Goal: Task Accomplishment & Management: Use online tool/utility

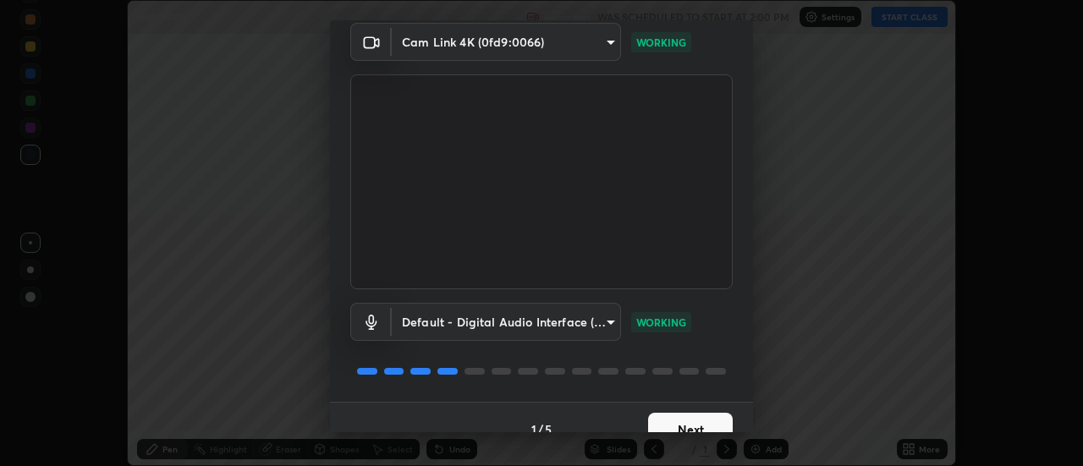
scroll to position [89, 0]
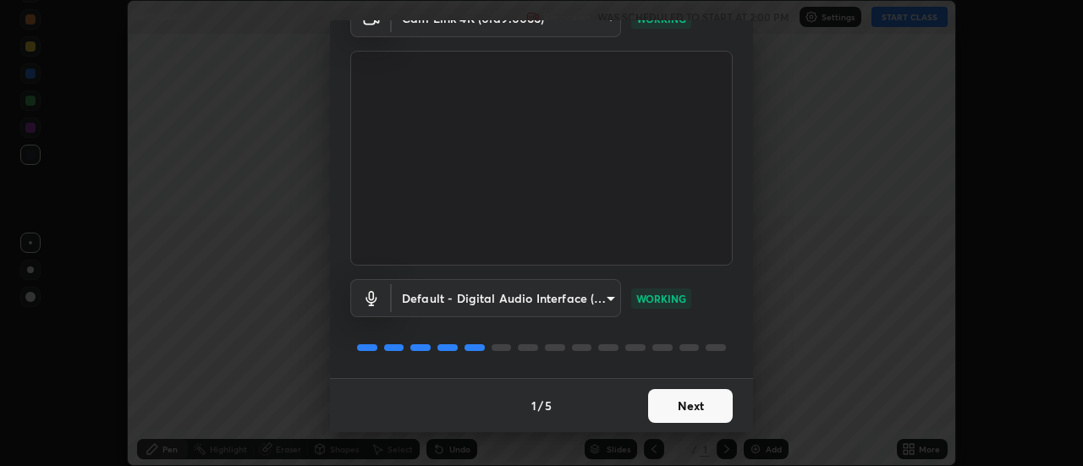
click at [714, 404] on button "Next" at bounding box center [690, 406] width 85 height 34
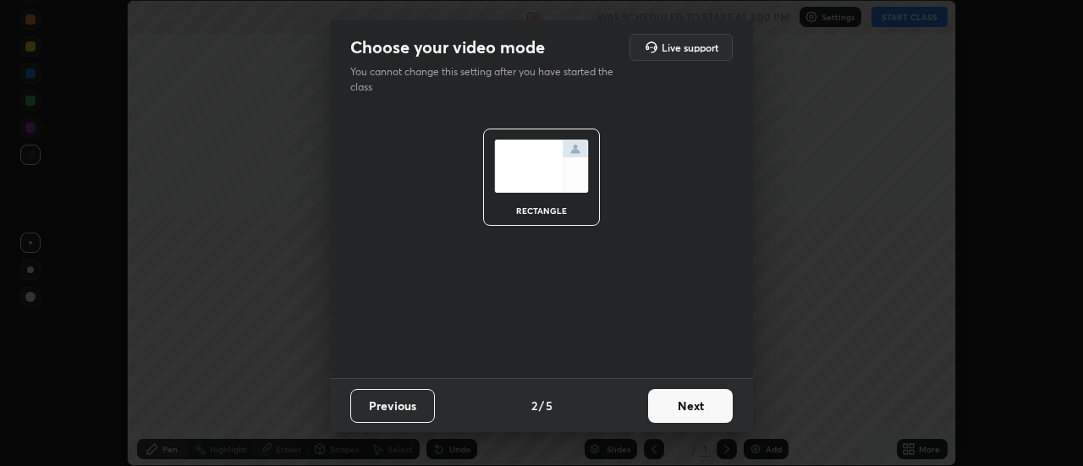
click at [717, 412] on button "Next" at bounding box center [690, 406] width 85 height 34
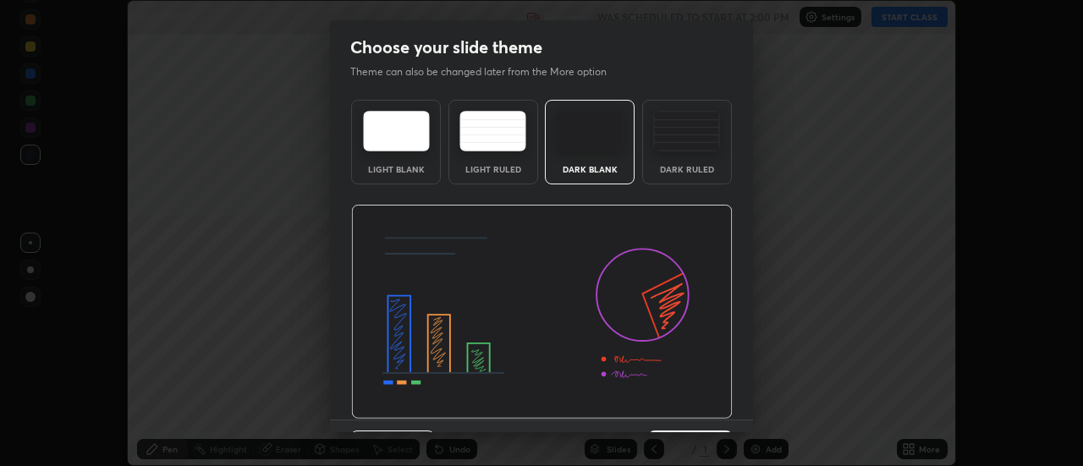
scroll to position [41, 0]
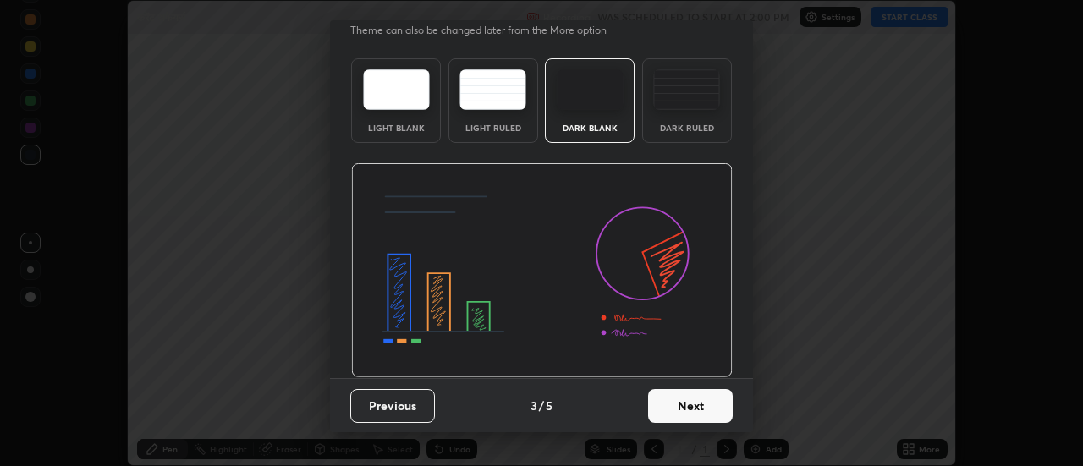
click at [695, 403] on button "Next" at bounding box center [690, 406] width 85 height 34
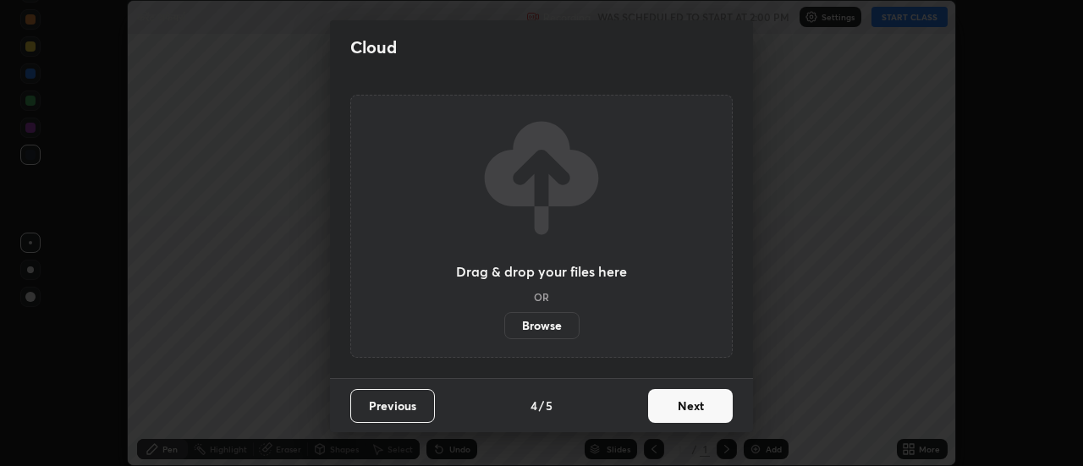
scroll to position [0, 0]
click at [712, 408] on button "Next" at bounding box center [690, 406] width 85 height 34
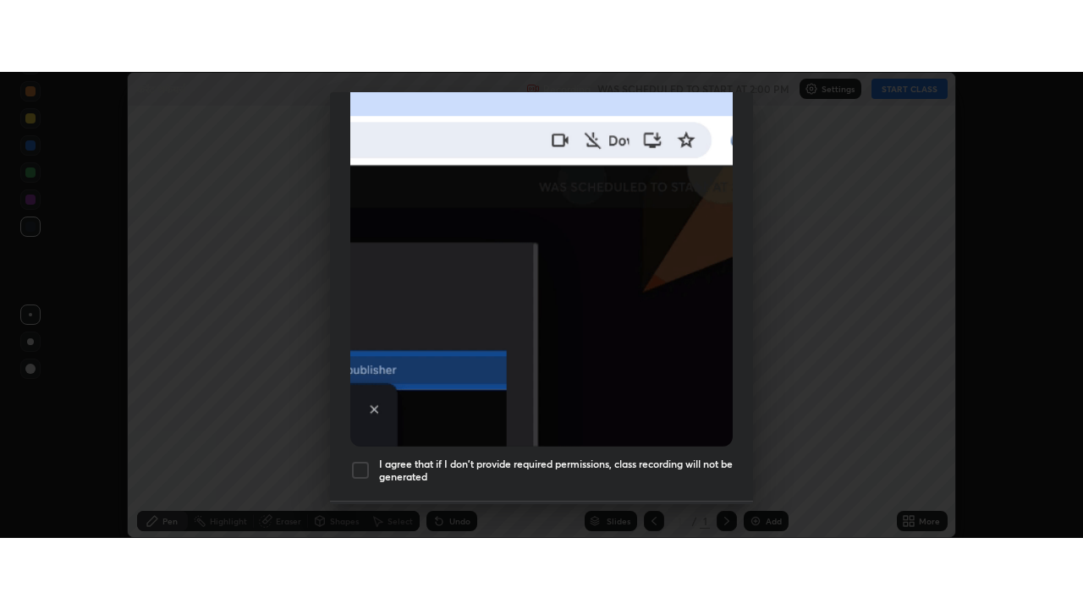
scroll to position [434, 0]
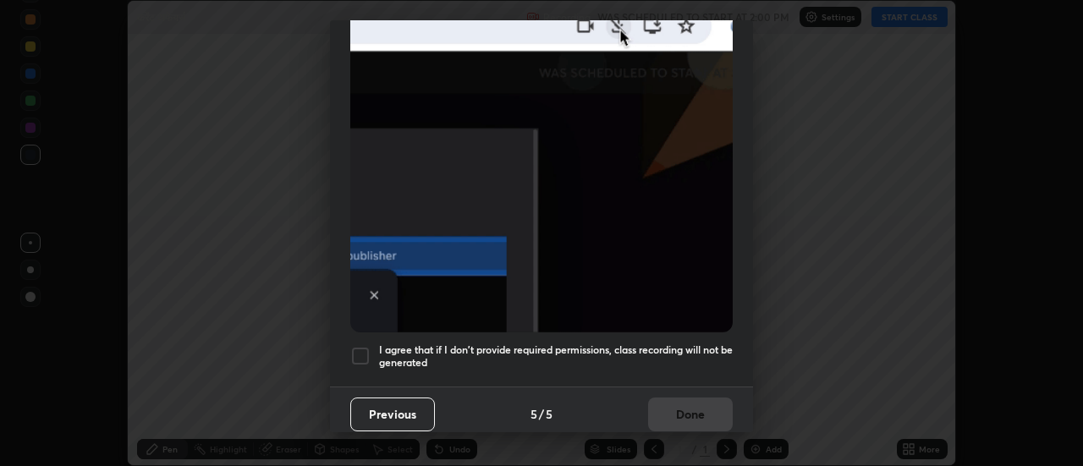
click at [361, 348] on div at bounding box center [360, 356] width 20 height 20
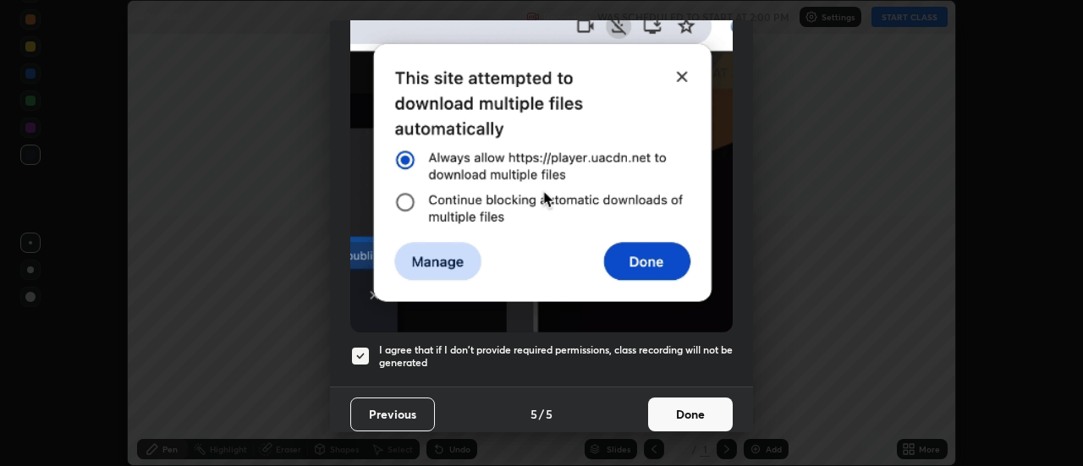
click at [679, 400] on button "Done" at bounding box center [690, 415] width 85 height 34
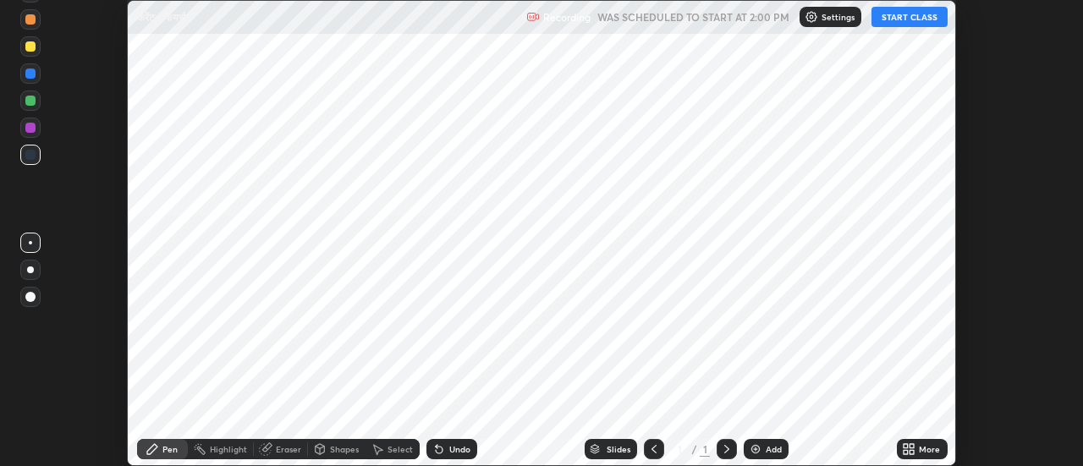
click at [778, 442] on div "Add" at bounding box center [766, 449] width 45 height 20
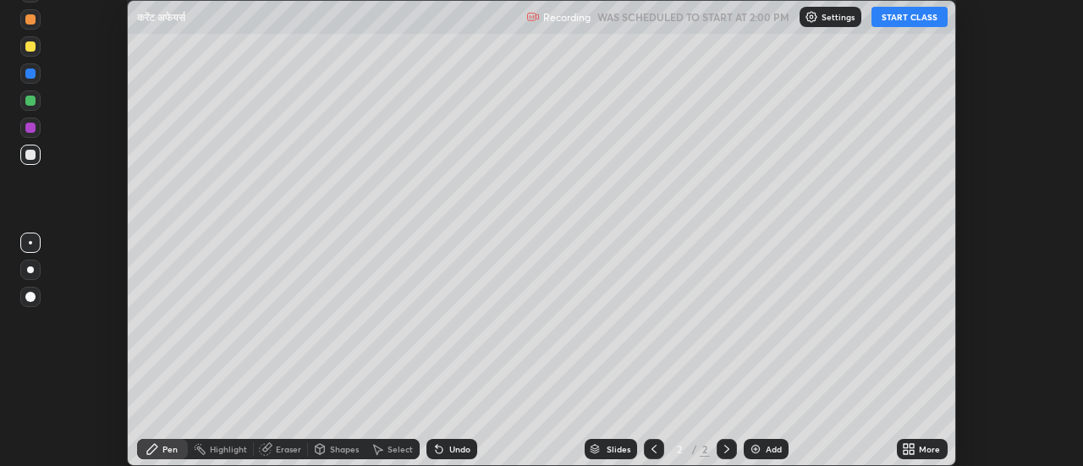
click at [917, 449] on div "More" at bounding box center [922, 449] width 51 height 20
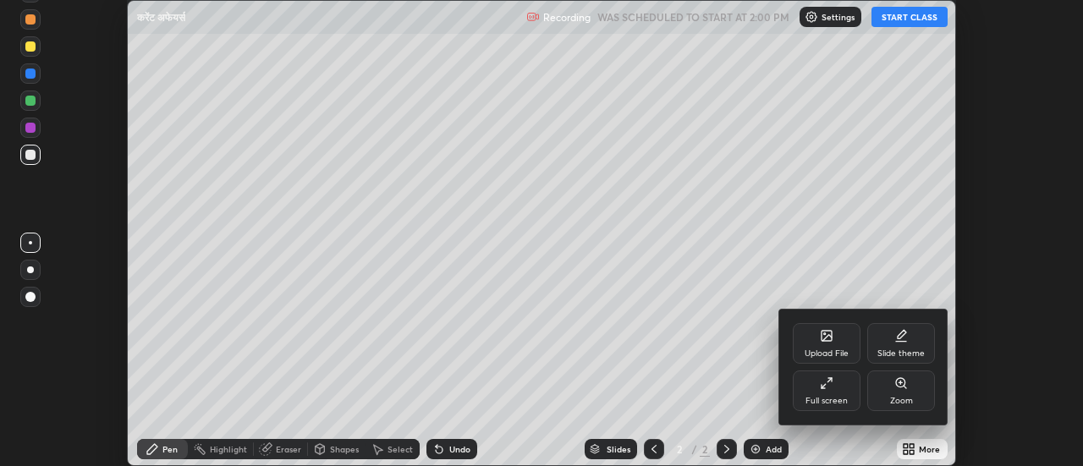
click at [827, 390] on div "Full screen" at bounding box center [827, 391] width 68 height 41
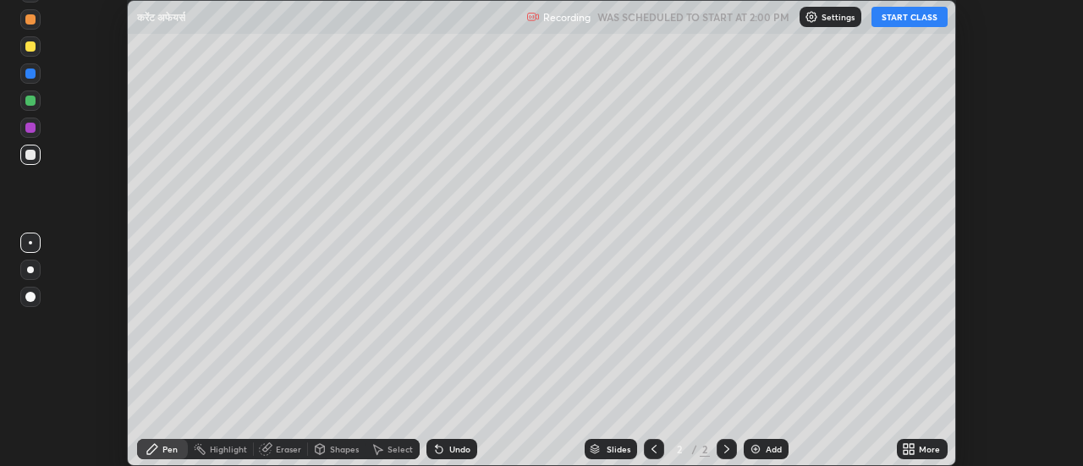
click at [916, 450] on div "More" at bounding box center [922, 449] width 51 height 20
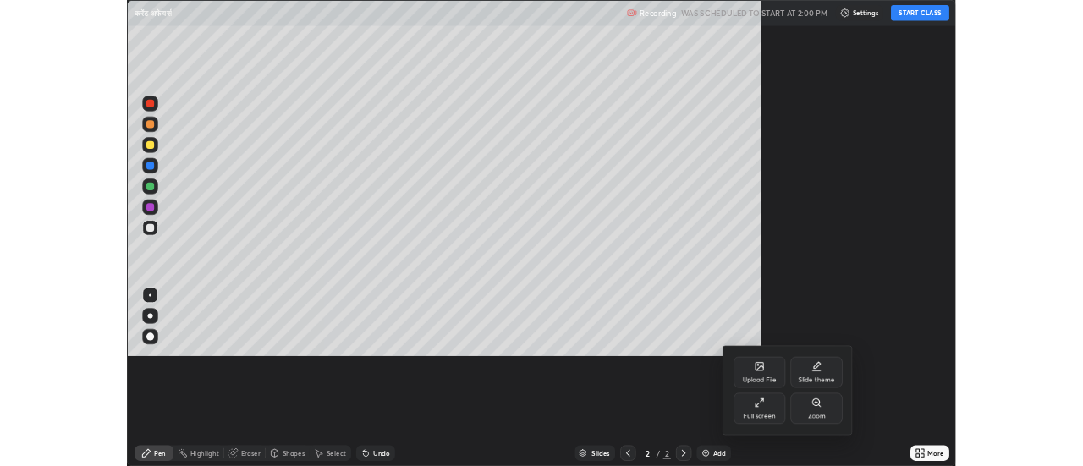
scroll to position [609, 1083]
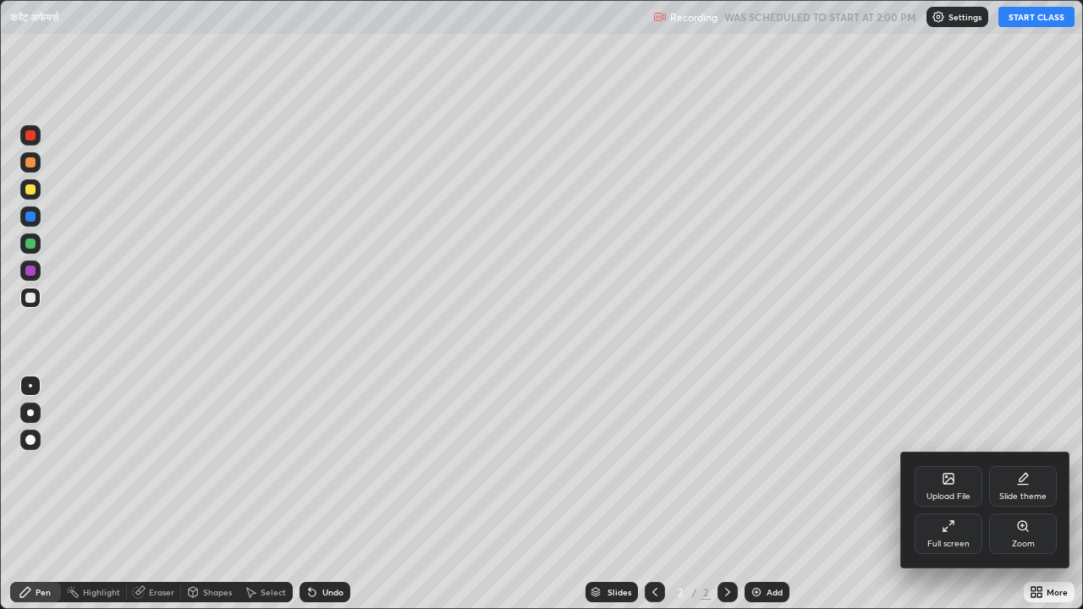
click at [943, 465] on div "Upload File" at bounding box center [948, 496] width 44 height 8
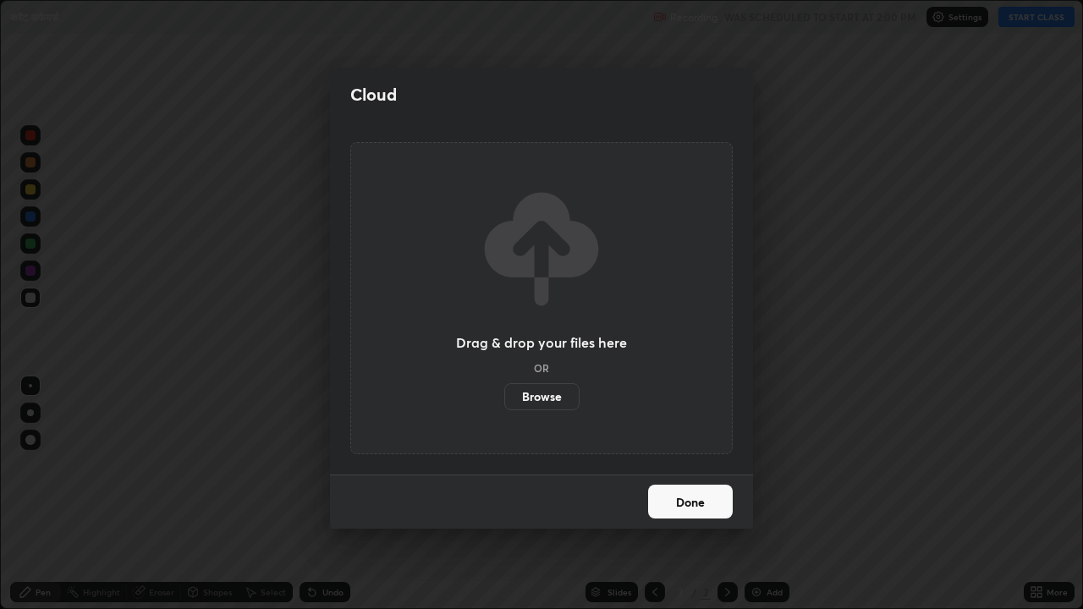
click at [567, 397] on label "Browse" at bounding box center [541, 396] width 75 height 27
click at [504, 397] on input "Browse" at bounding box center [504, 396] width 0 height 27
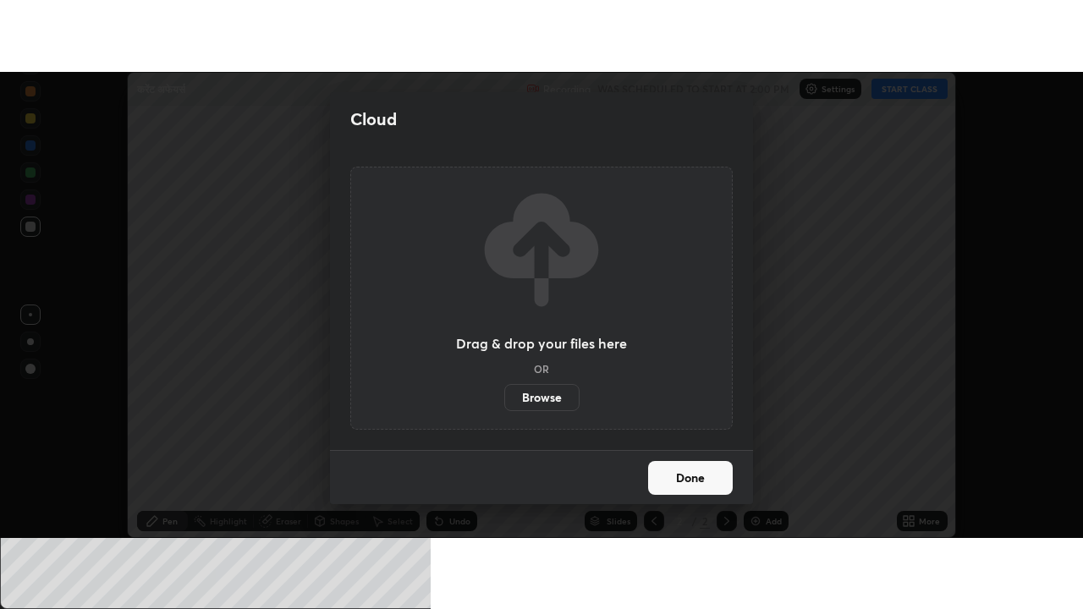
scroll to position [84144, 83527]
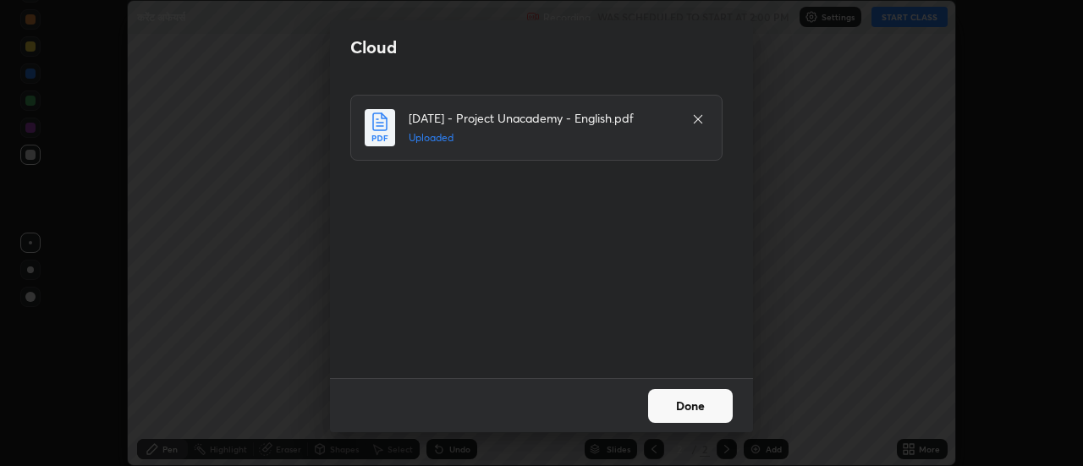
click at [692, 407] on button "Done" at bounding box center [690, 406] width 85 height 34
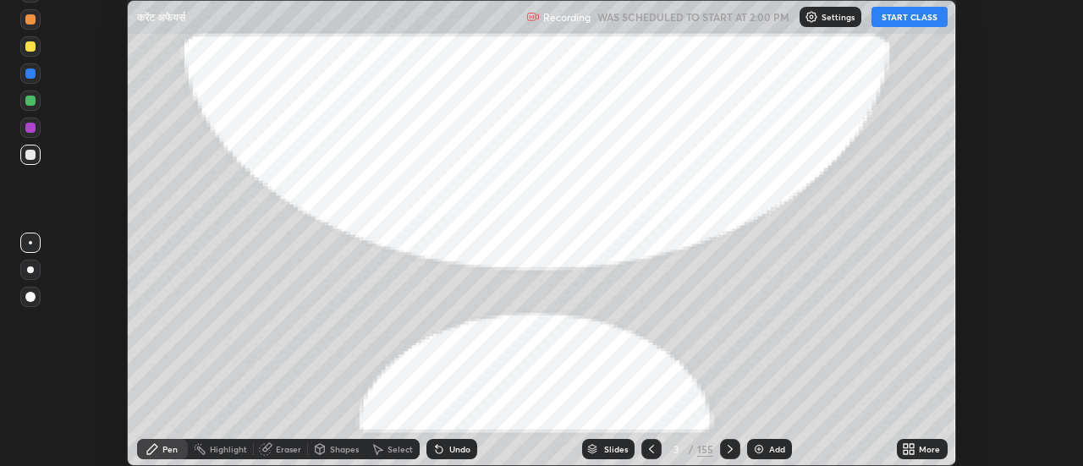
click at [729, 449] on icon at bounding box center [730, 450] width 14 height 14
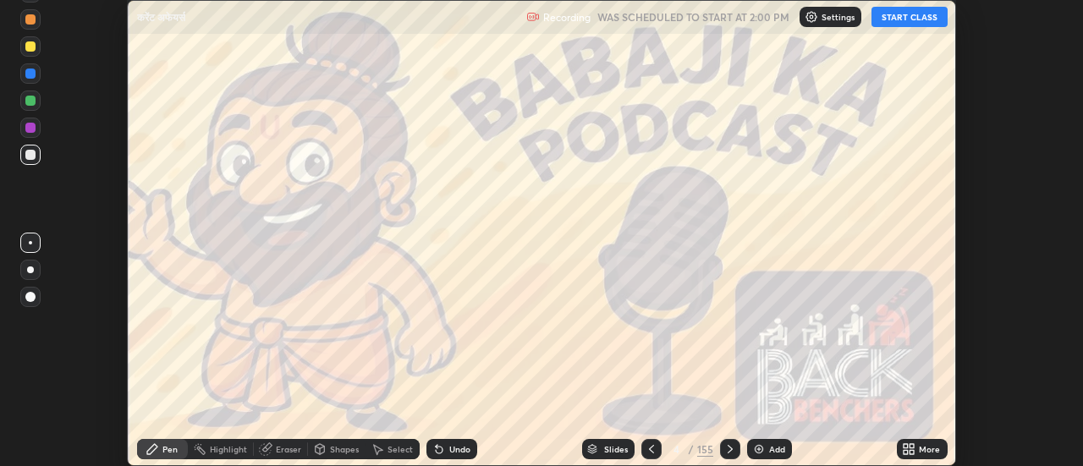
click at [648, 448] on icon at bounding box center [652, 450] width 14 height 14
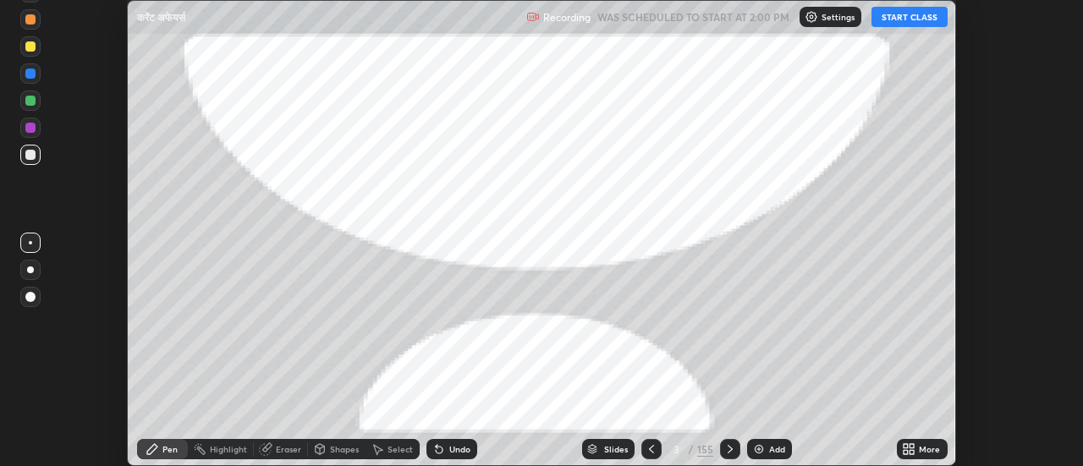
click at [650, 454] on icon at bounding box center [652, 450] width 14 height 14
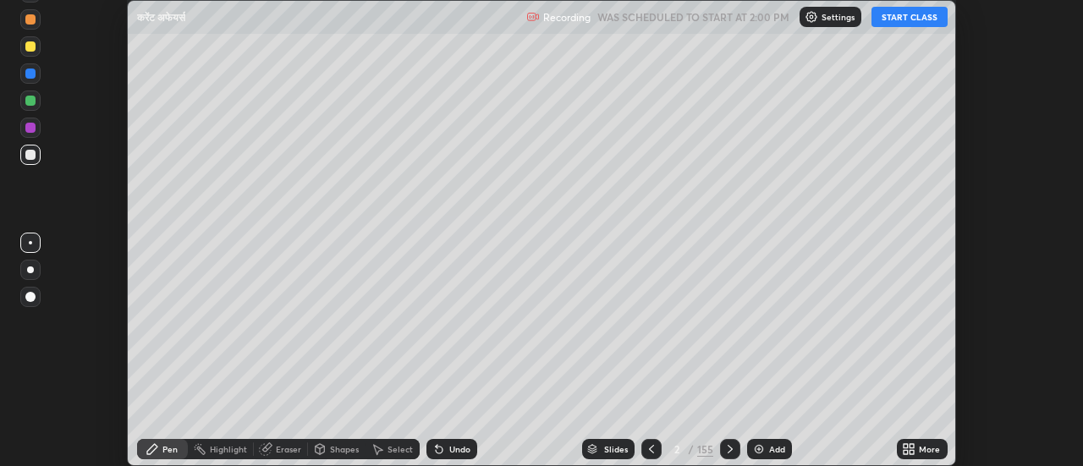
click at [727, 446] on icon at bounding box center [730, 450] width 14 height 14
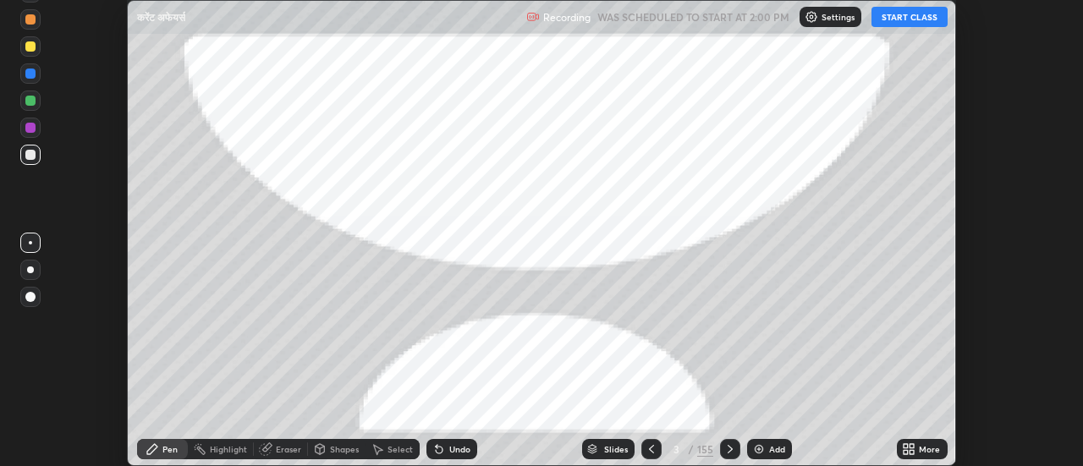
click at [651, 442] on div at bounding box center [651, 449] width 20 height 20
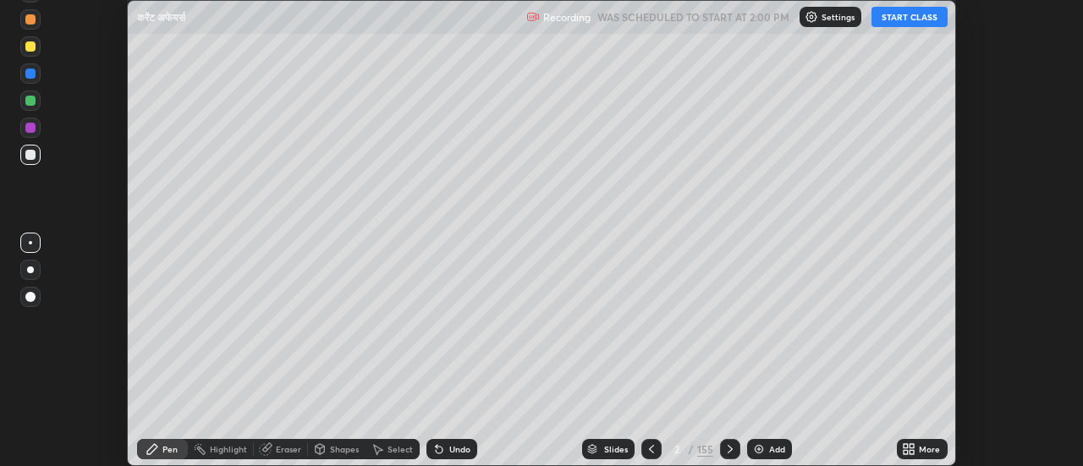
click at [729, 447] on icon at bounding box center [730, 450] width 14 height 14
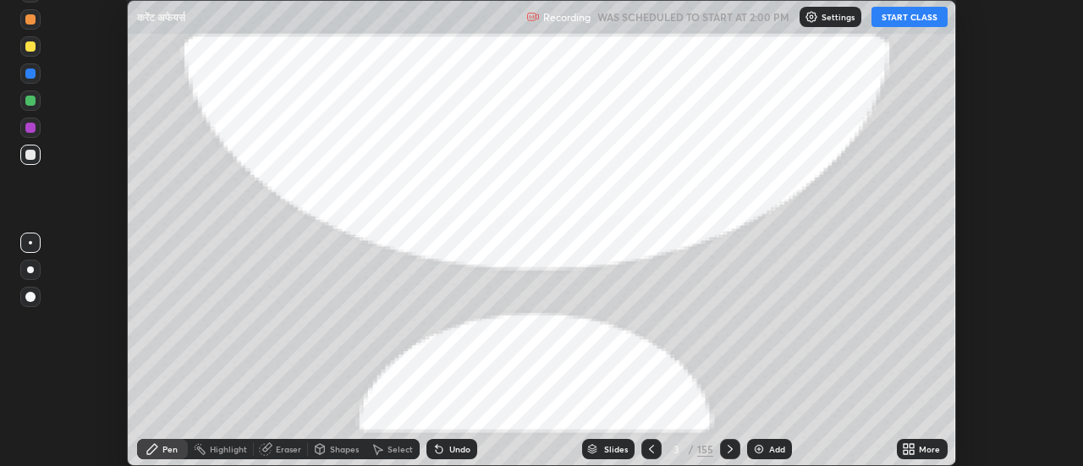
click at [730, 448] on icon at bounding box center [730, 450] width 14 height 14
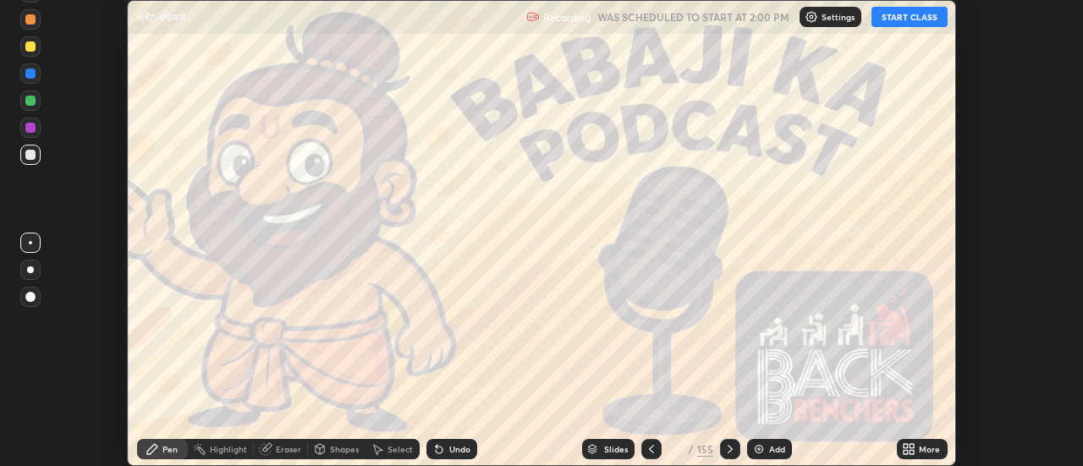
click at [728, 448] on icon at bounding box center [730, 449] width 5 height 8
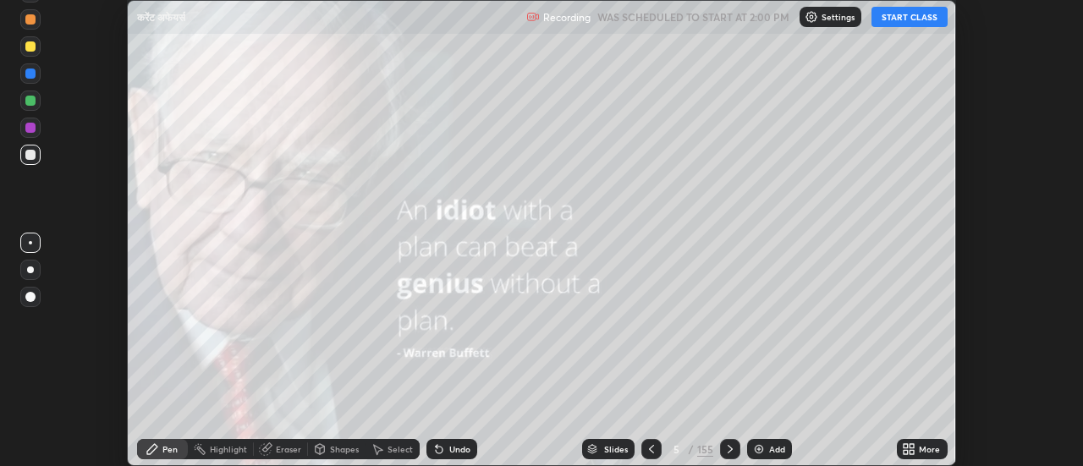
click at [730, 446] on icon at bounding box center [730, 450] width 14 height 14
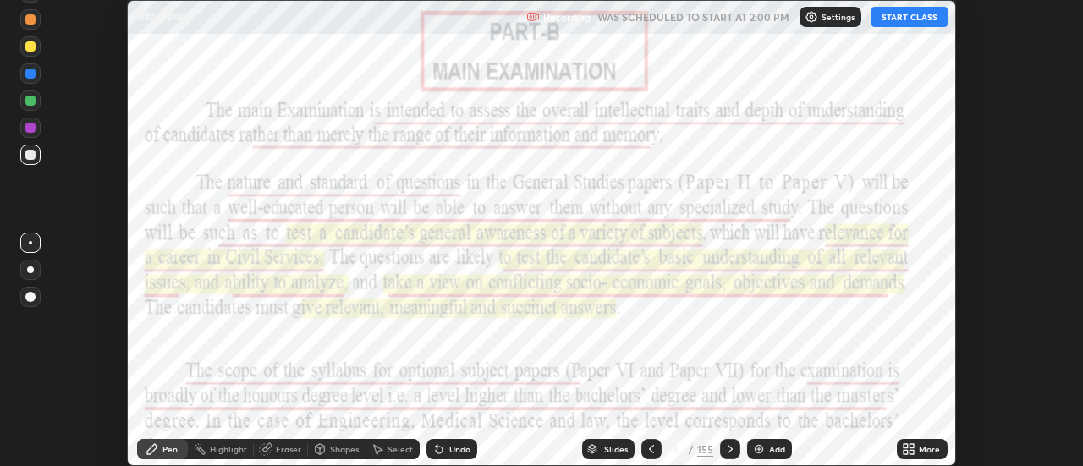
click at [650, 449] on icon at bounding box center [652, 450] width 14 height 14
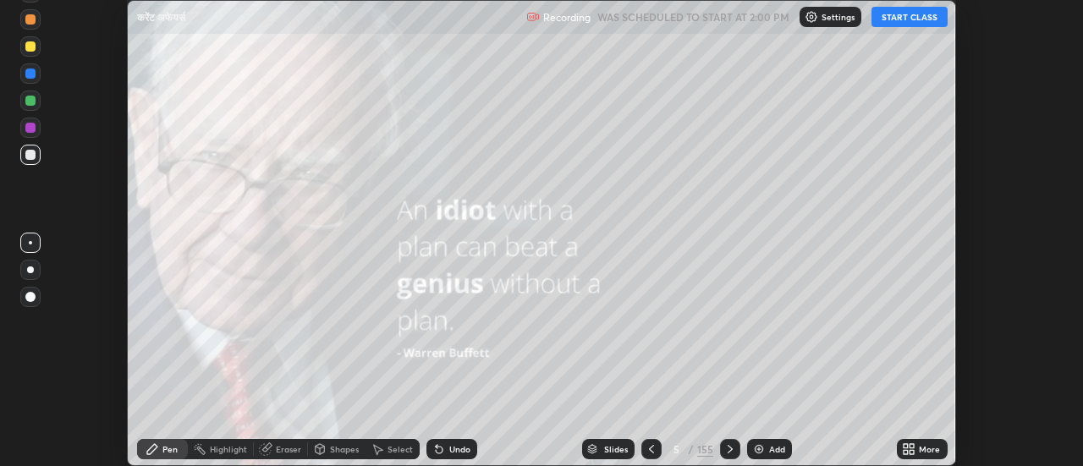
click at [648, 448] on icon at bounding box center [652, 450] width 14 height 14
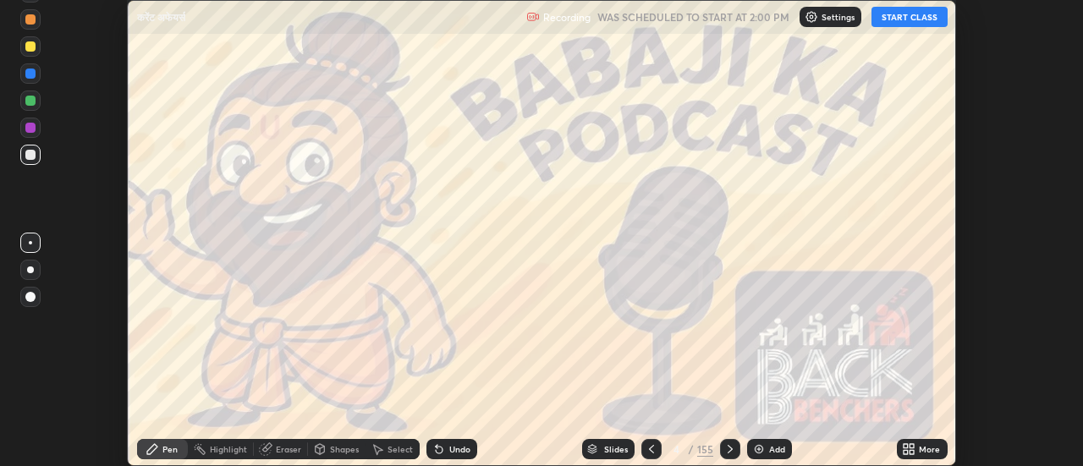
click at [648, 450] on icon at bounding box center [652, 450] width 14 height 14
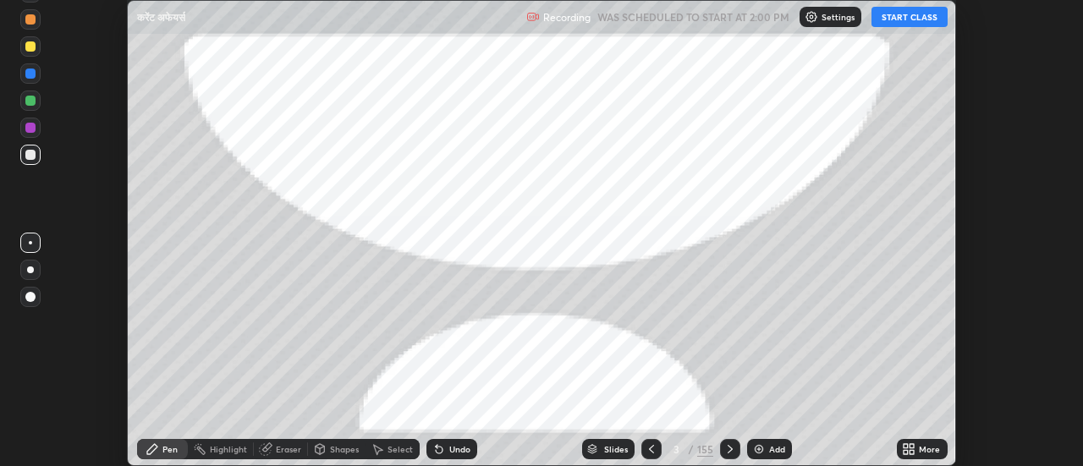
click at [650, 449] on icon at bounding box center [652, 450] width 14 height 14
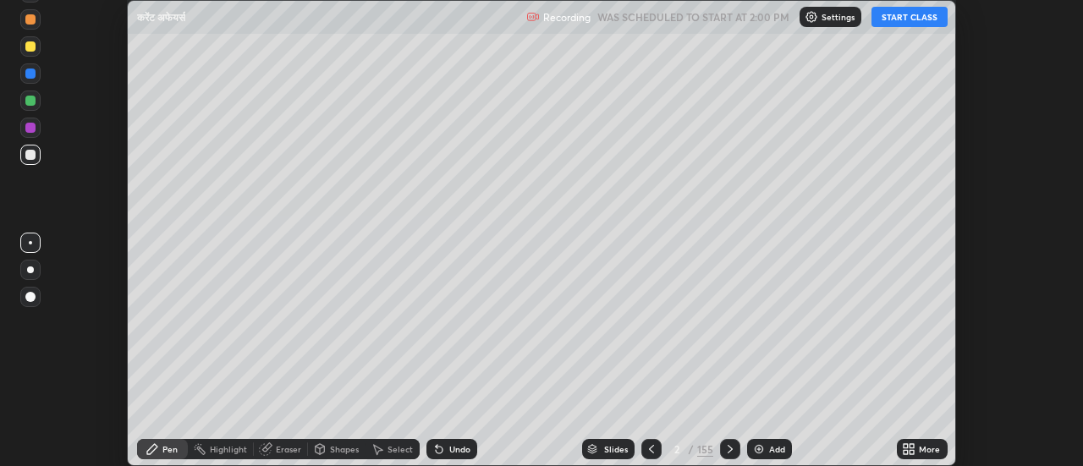
click at [928, 446] on div "More" at bounding box center [929, 449] width 21 height 8
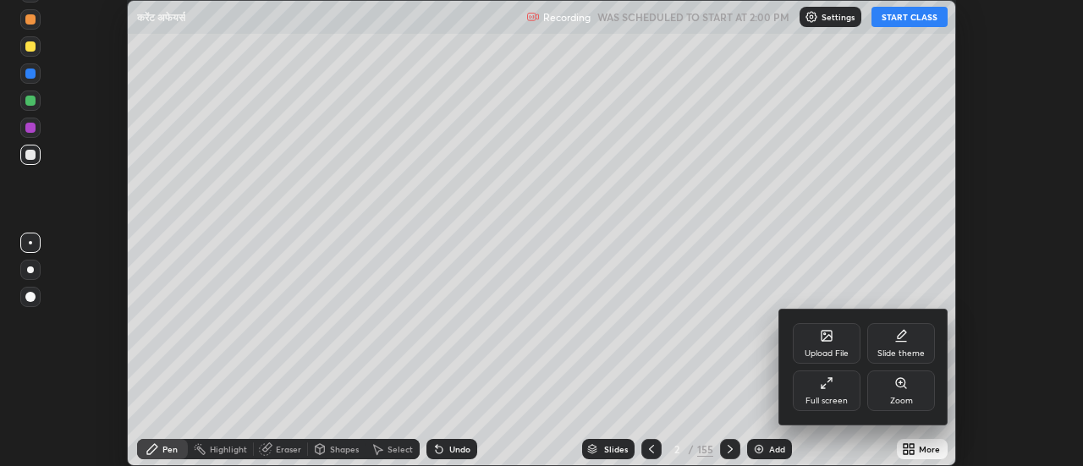
click at [839, 386] on div "Full screen" at bounding box center [827, 391] width 68 height 41
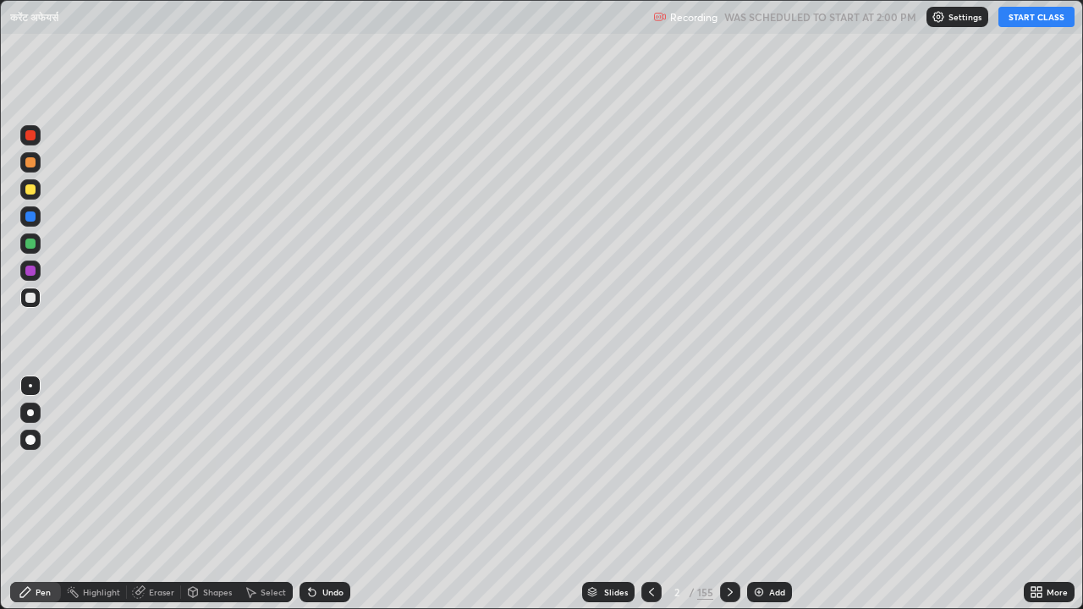
scroll to position [609, 1083]
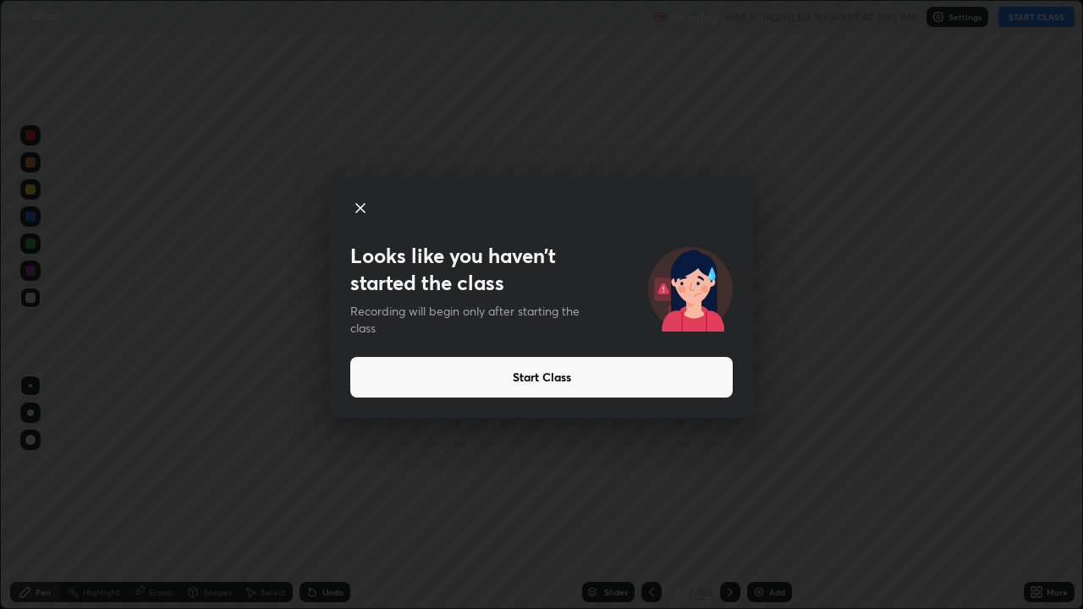
click at [553, 379] on button "Start Class" at bounding box center [541, 377] width 382 height 41
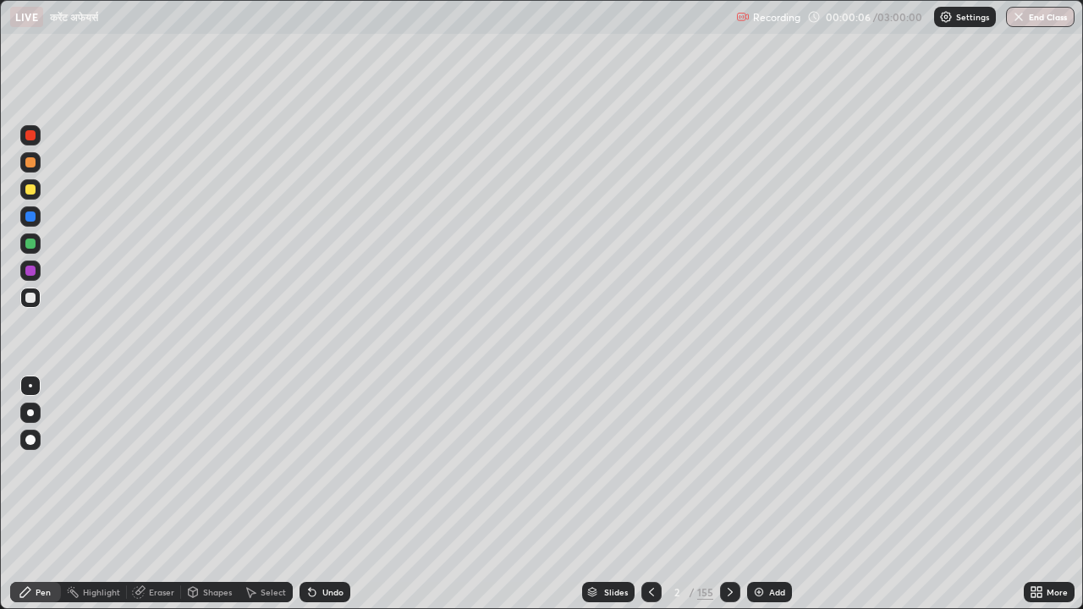
click at [727, 465] on icon at bounding box center [730, 593] width 14 height 14
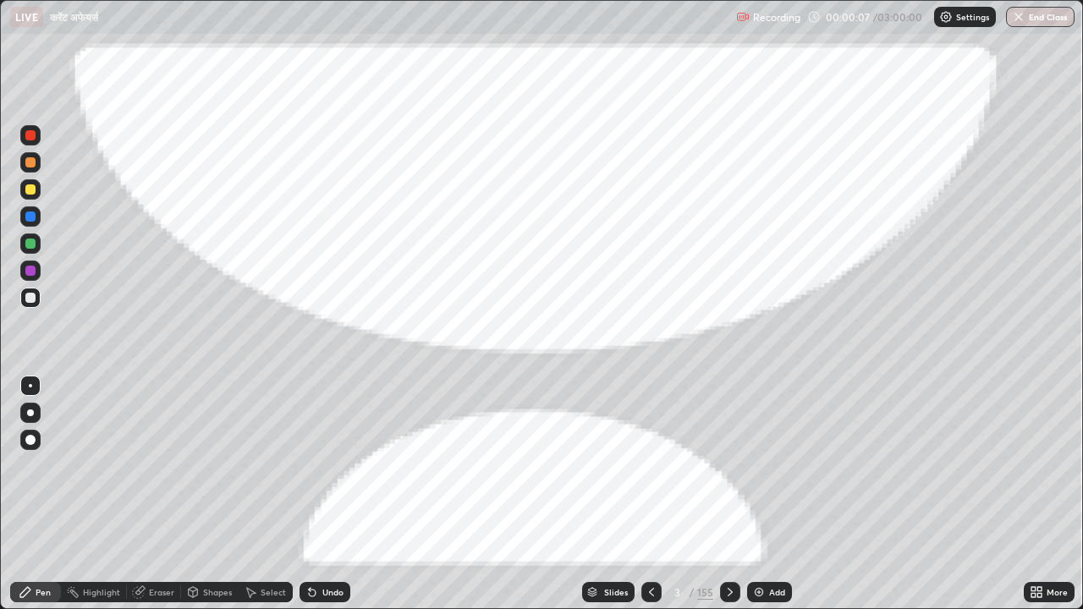
click at [728, 465] on icon at bounding box center [730, 593] width 14 height 14
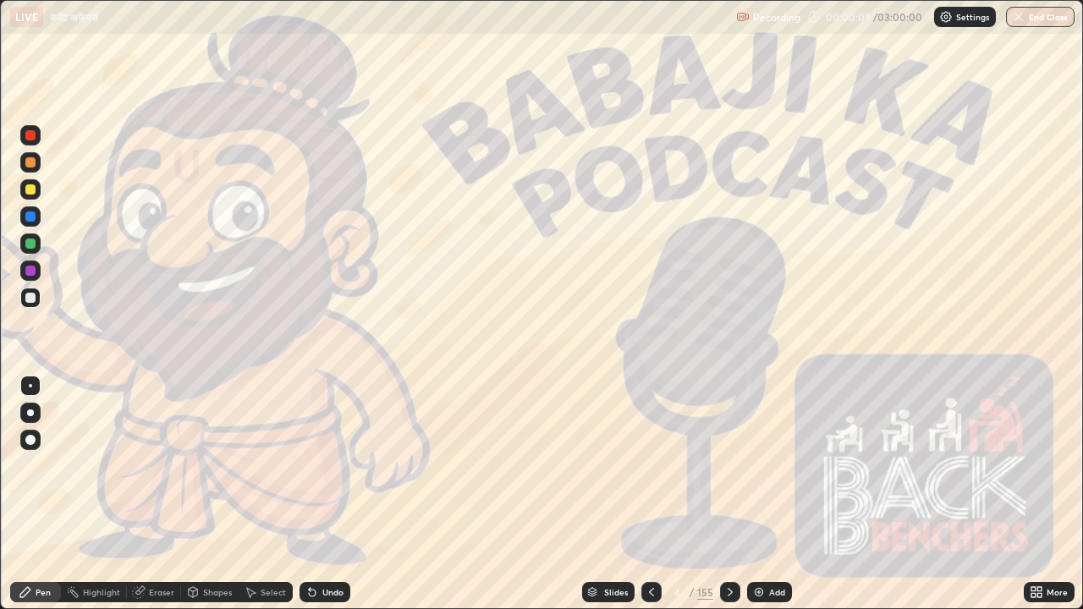
click at [730, 465] on icon at bounding box center [730, 593] width 14 height 14
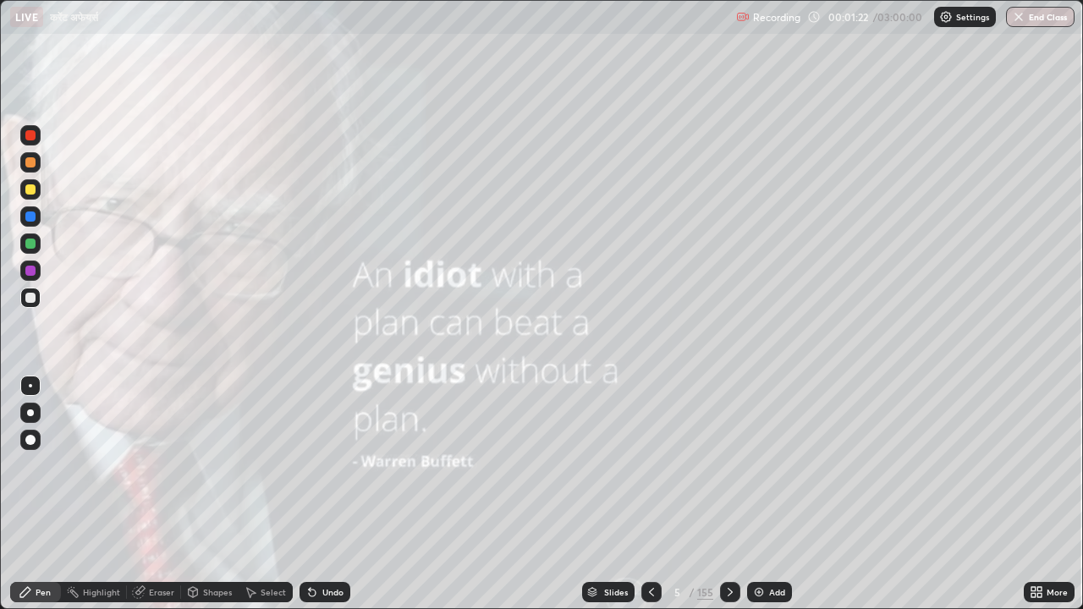
click at [734, 465] on icon at bounding box center [730, 593] width 14 height 14
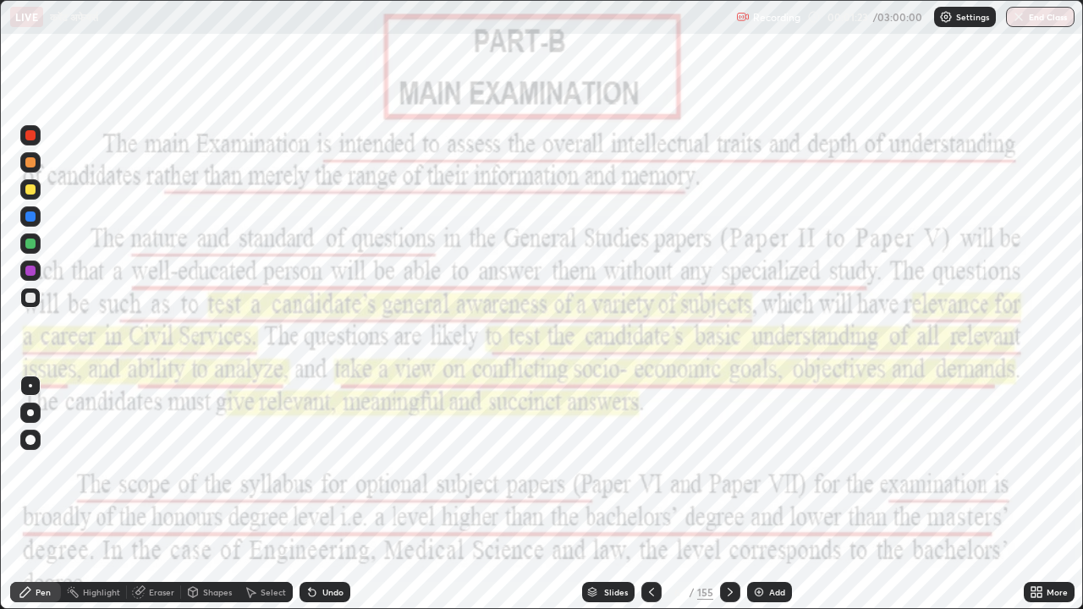
click at [728, 465] on icon at bounding box center [730, 593] width 14 height 14
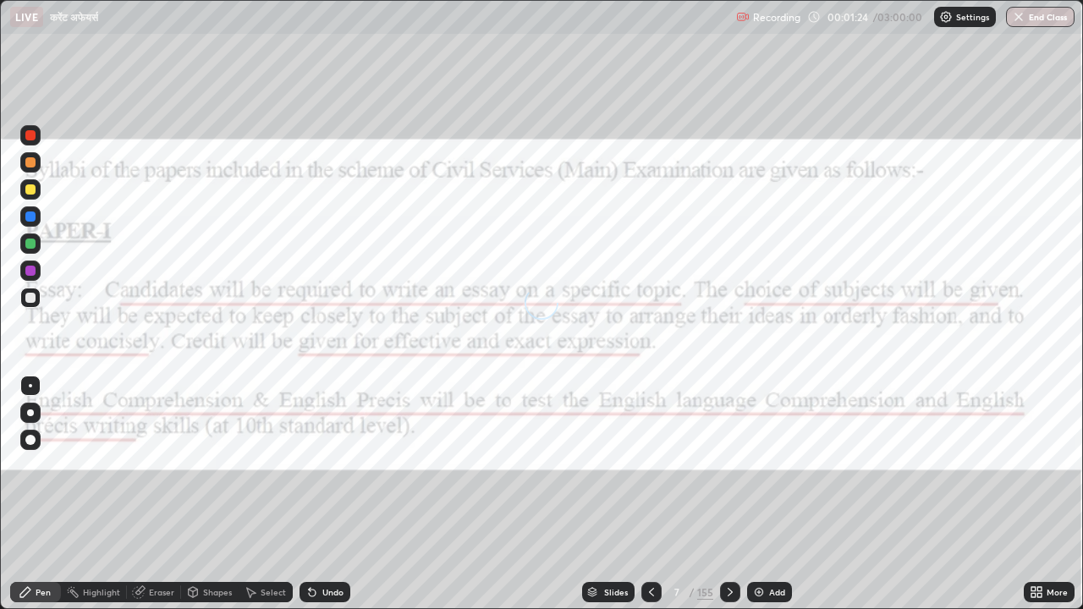
click at [728, 465] on icon at bounding box center [730, 593] width 14 height 14
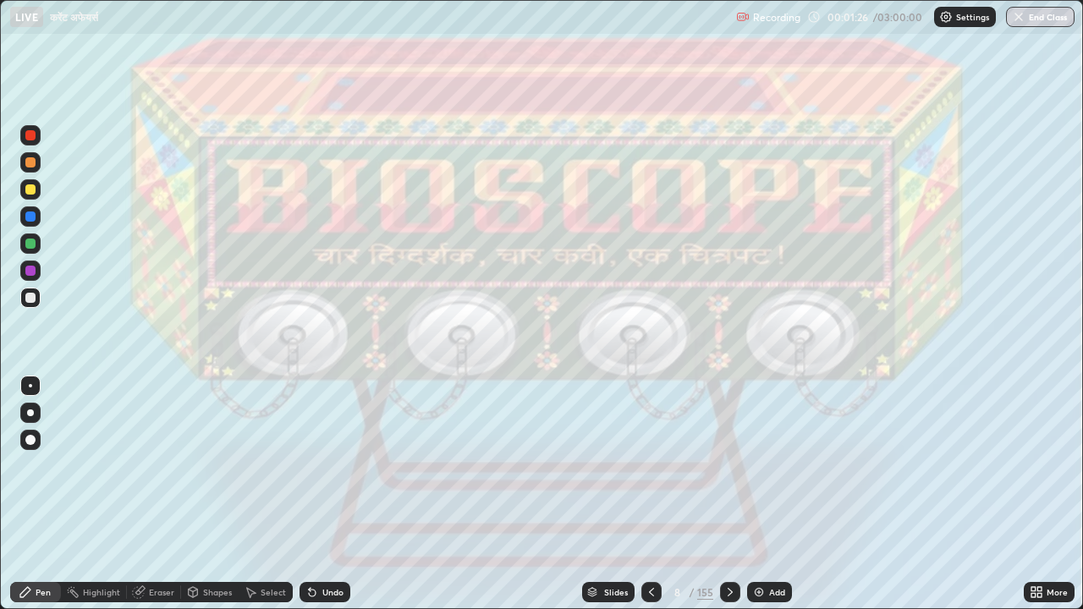
click at [728, 465] on icon at bounding box center [730, 593] width 14 height 14
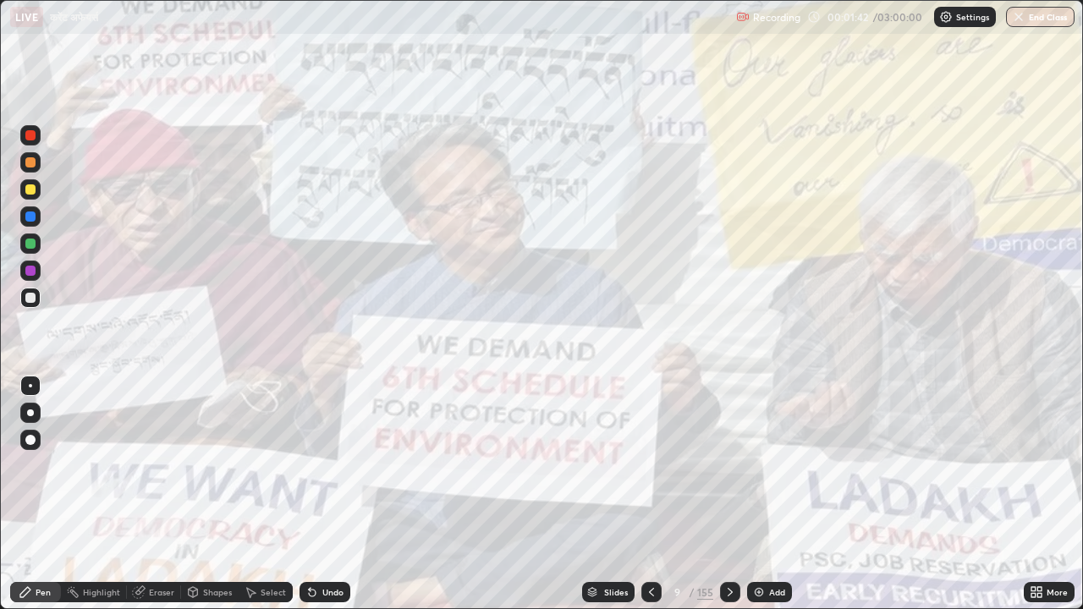
click at [783, 465] on div "Add" at bounding box center [769, 592] width 45 height 20
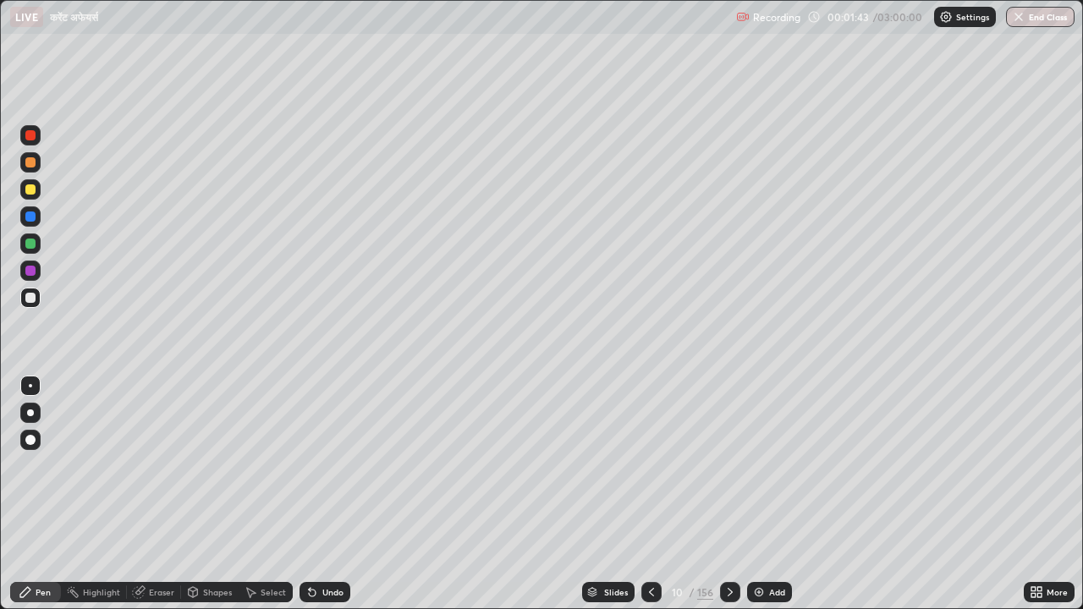
click at [782, 465] on div "Add" at bounding box center [769, 592] width 45 height 20
click at [728, 465] on icon at bounding box center [730, 593] width 14 height 14
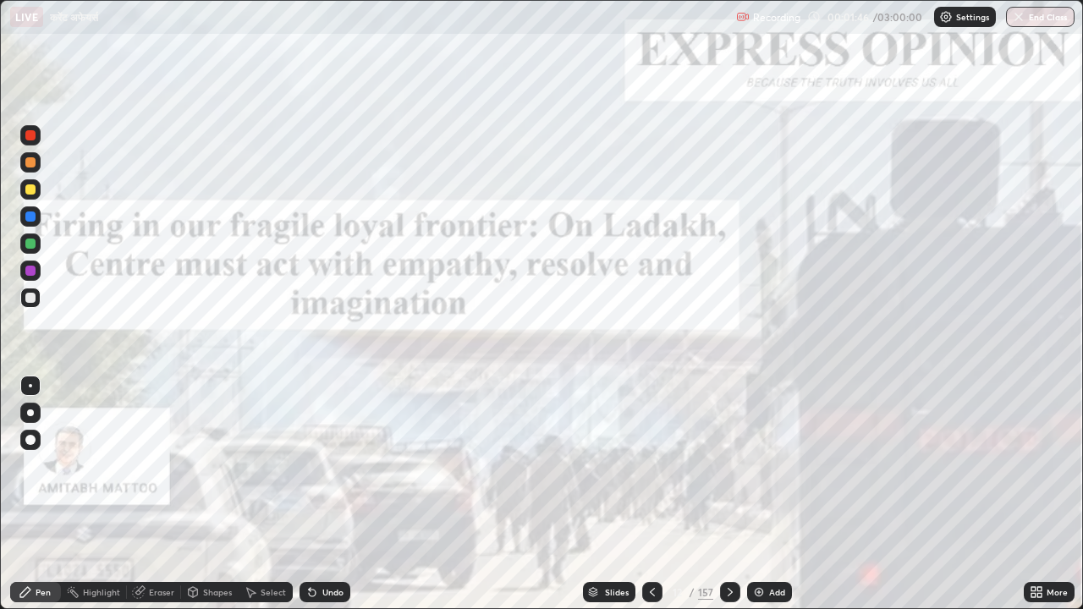
click at [653, 465] on icon at bounding box center [653, 593] width 14 height 14
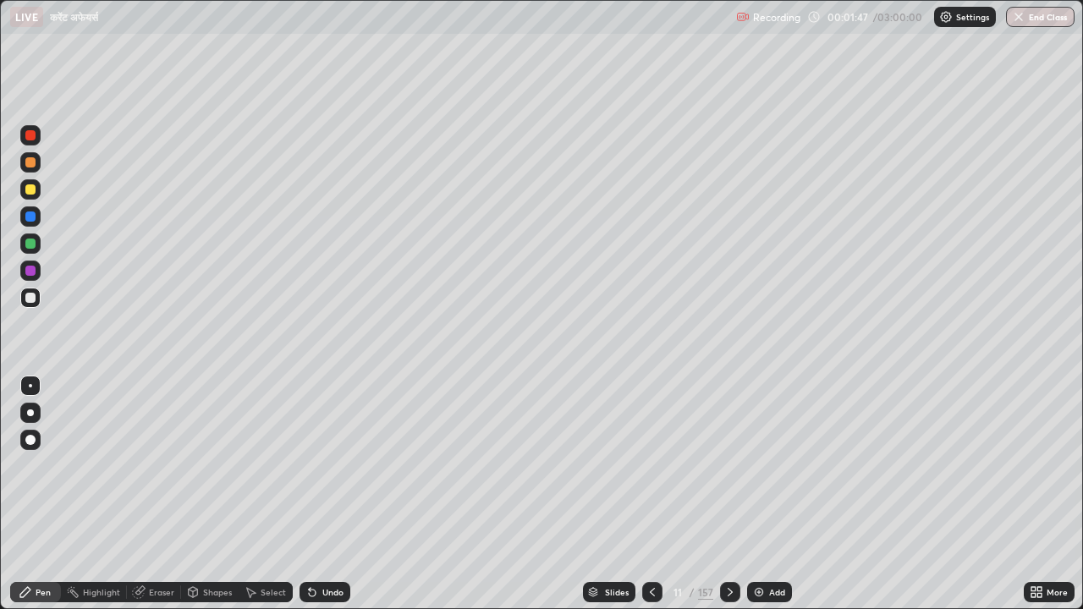
click at [651, 465] on icon at bounding box center [653, 593] width 14 height 14
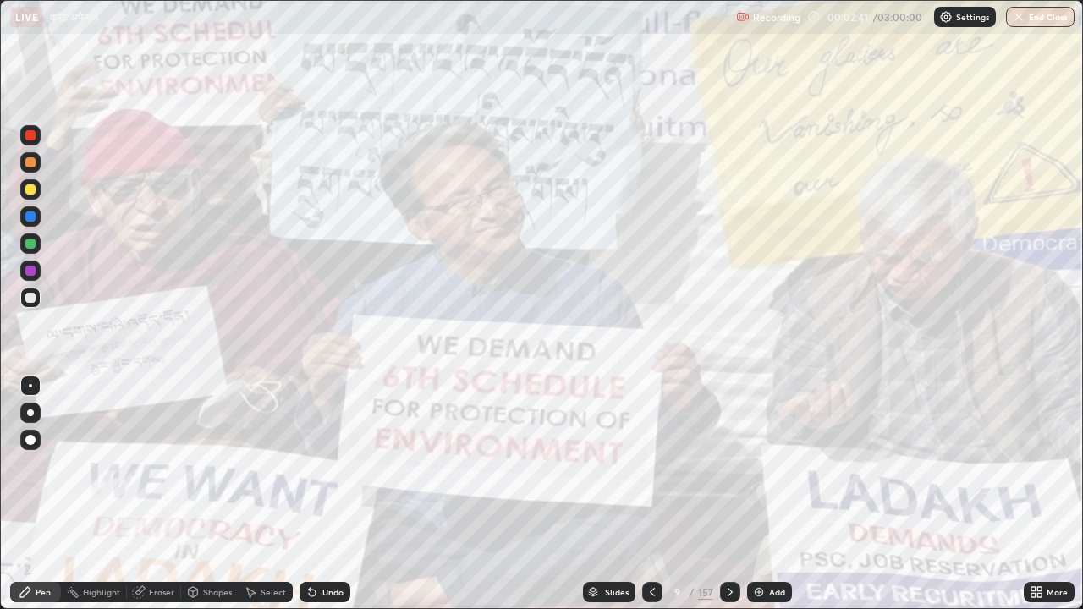
click at [733, 465] on icon at bounding box center [730, 593] width 14 height 14
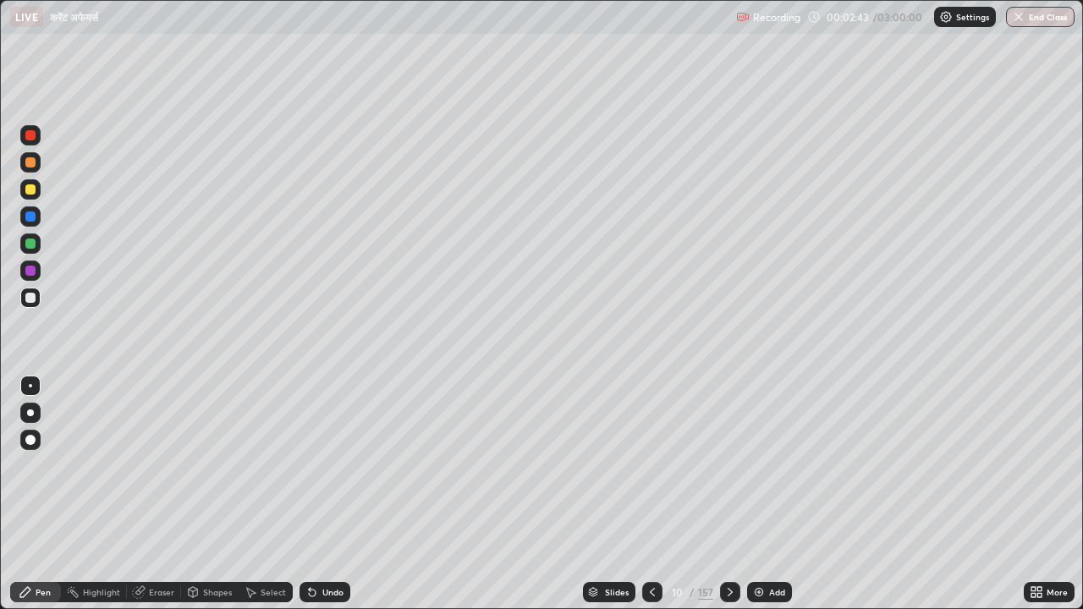
click at [730, 465] on icon at bounding box center [730, 593] width 14 height 14
click at [728, 465] on icon at bounding box center [730, 593] width 14 height 14
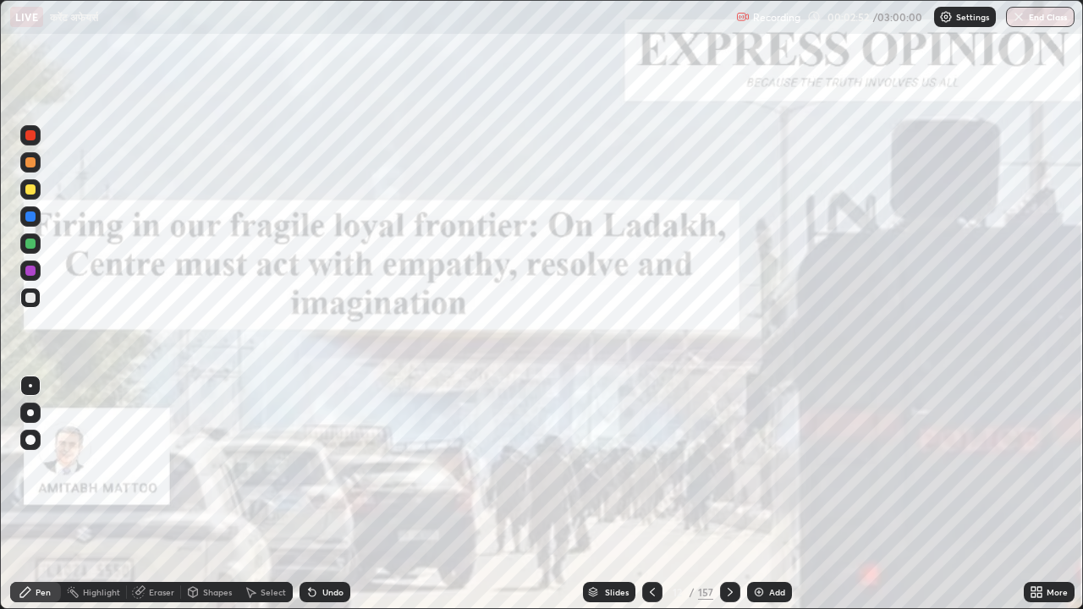
click at [734, 465] on icon at bounding box center [730, 593] width 14 height 14
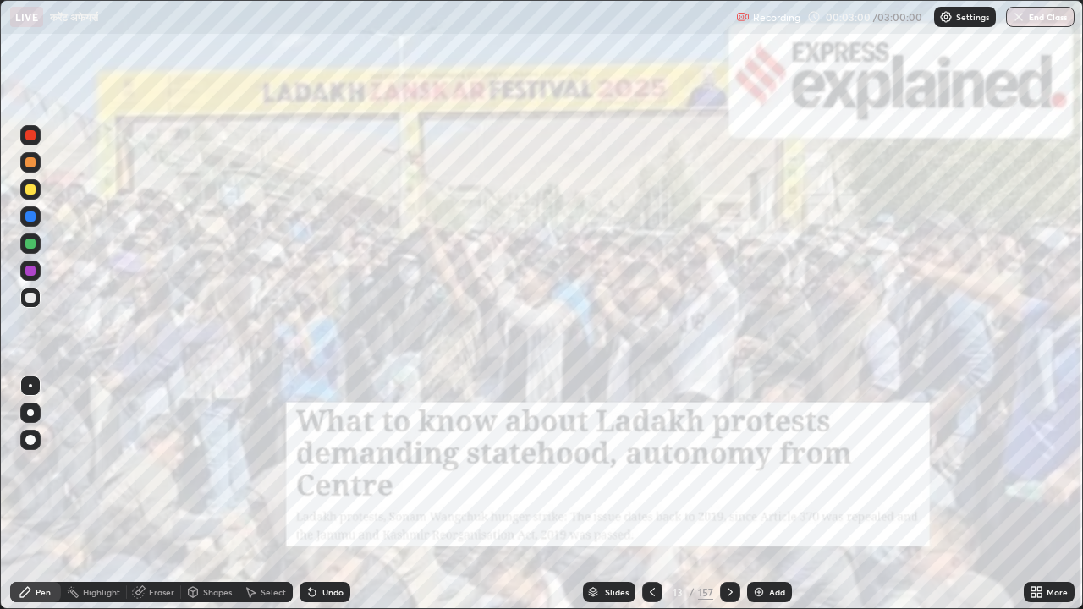
click at [732, 465] on icon at bounding box center [730, 593] width 14 height 14
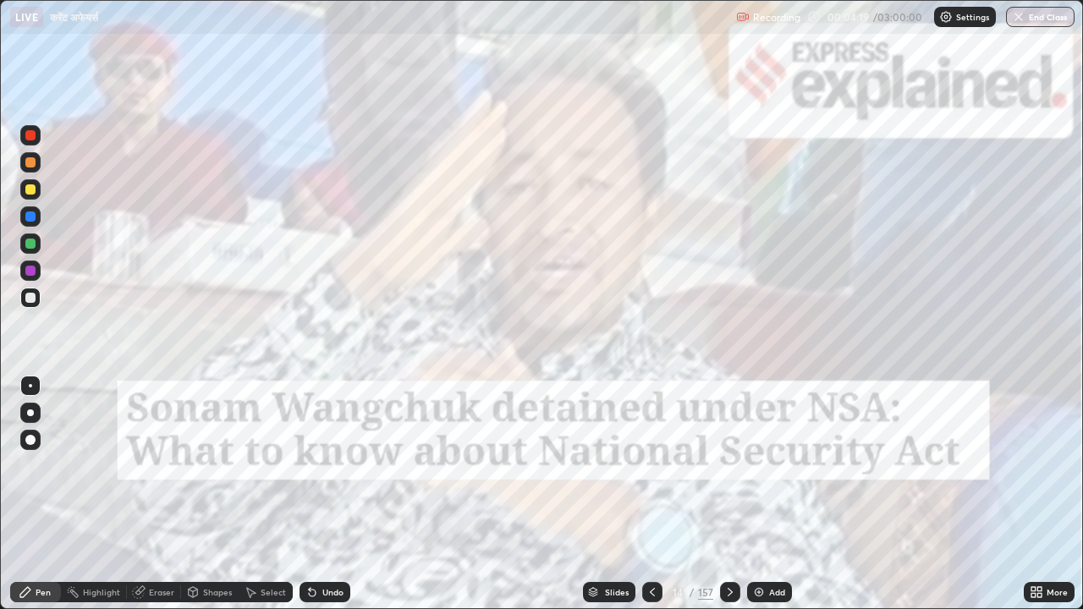
click at [728, 465] on icon at bounding box center [730, 593] width 14 height 14
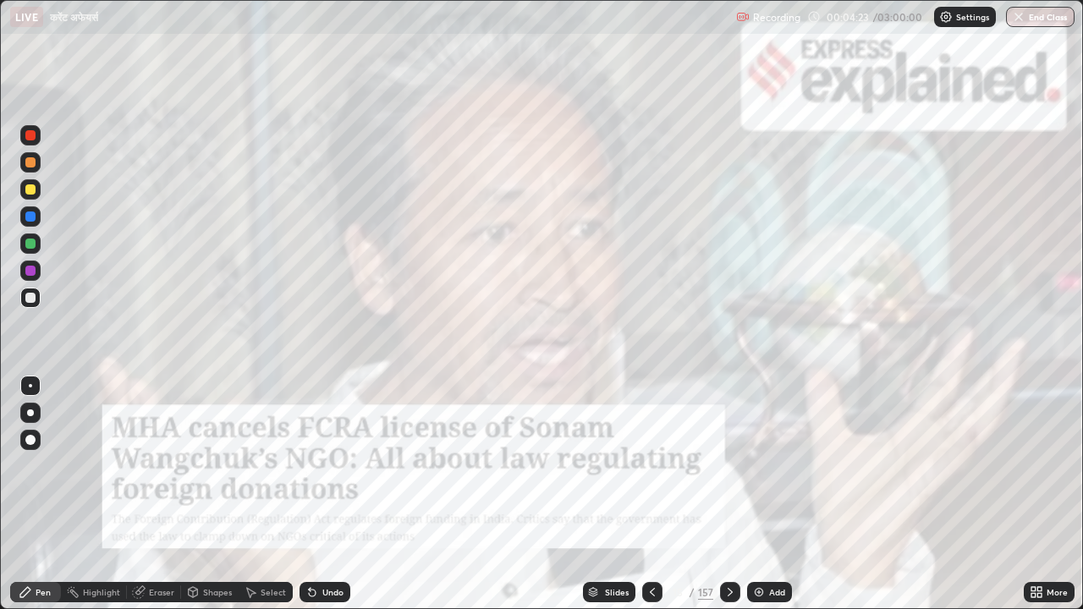
click at [728, 465] on icon at bounding box center [730, 593] width 14 height 14
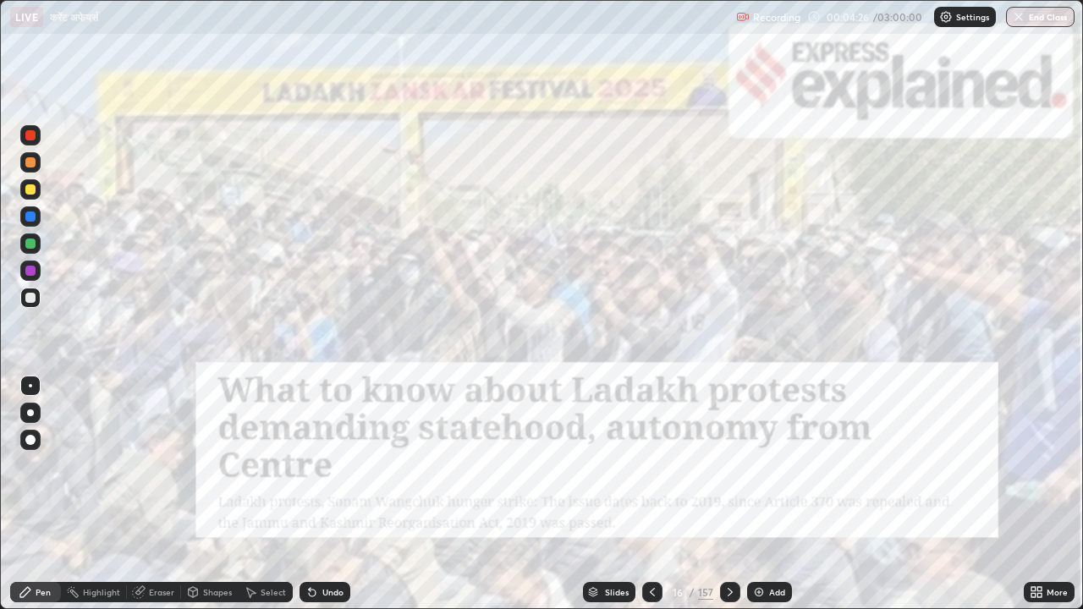
click at [730, 465] on icon at bounding box center [730, 593] width 14 height 14
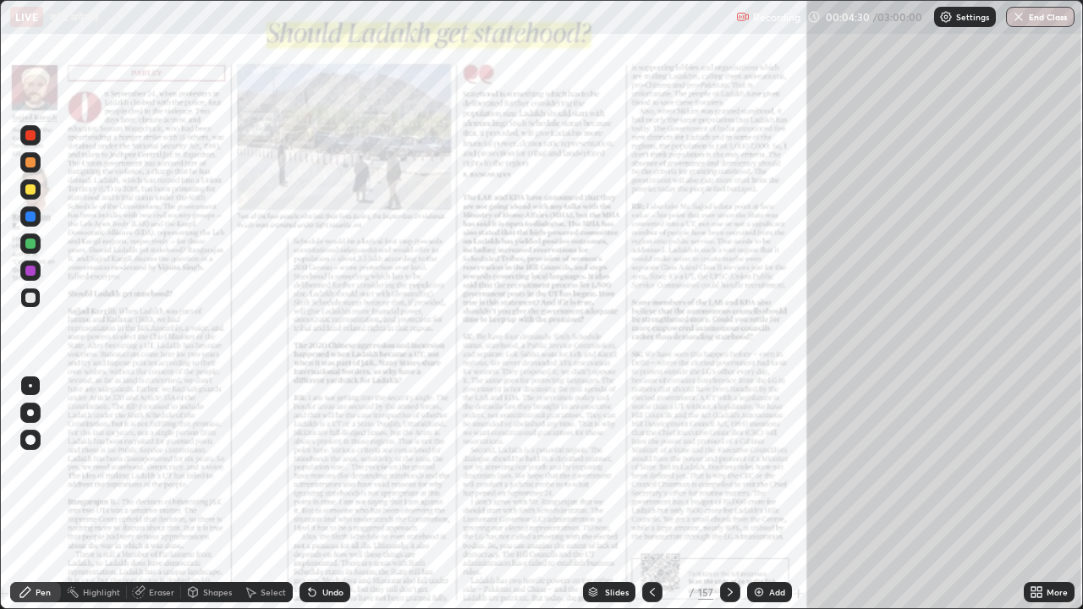
click at [733, 465] on icon at bounding box center [730, 593] width 14 height 14
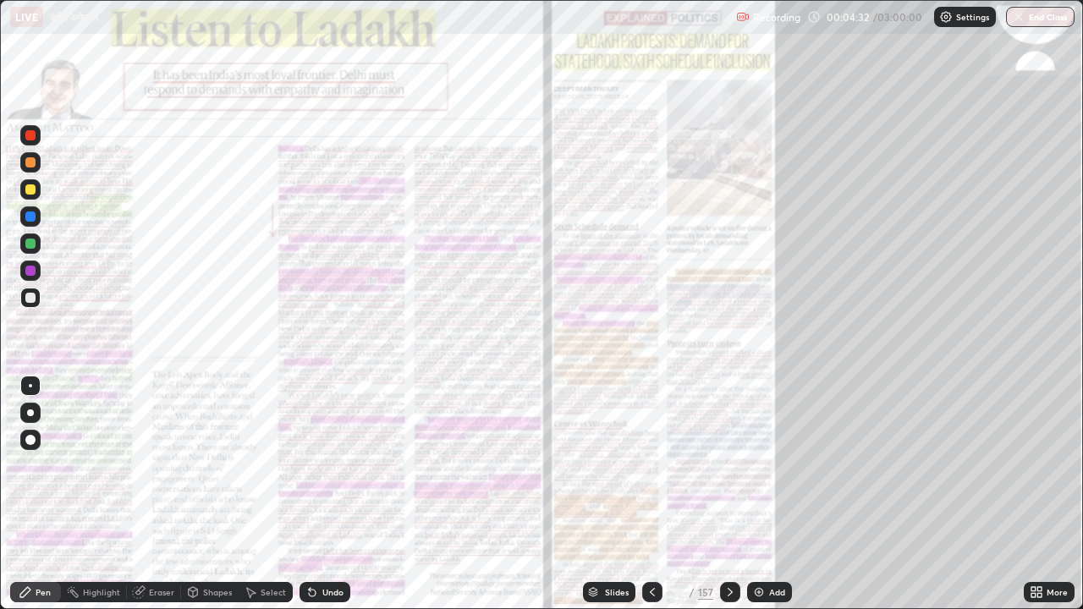
click at [730, 465] on icon at bounding box center [730, 592] width 5 height 8
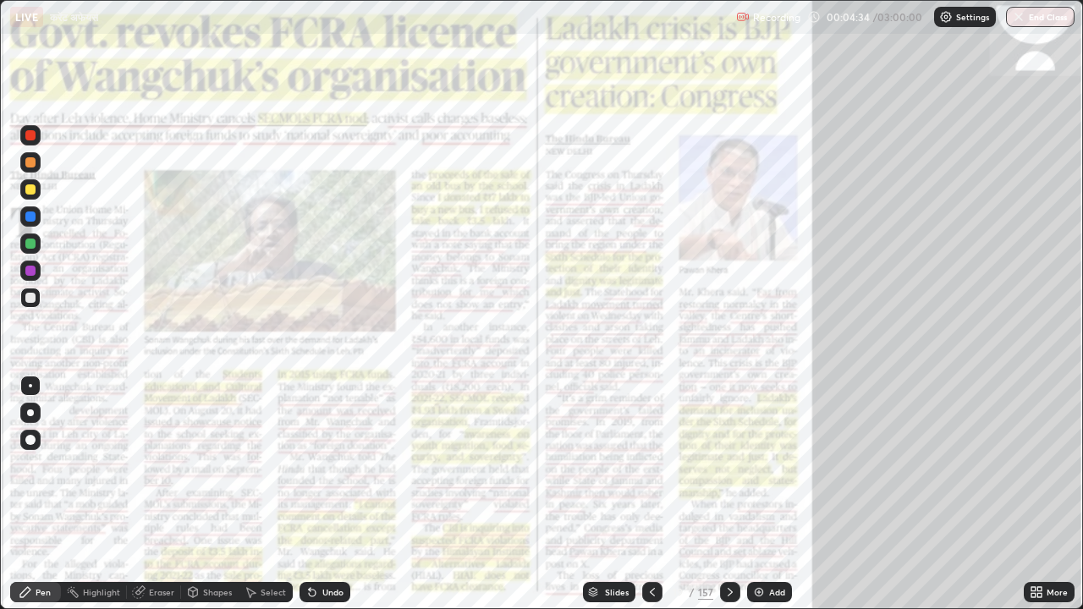
click at [728, 465] on icon at bounding box center [730, 593] width 14 height 14
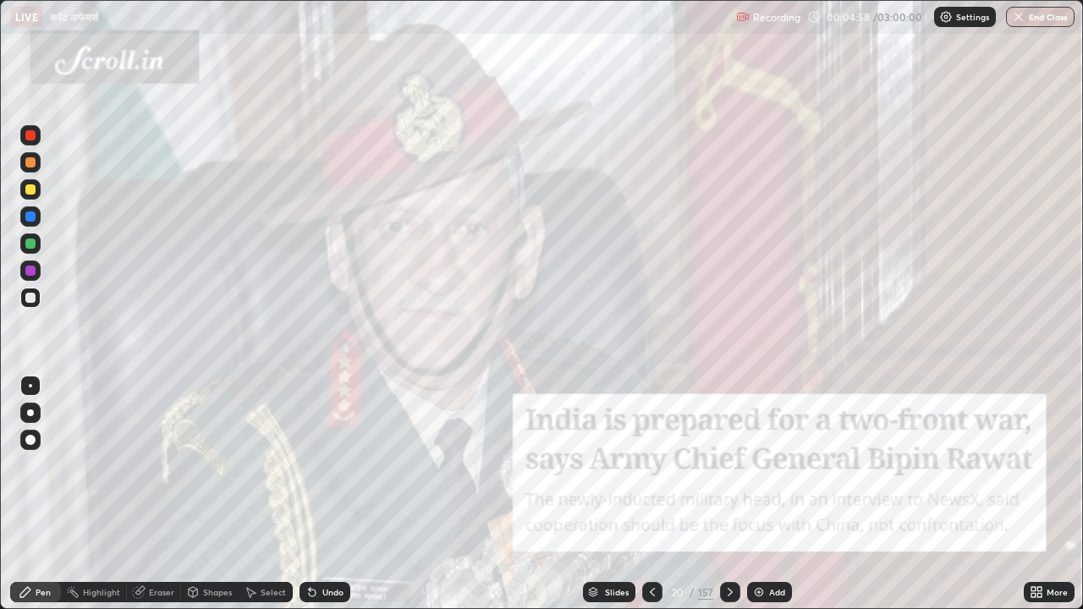
click at [728, 465] on icon at bounding box center [730, 593] width 14 height 14
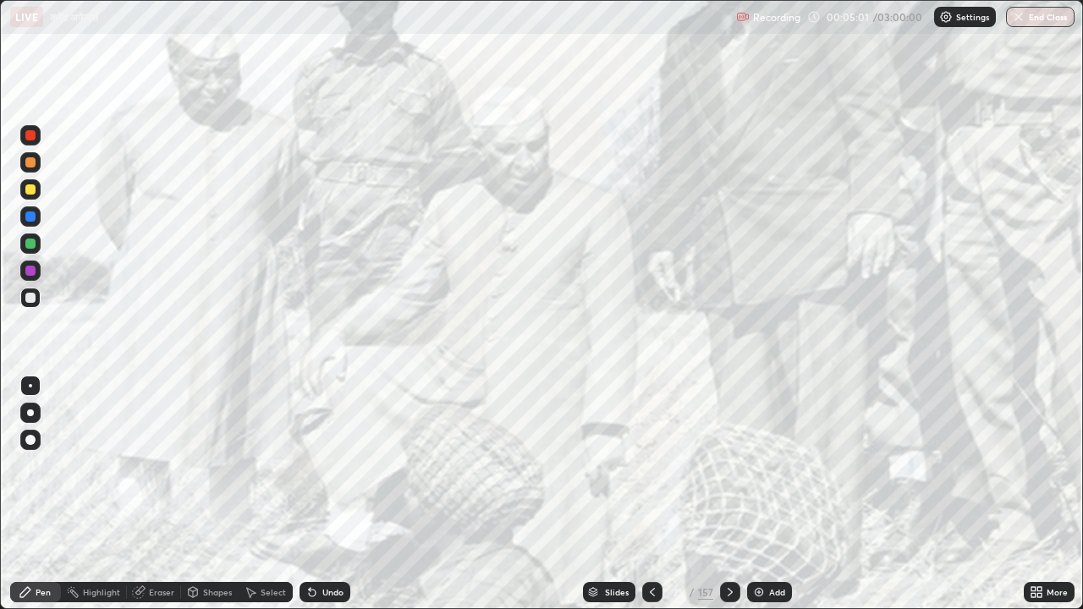
click at [728, 465] on icon at bounding box center [730, 593] width 14 height 14
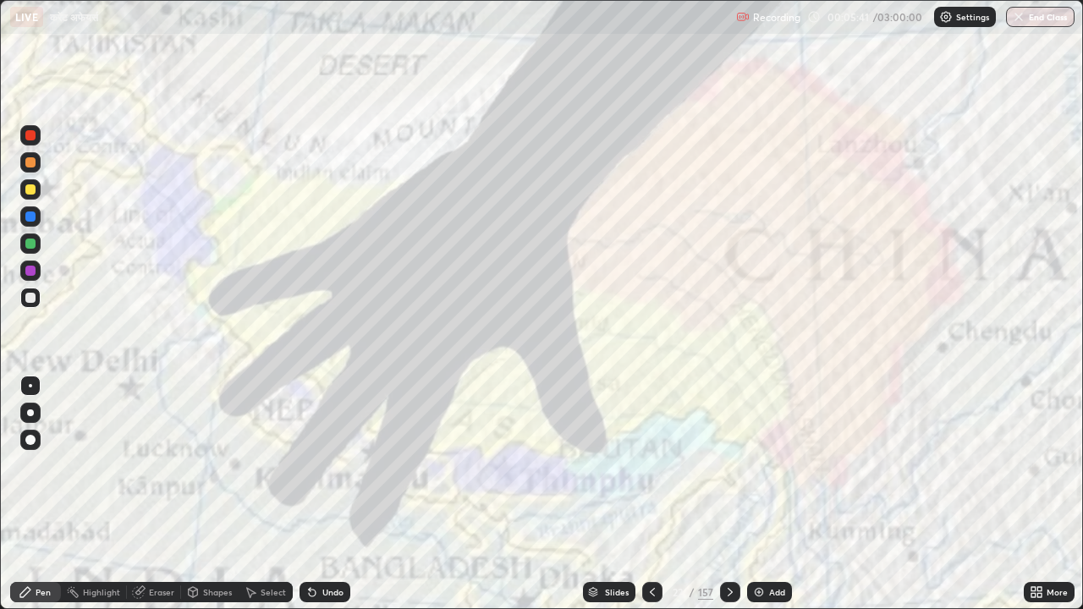
click at [730, 465] on icon at bounding box center [730, 592] width 5 height 8
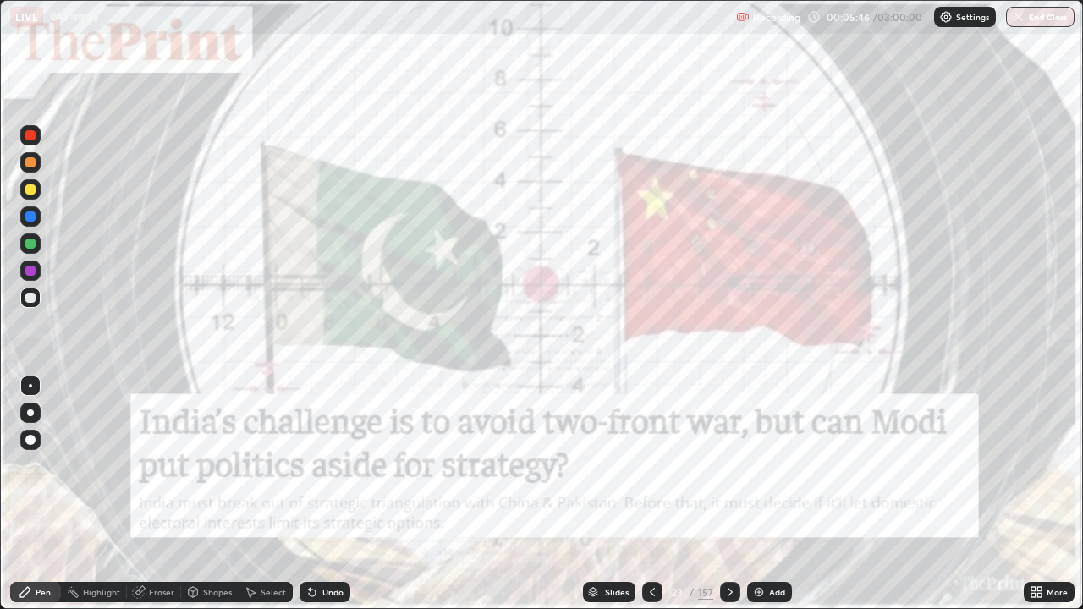
click at [728, 465] on icon at bounding box center [730, 593] width 14 height 14
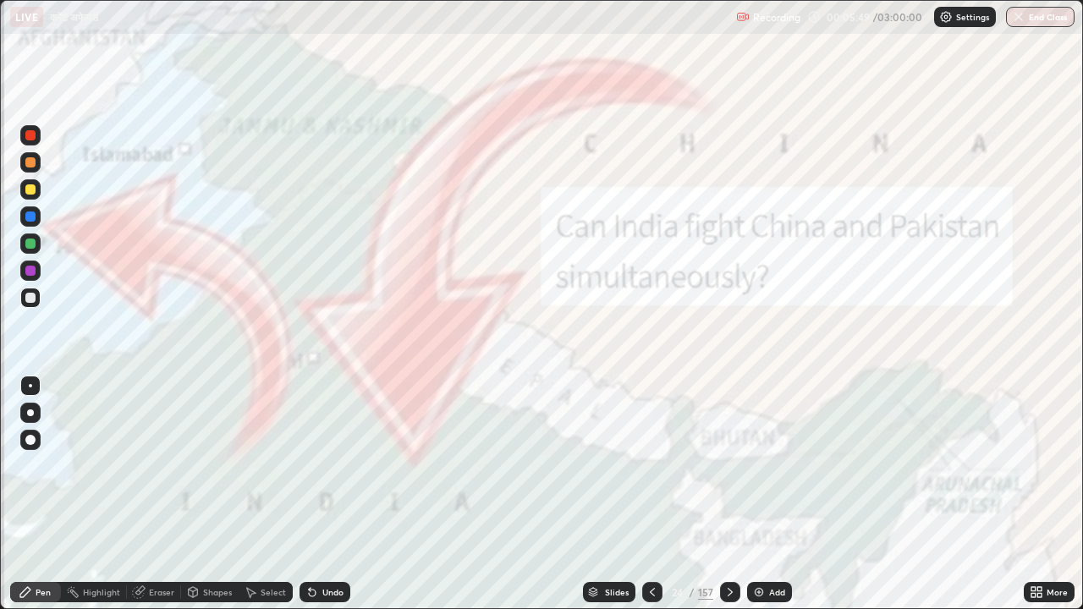
click at [728, 465] on icon at bounding box center [730, 593] width 14 height 14
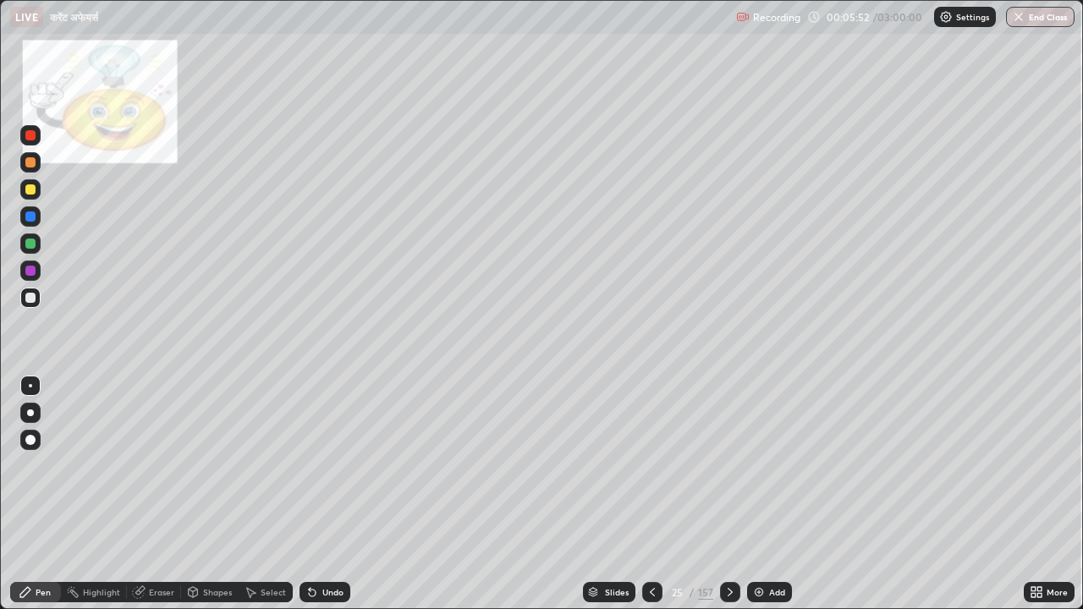
click at [734, 465] on icon at bounding box center [730, 593] width 14 height 14
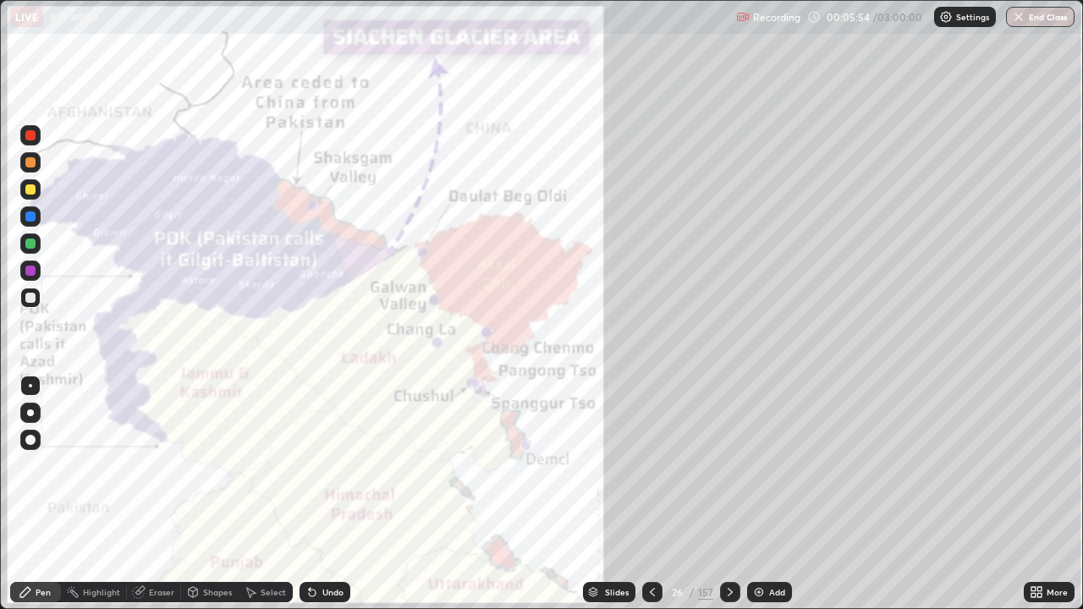
click at [728, 465] on icon at bounding box center [730, 593] width 14 height 14
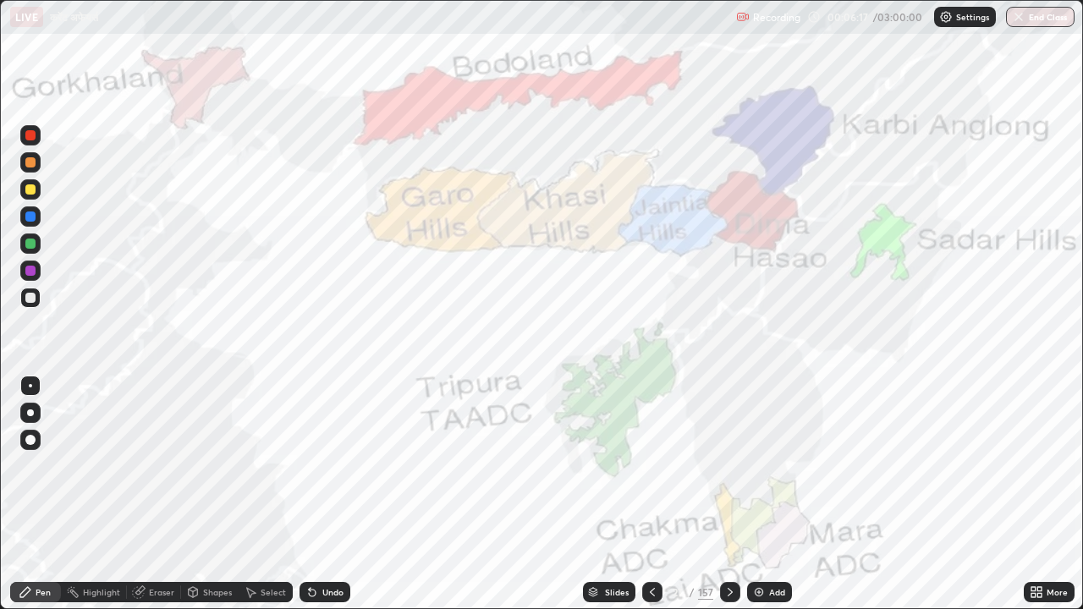
click at [731, 465] on icon at bounding box center [730, 593] width 14 height 14
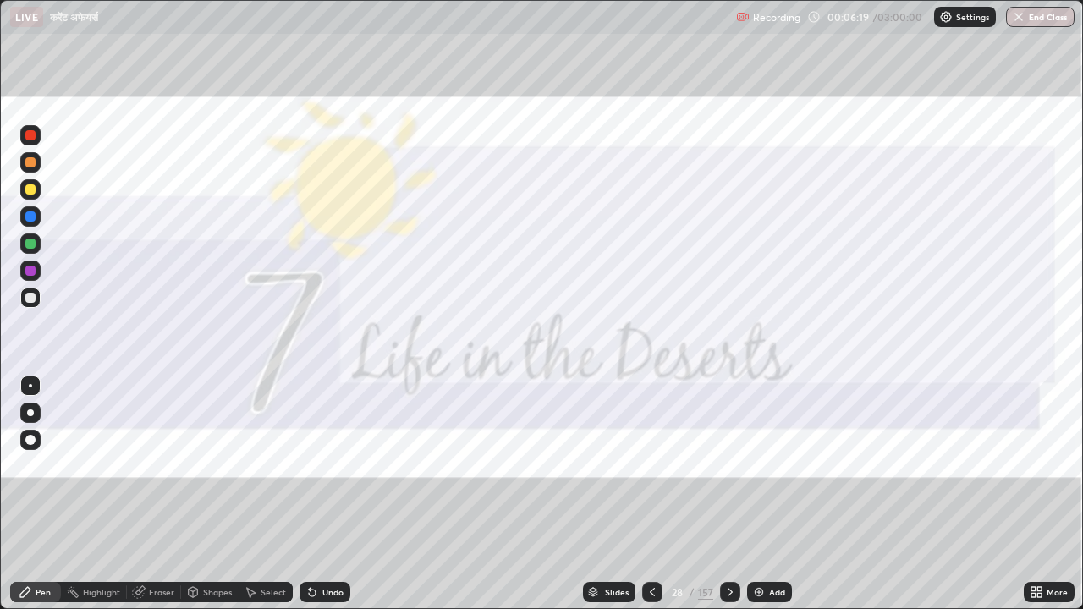
click at [734, 465] on icon at bounding box center [730, 593] width 14 height 14
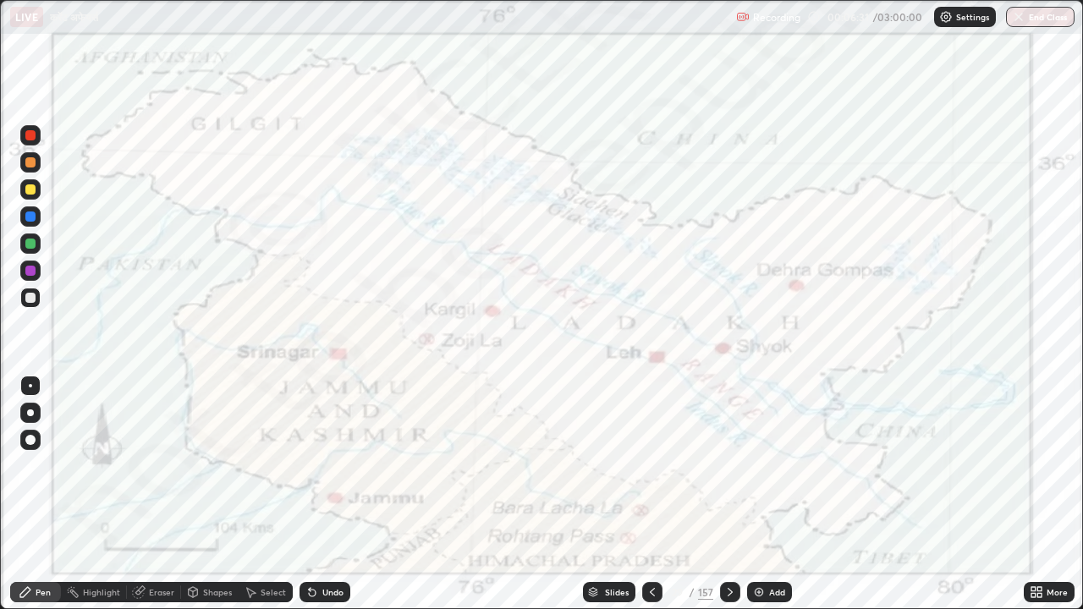
click at [727, 465] on icon at bounding box center [730, 593] width 14 height 14
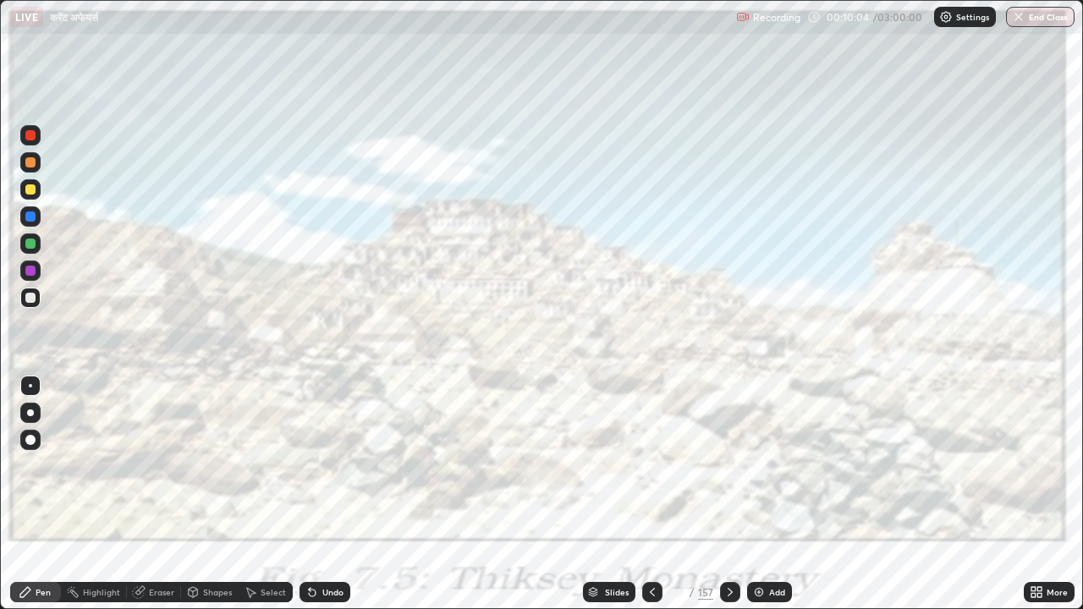
click at [730, 465] on icon at bounding box center [730, 593] width 14 height 14
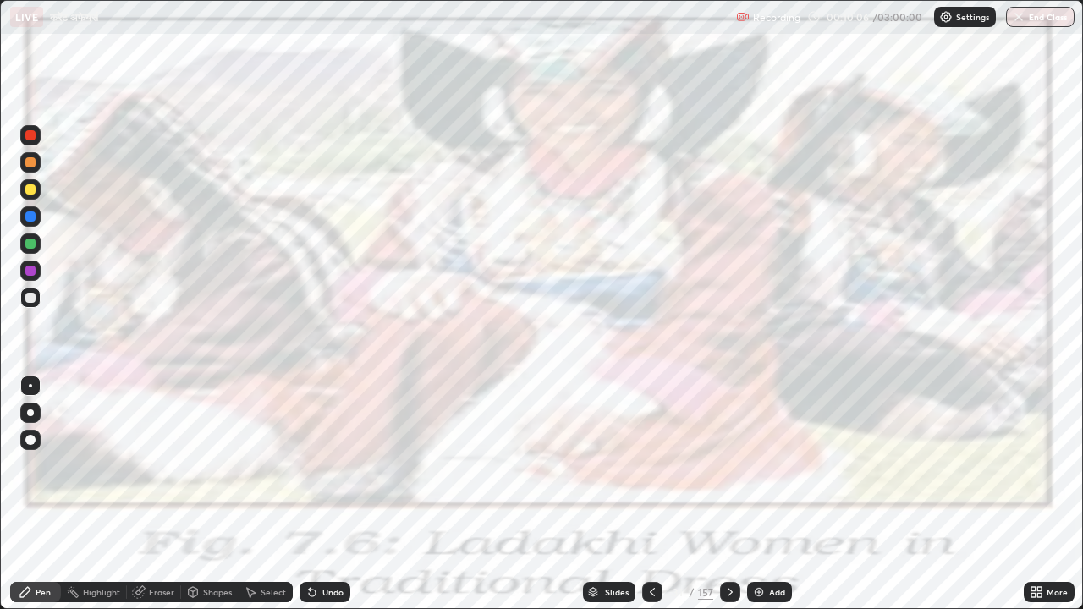
click at [732, 465] on icon at bounding box center [730, 593] width 14 height 14
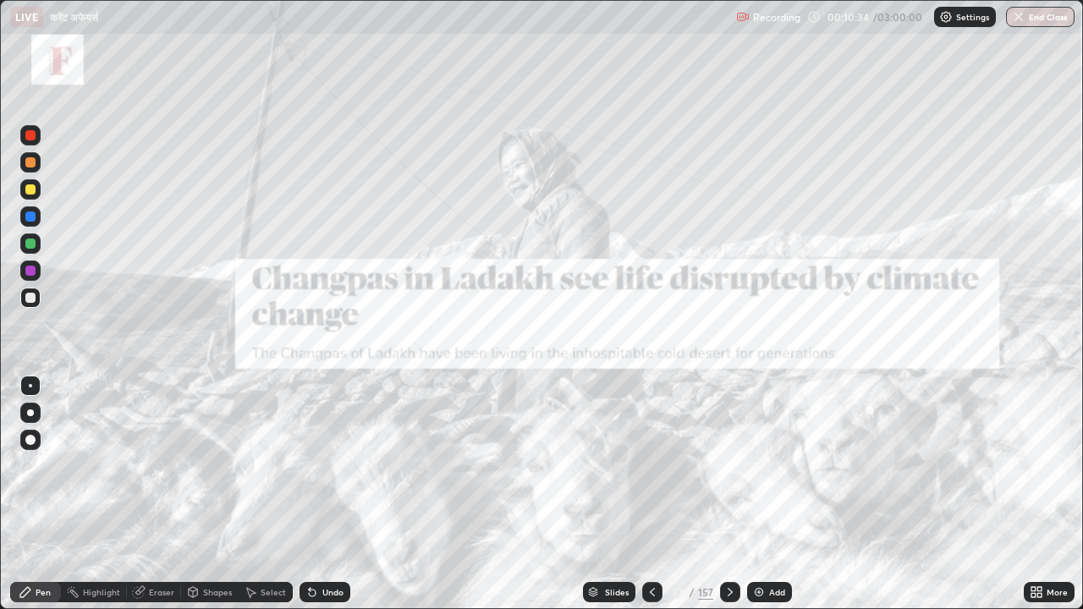
click at [733, 465] on icon at bounding box center [730, 593] width 14 height 14
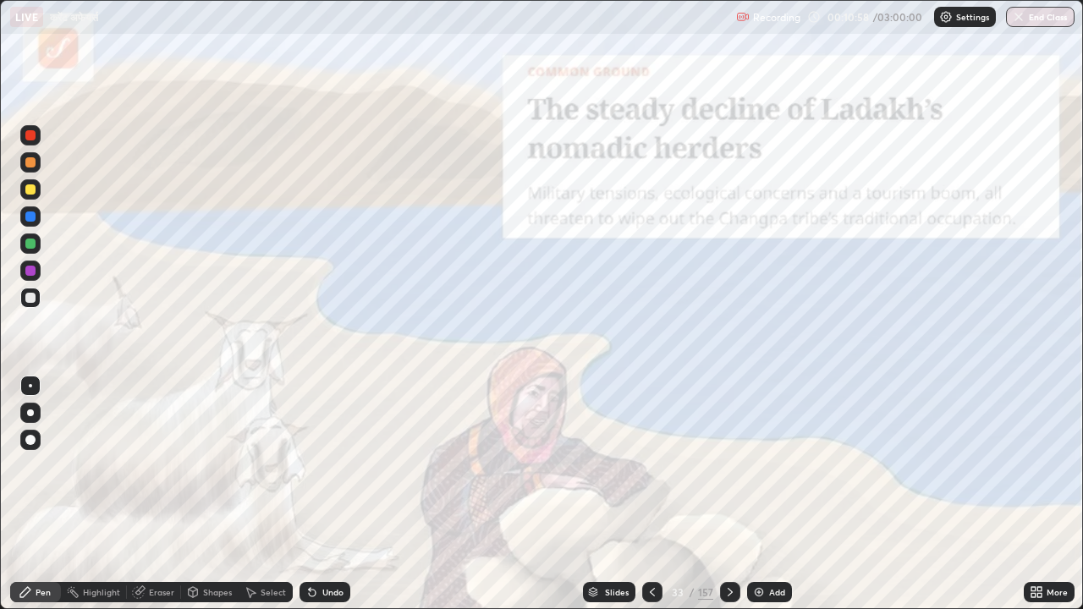
click at [728, 465] on icon at bounding box center [730, 593] width 14 height 14
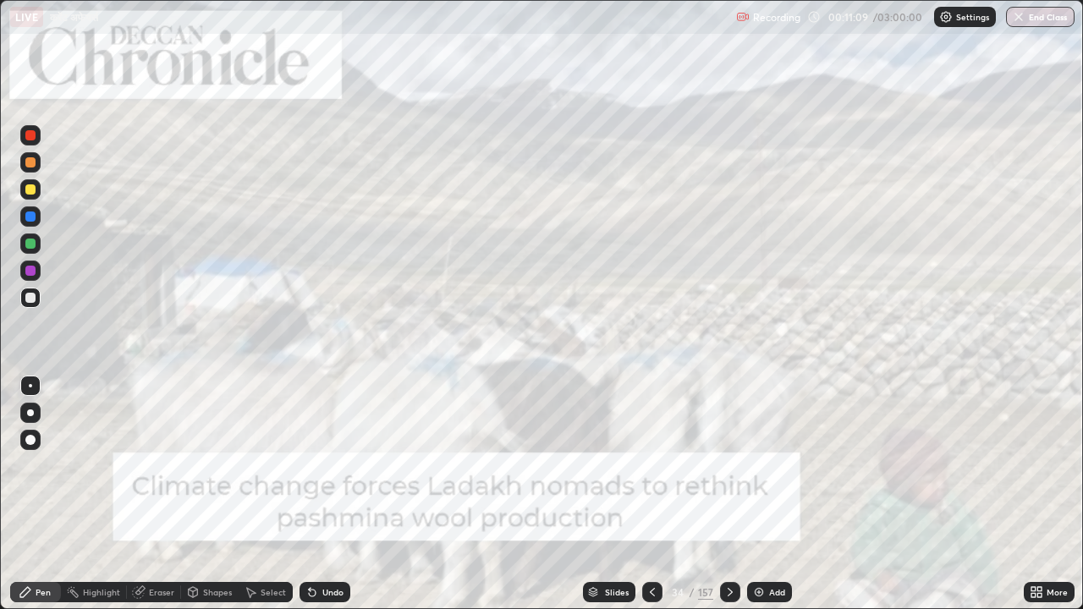
click at [727, 465] on icon at bounding box center [730, 593] width 14 height 14
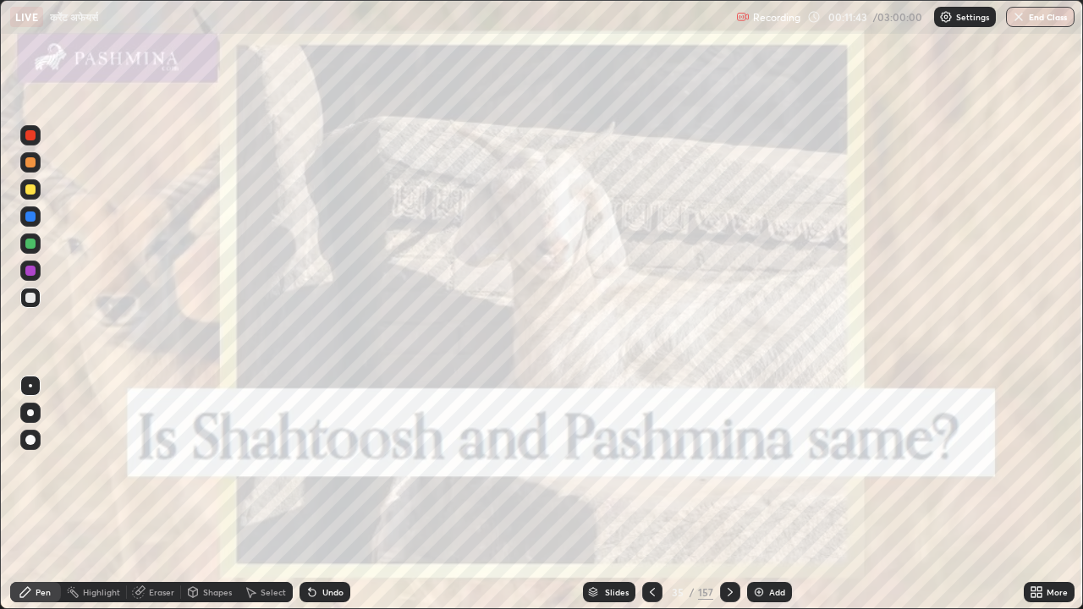
click at [730, 465] on icon at bounding box center [730, 593] width 14 height 14
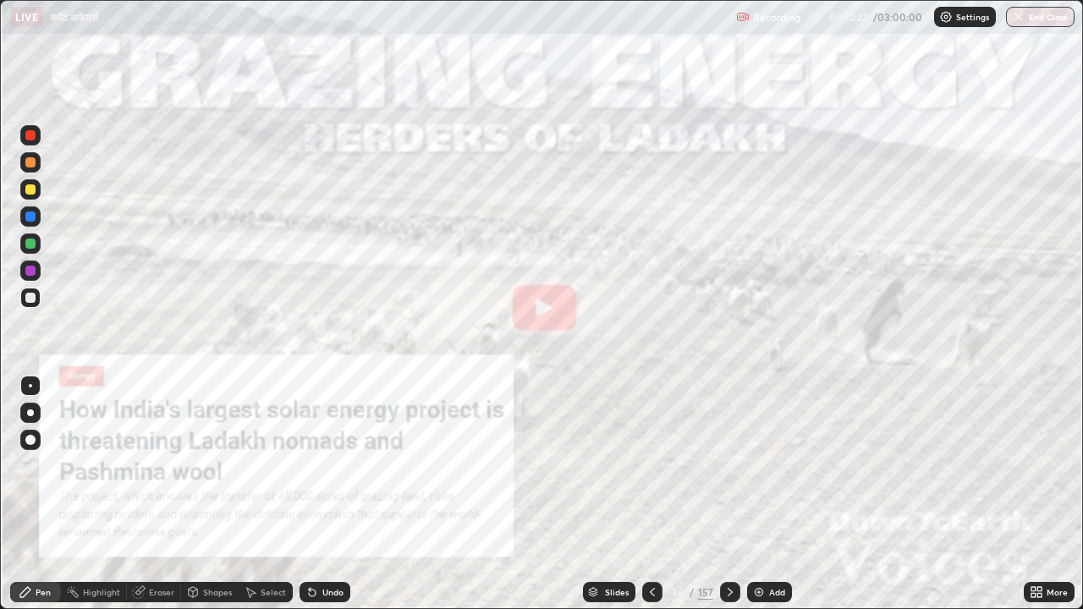
click at [728, 465] on icon at bounding box center [730, 592] width 5 height 8
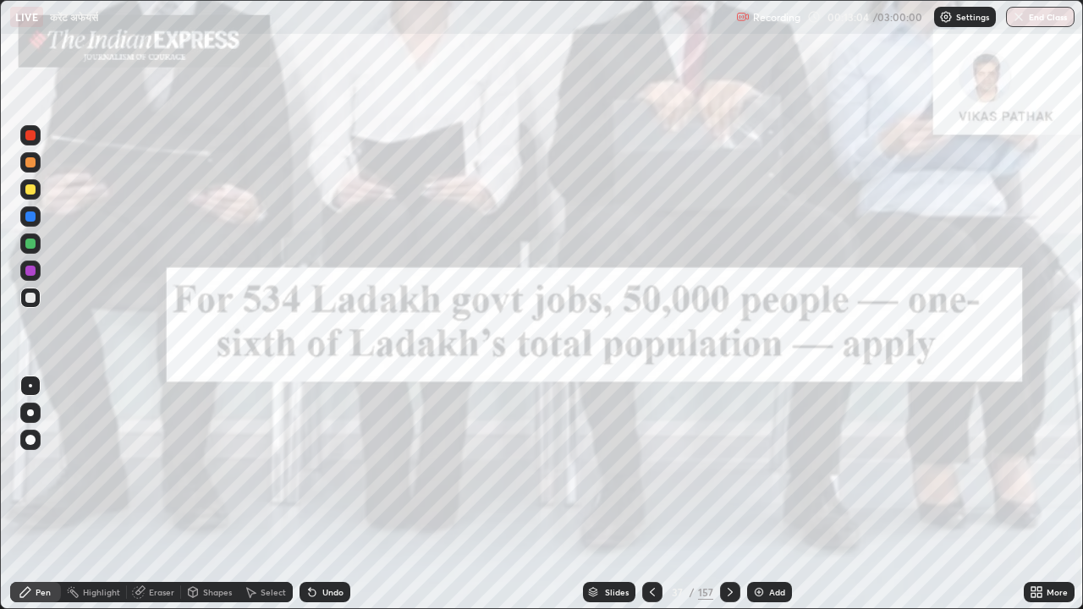
click at [728, 465] on icon at bounding box center [730, 592] width 5 height 8
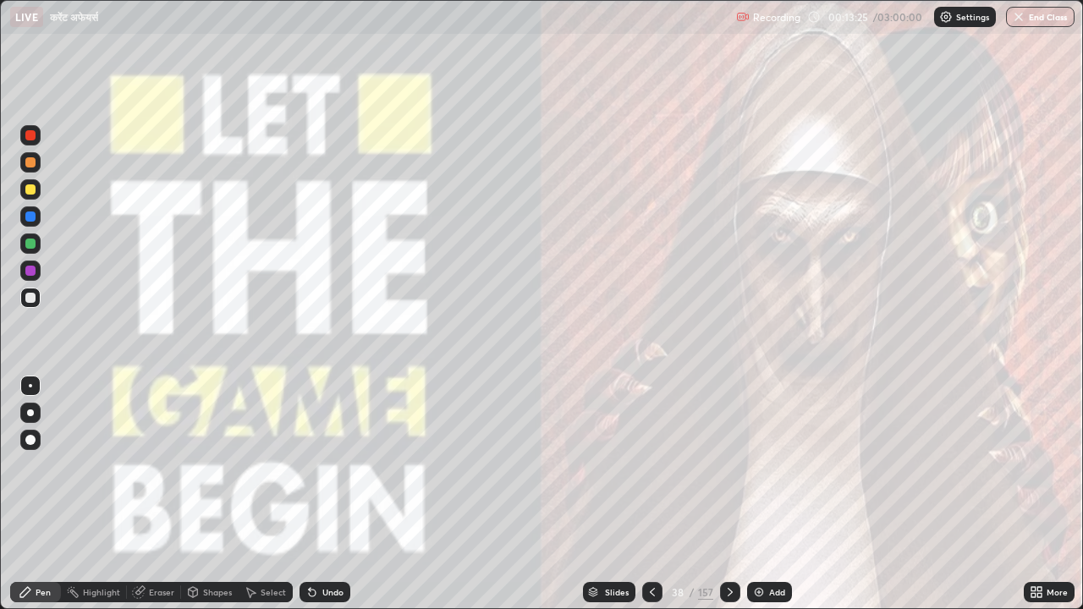
click at [728, 465] on icon at bounding box center [730, 593] width 14 height 14
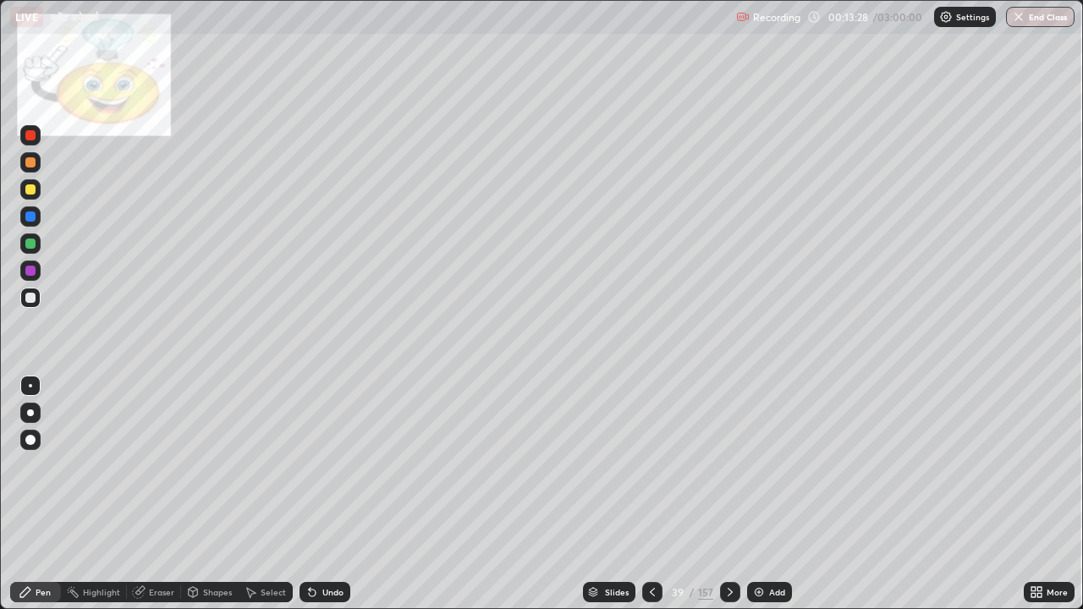
click at [728, 465] on icon at bounding box center [730, 593] width 14 height 14
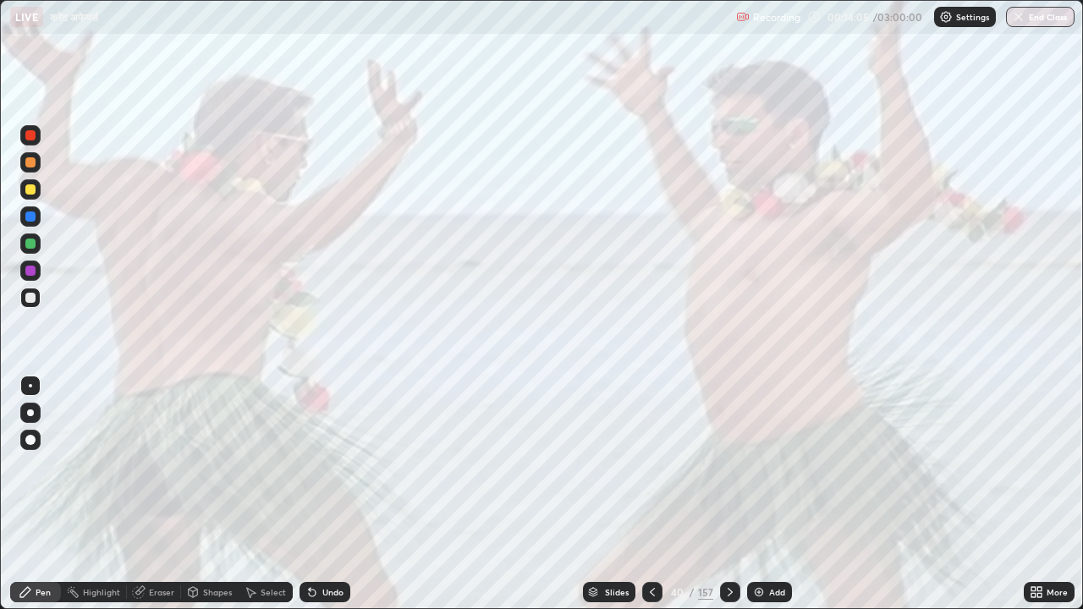
click at [731, 465] on icon at bounding box center [730, 593] width 14 height 14
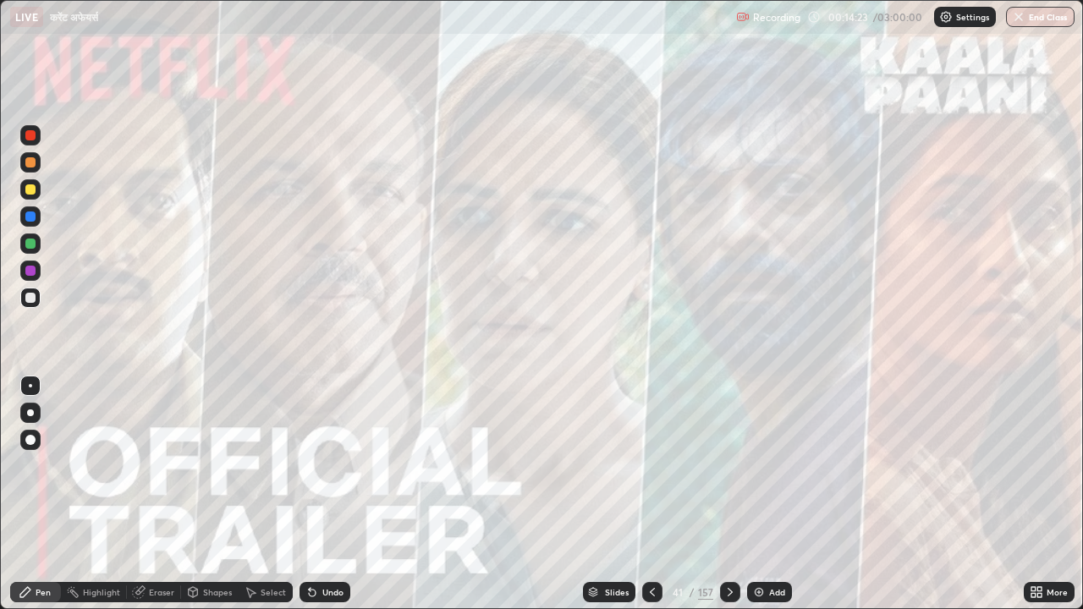
click at [730, 465] on icon at bounding box center [730, 593] width 14 height 14
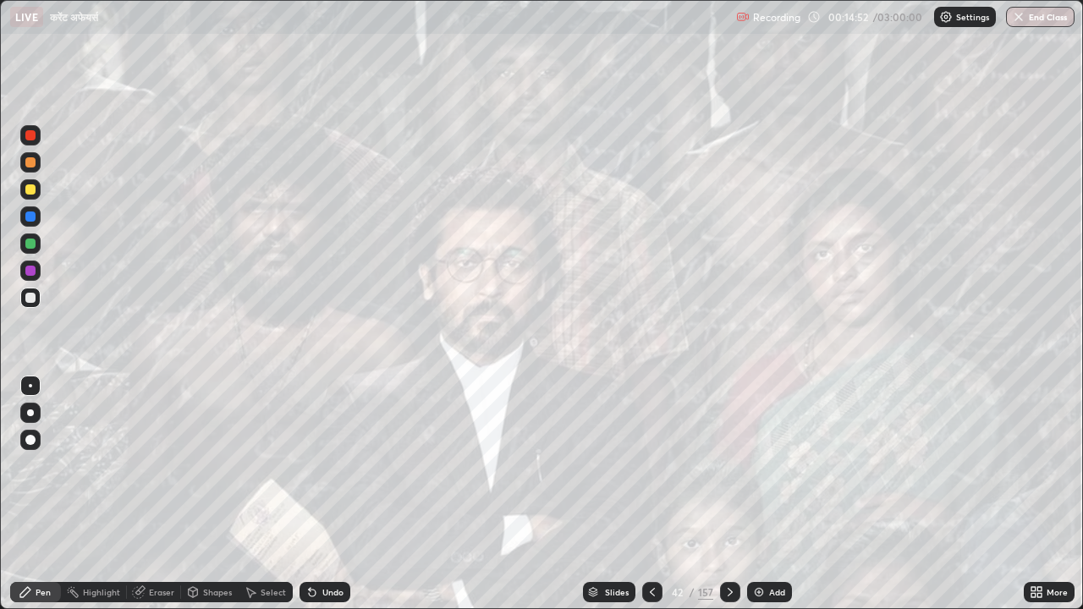
click at [729, 465] on icon at bounding box center [730, 592] width 5 height 8
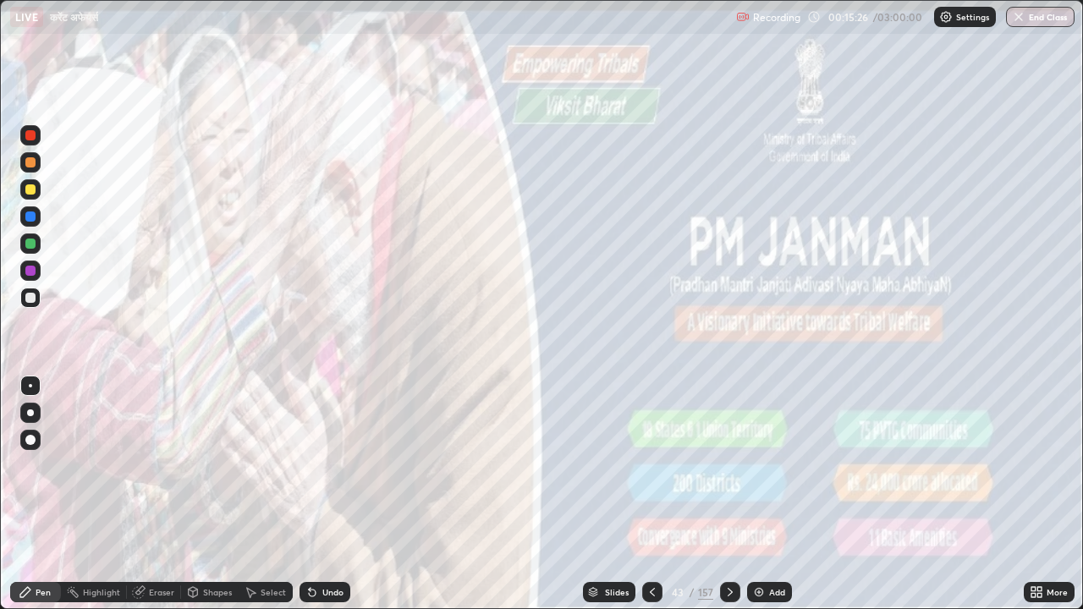
click at [729, 465] on icon at bounding box center [730, 592] width 5 height 8
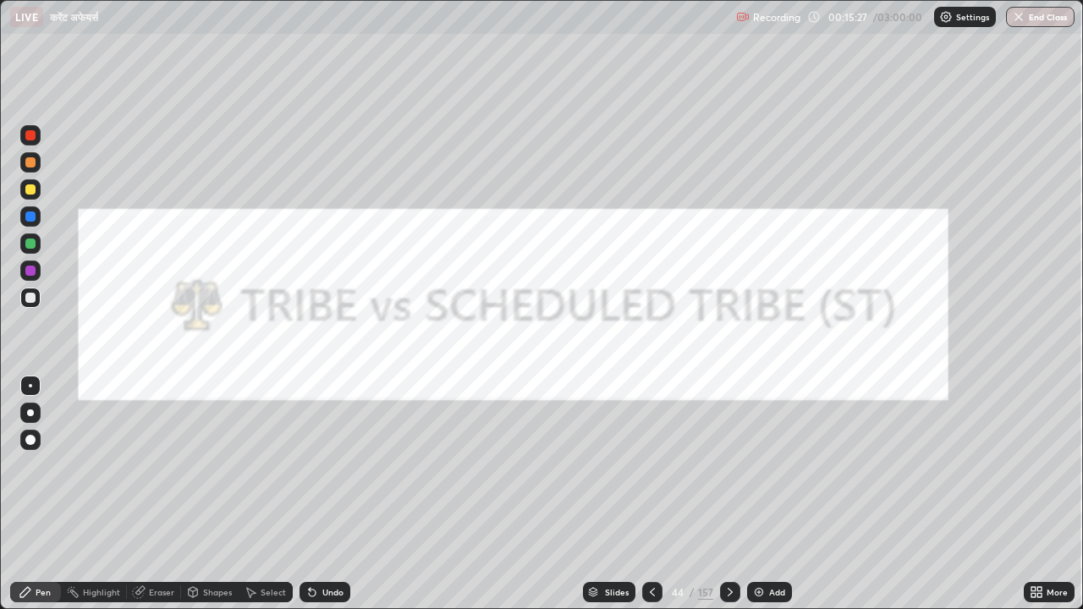
click at [728, 465] on icon at bounding box center [730, 593] width 14 height 14
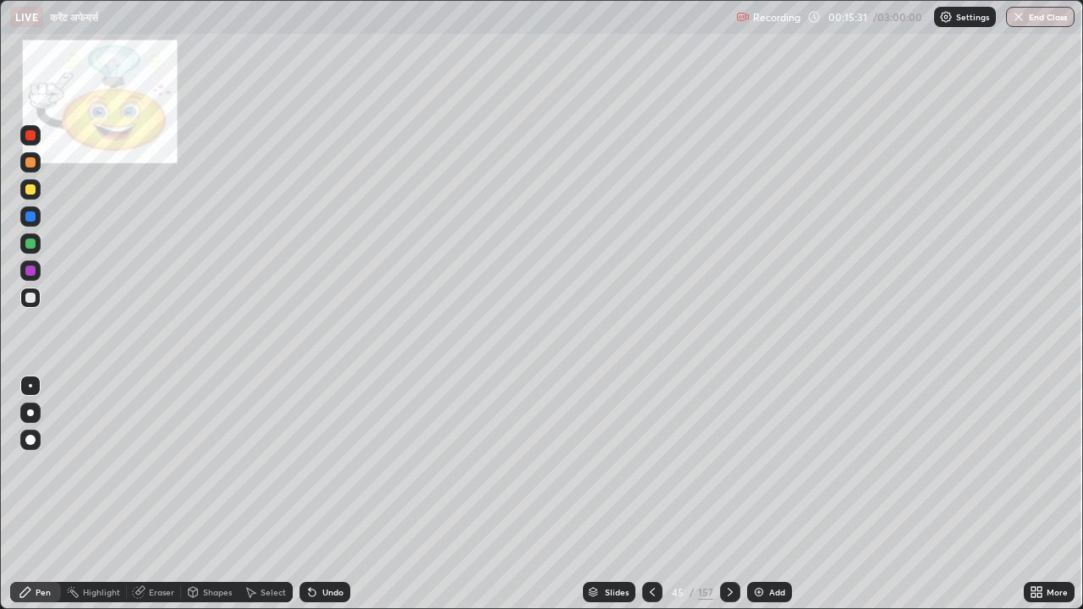
click at [757, 465] on img at bounding box center [759, 593] width 14 height 14
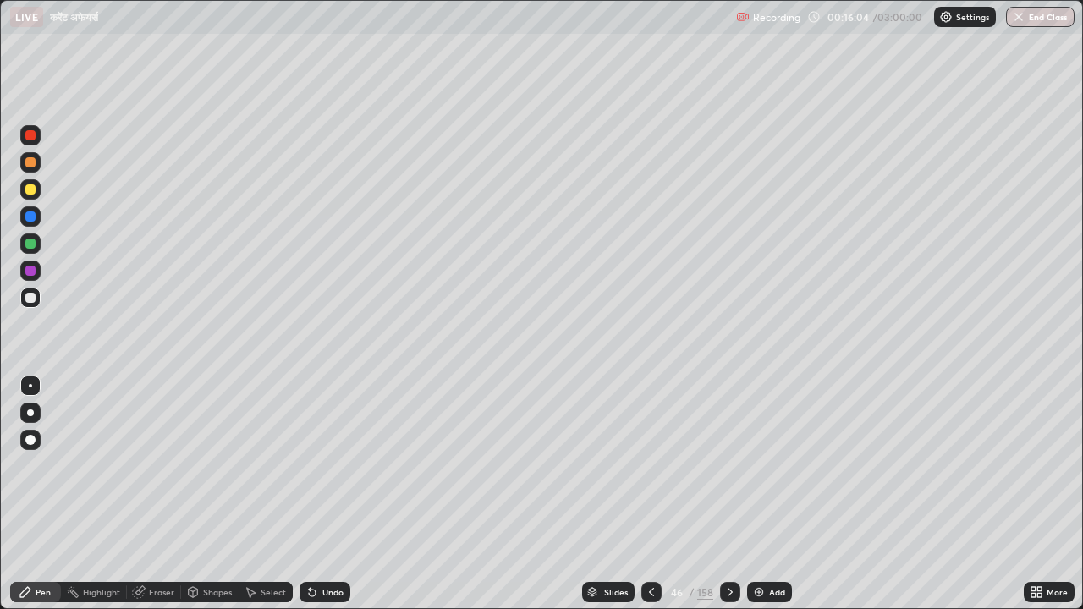
click at [34, 190] on div at bounding box center [30, 189] width 10 height 10
click at [36, 269] on div at bounding box center [30, 271] width 20 height 20
click at [32, 192] on div at bounding box center [30, 189] width 10 height 10
click at [30, 412] on div at bounding box center [30, 413] width 7 height 7
click at [31, 244] on div at bounding box center [30, 244] width 10 height 10
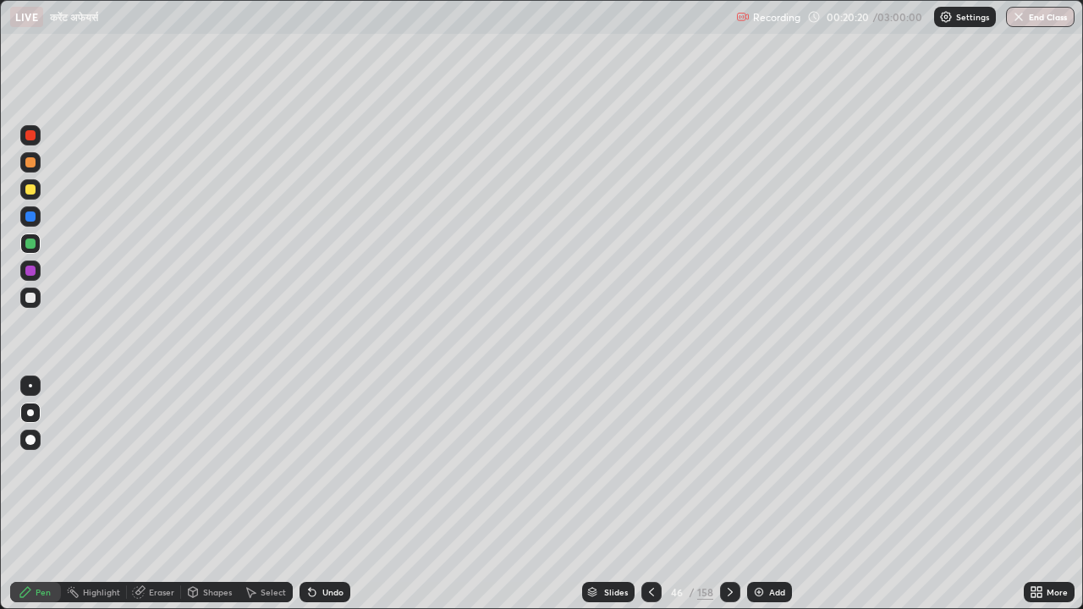
click at [39, 165] on div at bounding box center [30, 162] width 20 height 20
click at [30, 136] on div at bounding box center [30, 135] width 10 height 10
click at [34, 438] on div at bounding box center [30, 440] width 10 height 10
click at [32, 219] on div at bounding box center [30, 217] width 10 height 10
click at [761, 465] on img at bounding box center [759, 593] width 14 height 14
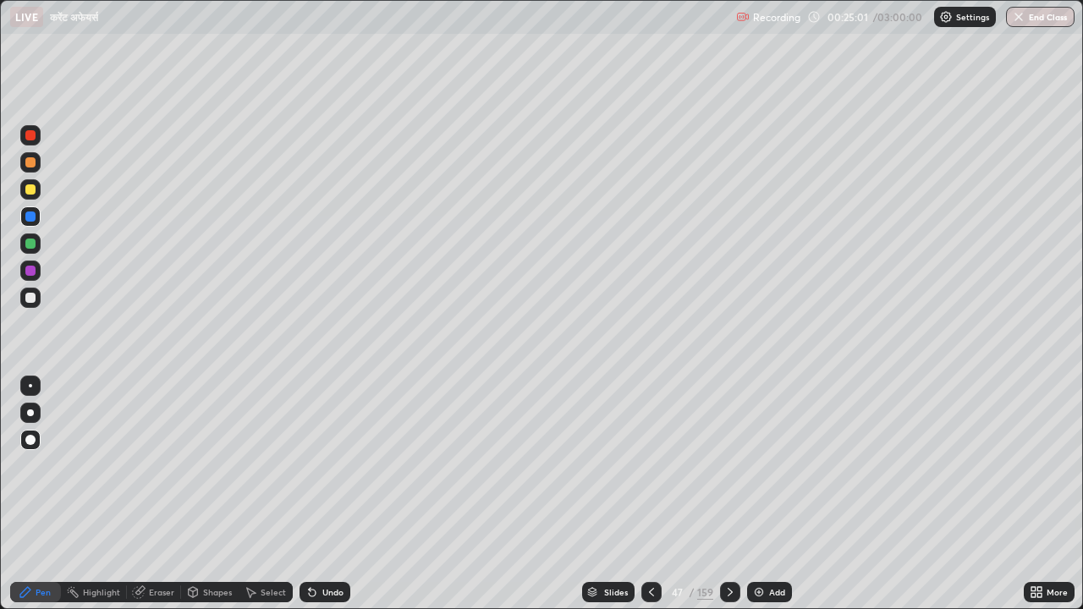
click at [31, 270] on div at bounding box center [30, 271] width 10 height 10
click at [141, 465] on icon at bounding box center [138, 592] width 11 height 11
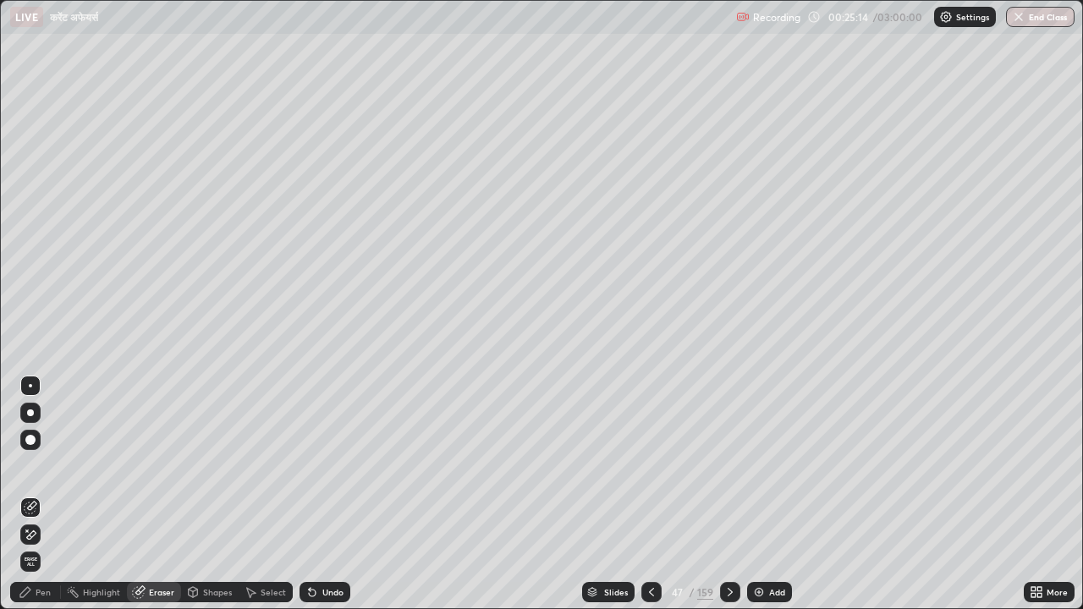
click at [30, 413] on div at bounding box center [30, 413] width 7 height 7
click at [82, 465] on div "Highlight" at bounding box center [94, 592] width 66 height 20
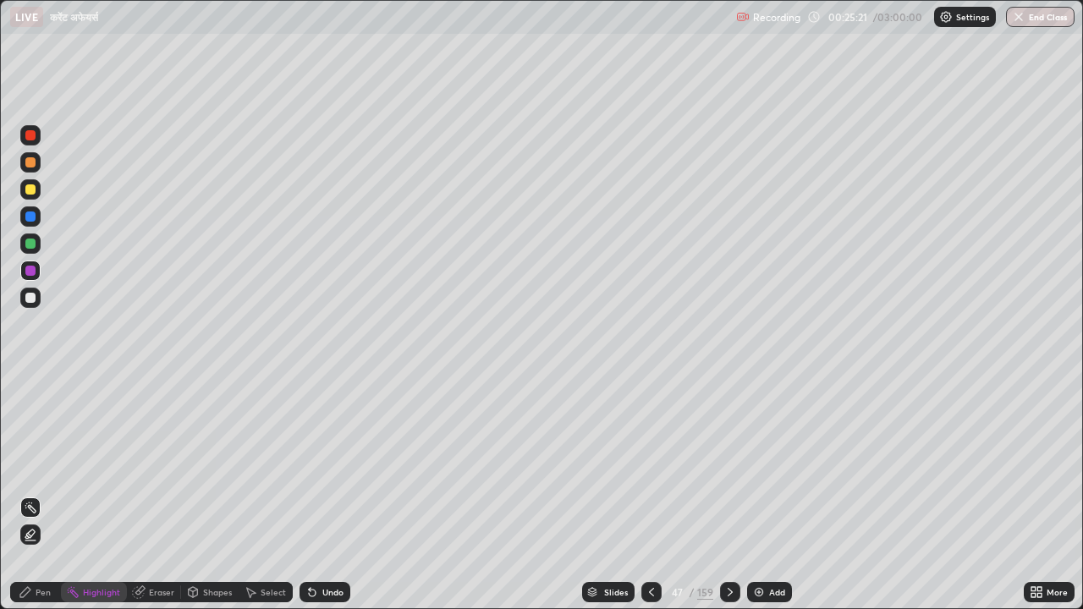
click at [27, 465] on icon at bounding box center [25, 592] width 10 height 10
click at [33, 189] on div at bounding box center [30, 189] width 10 height 10
click at [31, 270] on div at bounding box center [30, 271] width 10 height 10
click at [34, 218] on div at bounding box center [30, 217] width 10 height 10
click at [28, 135] on div at bounding box center [30, 135] width 10 height 10
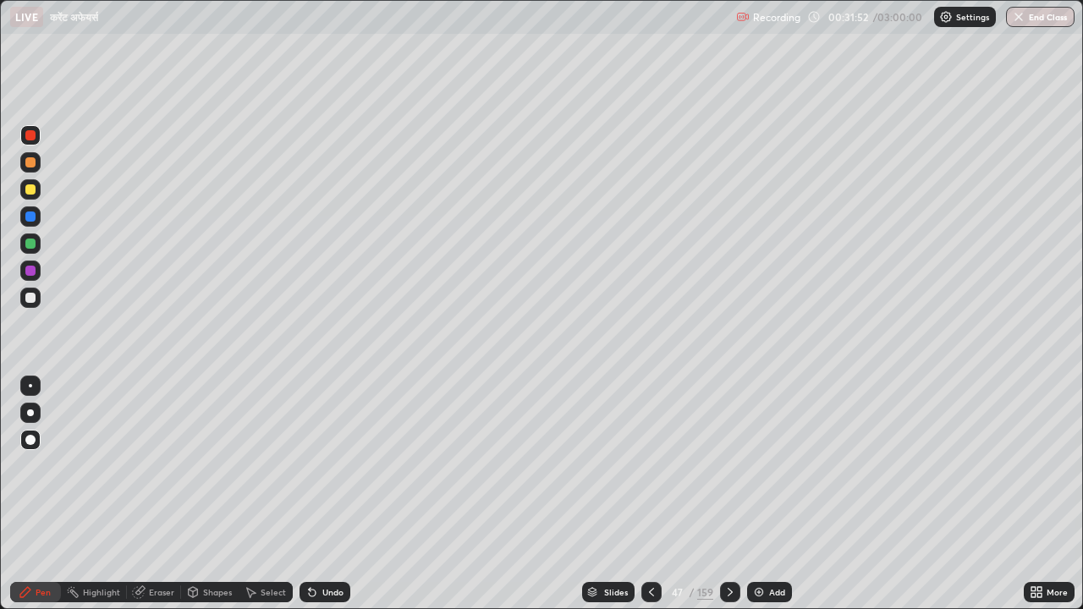
click at [756, 465] on img at bounding box center [759, 593] width 14 height 14
click at [37, 271] on div at bounding box center [30, 271] width 20 height 20
click at [758, 465] on img at bounding box center [760, 593] width 14 height 14
click at [748, 465] on div "Add" at bounding box center [768, 592] width 45 height 20
click at [31, 244] on div at bounding box center [30, 244] width 10 height 10
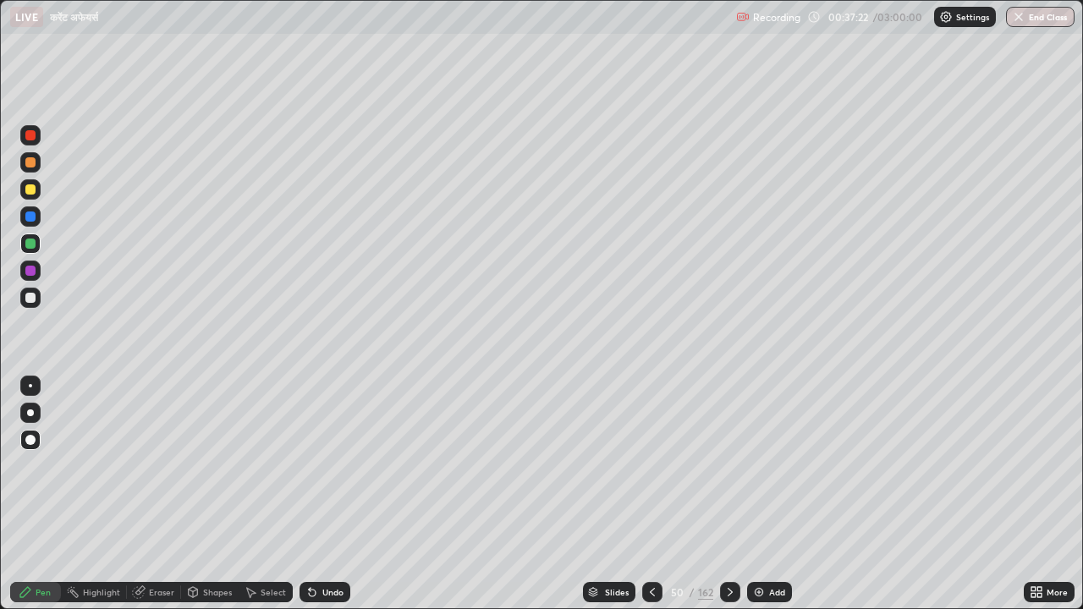
click at [33, 168] on div at bounding box center [30, 162] width 20 height 20
click at [32, 135] on div at bounding box center [30, 135] width 10 height 10
click at [756, 465] on img at bounding box center [759, 593] width 14 height 14
click at [34, 272] on div at bounding box center [30, 271] width 10 height 10
click at [30, 136] on div at bounding box center [30, 135] width 10 height 10
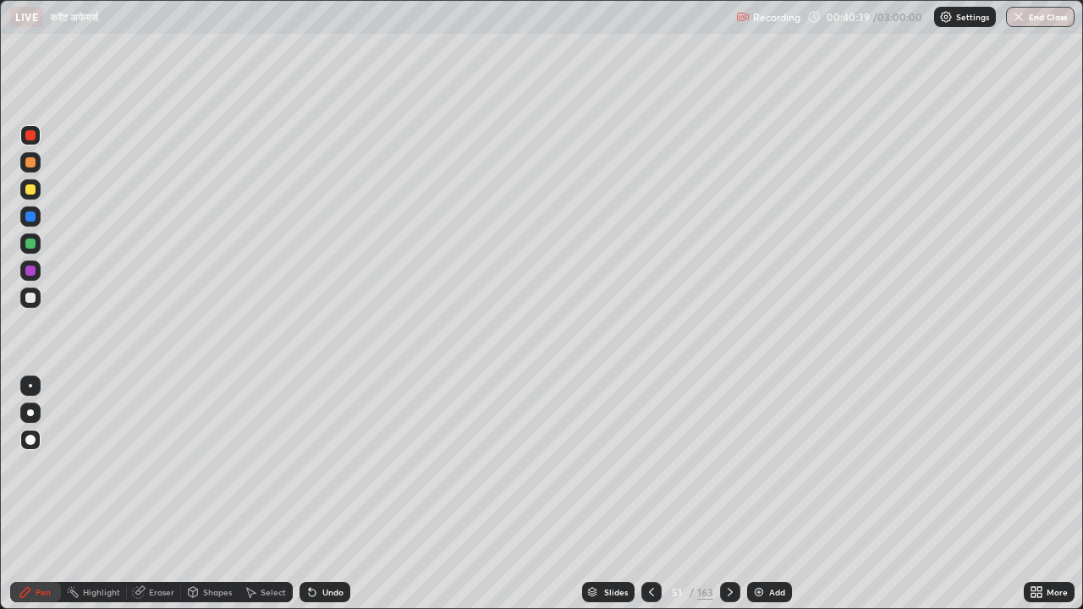
click at [30, 193] on div at bounding box center [30, 189] width 10 height 10
click at [755, 465] on img at bounding box center [759, 593] width 14 height 14
click at [32, 217] on div at bounding box center [30, 217] width 10 height 10
click at [756, 465] on img at bounding box center [759, 593] width 14 height 14
click at [30, 190] on div at bounding box center [30, 189] width 10 height 10
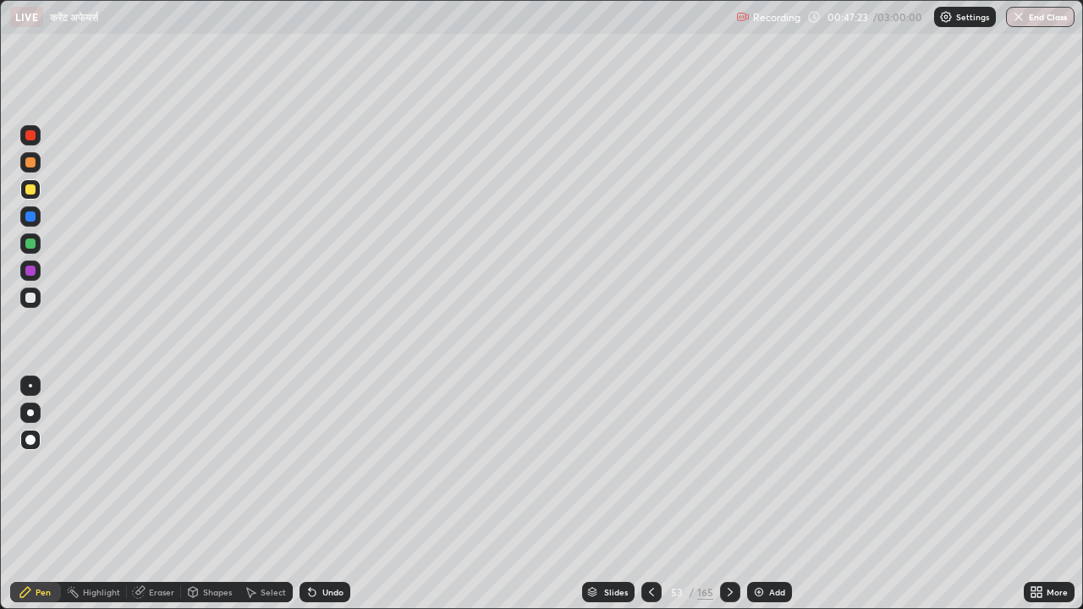
click at [32, 246] on div at bounding box center [30, 244] width 10 height 10
click at [251, 465] on div "Select" at bounding box center [266, 592] width 54 height 34
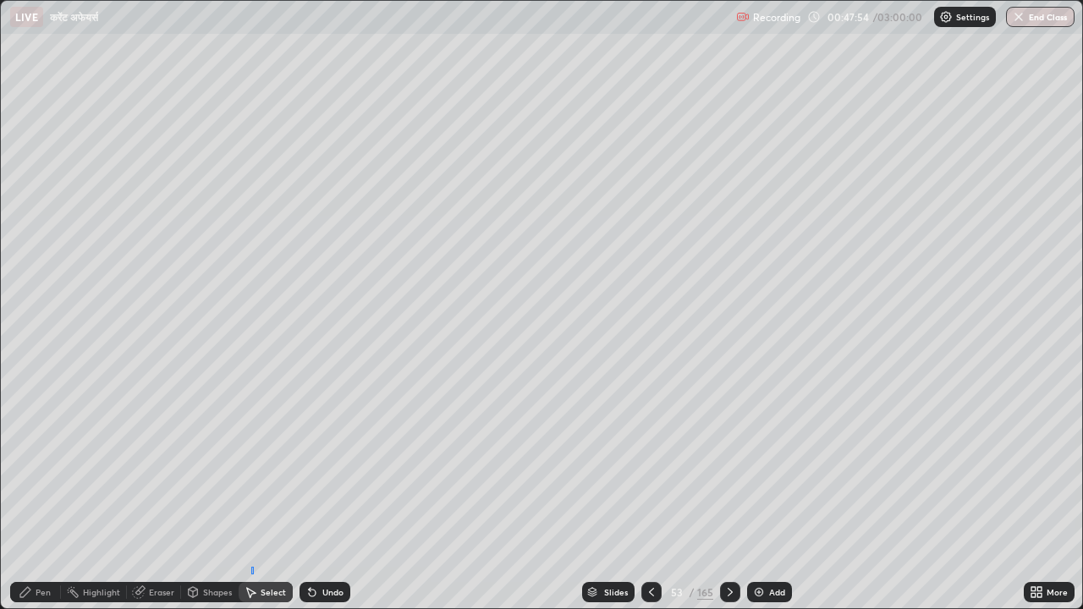
click at [251, 465] on div "0 ° Undo Copy Duplicate Duplicate to new slide Delete" at bounding box center [541, 305] width 1081 height 608
click at [258, 465] on div "Select" at bounding box center [266, 592] width 54 height 34
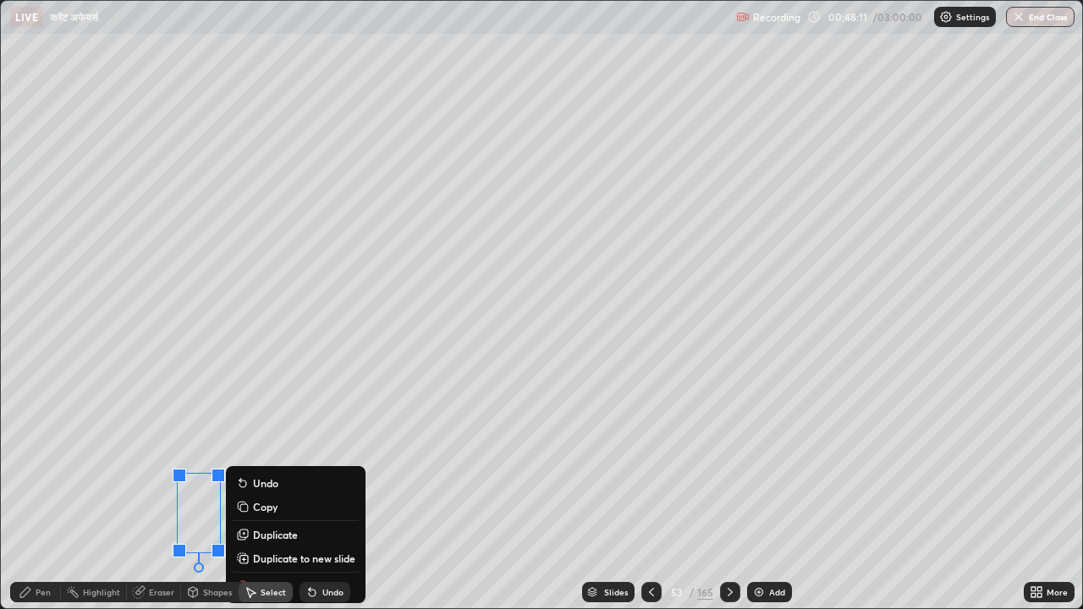
click at [140, 465] on div "0 ° Undo Copy Duplicate Duplicate to new slide Delete" at bounding box center [541, 305] width 1081 height 608
click at [151, 465] on div "0 ° Undo Copy Duplicate Duplicate to new slide Delete" at bounding box center [541, 305] width 1081 height 608
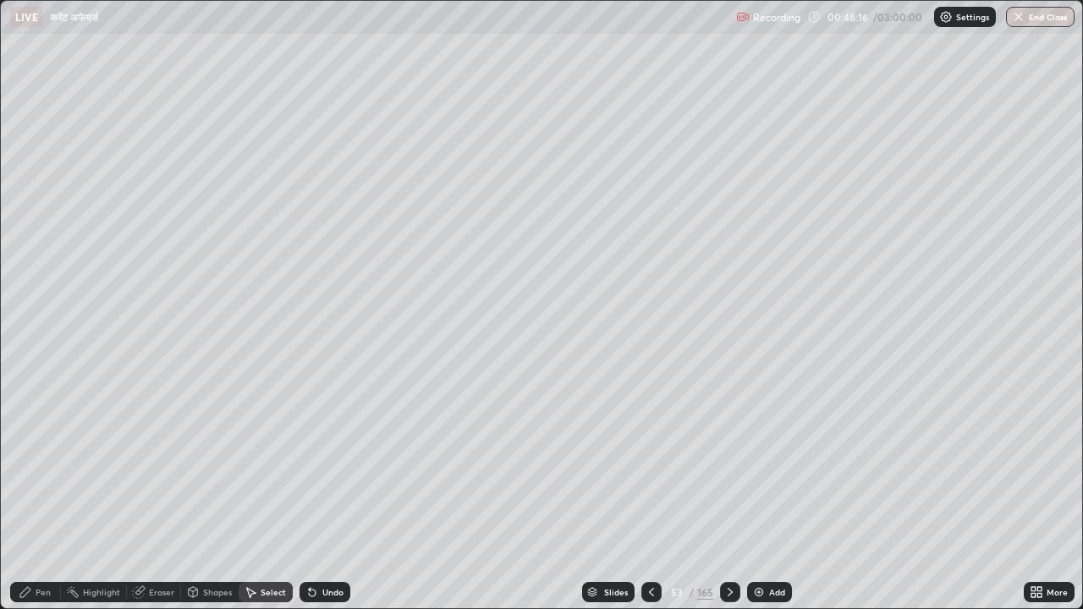
click at [73, 465] on rect at bounding box center [74, 594] width 8 height 8
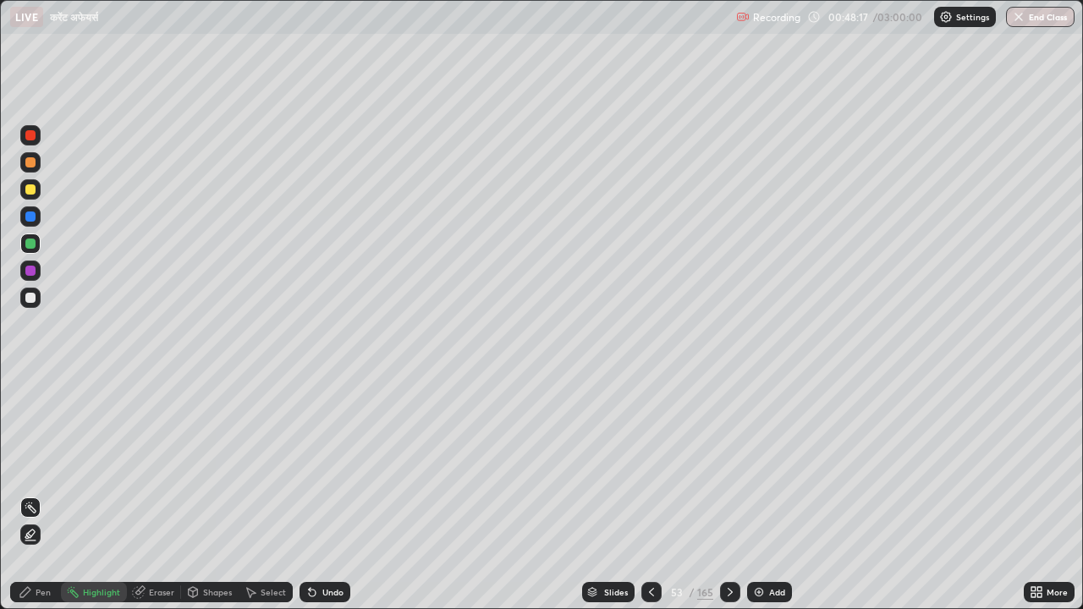
click at [27, 465] on icon at bounding box center [25, 592] width 10 height 10
click at [31, 272] on div at bounding box center [30, 271] width 10 height 10
click at [755, 465] on img at bounding box center [759, 593] width 14 height 14
click at [33, 247] on div at bounding box center [30, 244] width 10 height 10
click at [756, 465] on img at bounding box center [759, 593] width 14 height 14
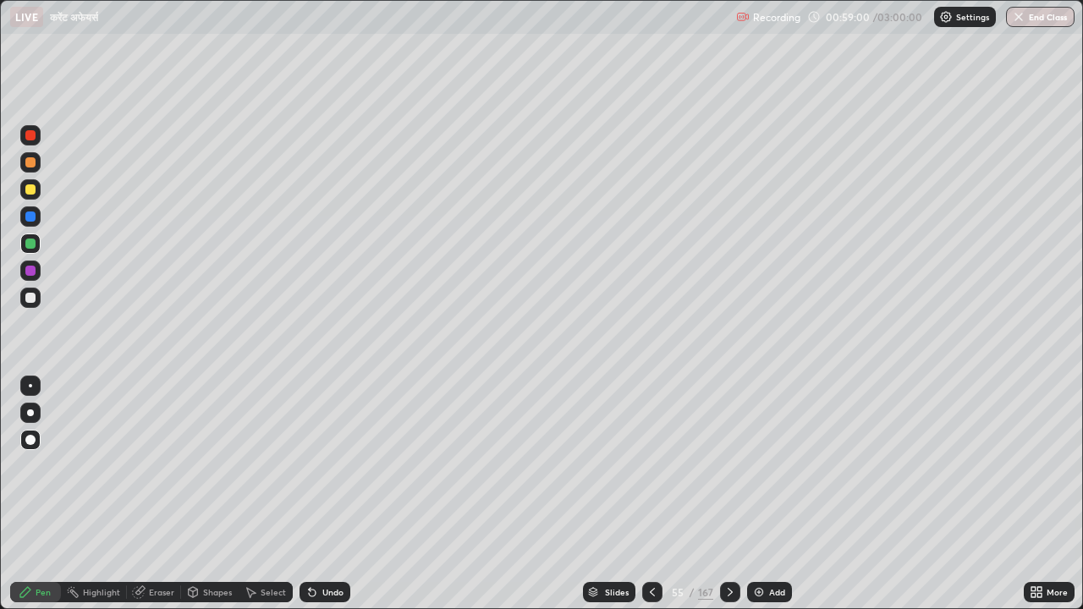
click at [728, 465] on icon at bounding box center [730, 593] width 14 height 14
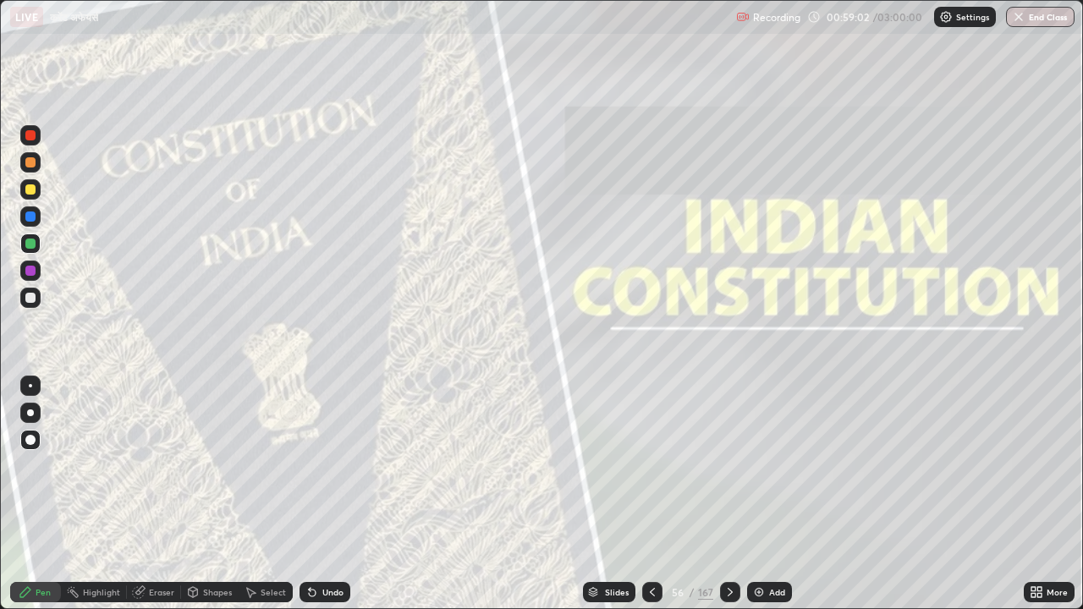
click at [728, 465] on icon at bounding box center [730, 593] width 14 height 14
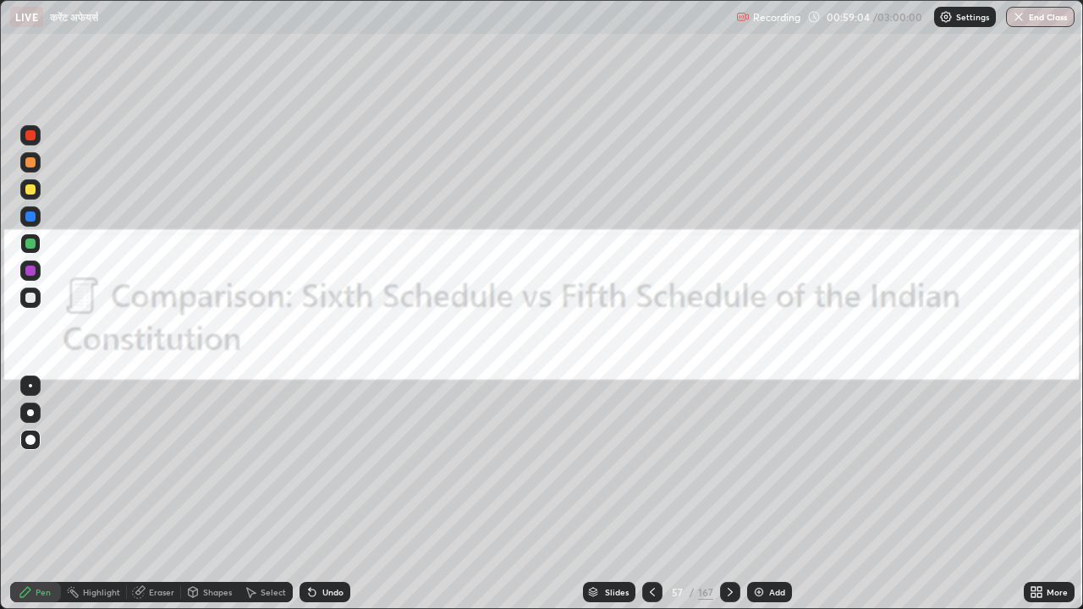
click at [728, 465] on icon at bounding box center [730, 593] width 14 height 14
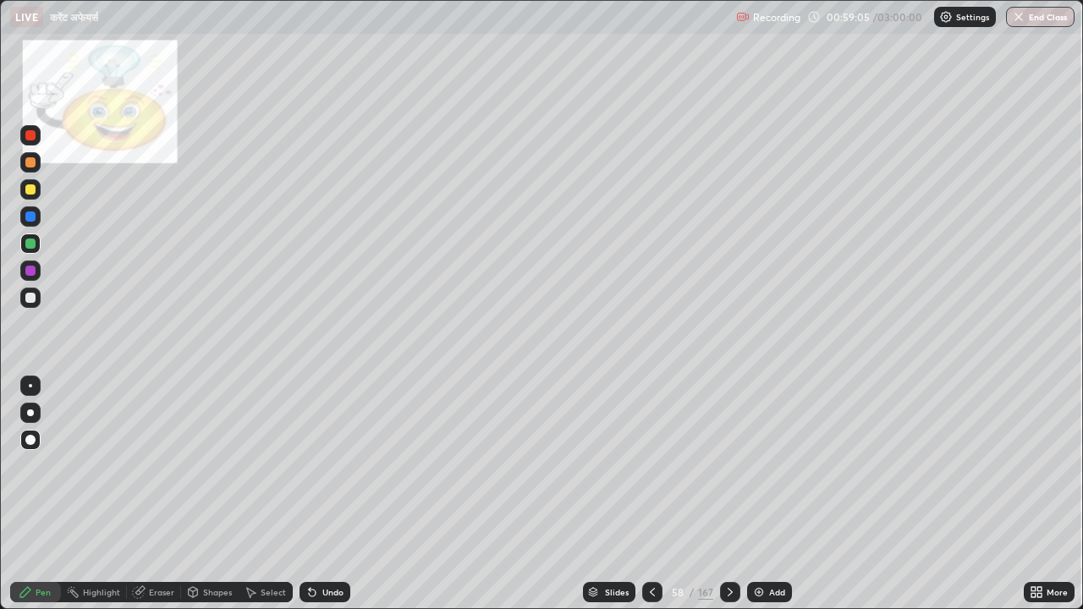
click at [728, 465] on icon at bounding box center [730, 593] width 14 height 14
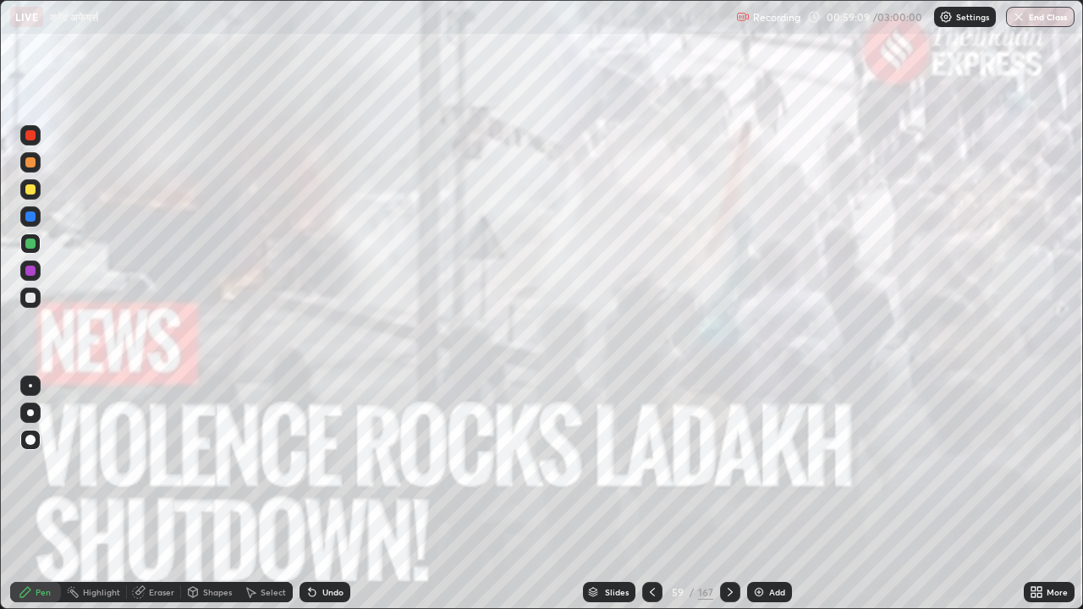
click at [731, 465] on icon at bounding box center [730, 593] width 14 height 14
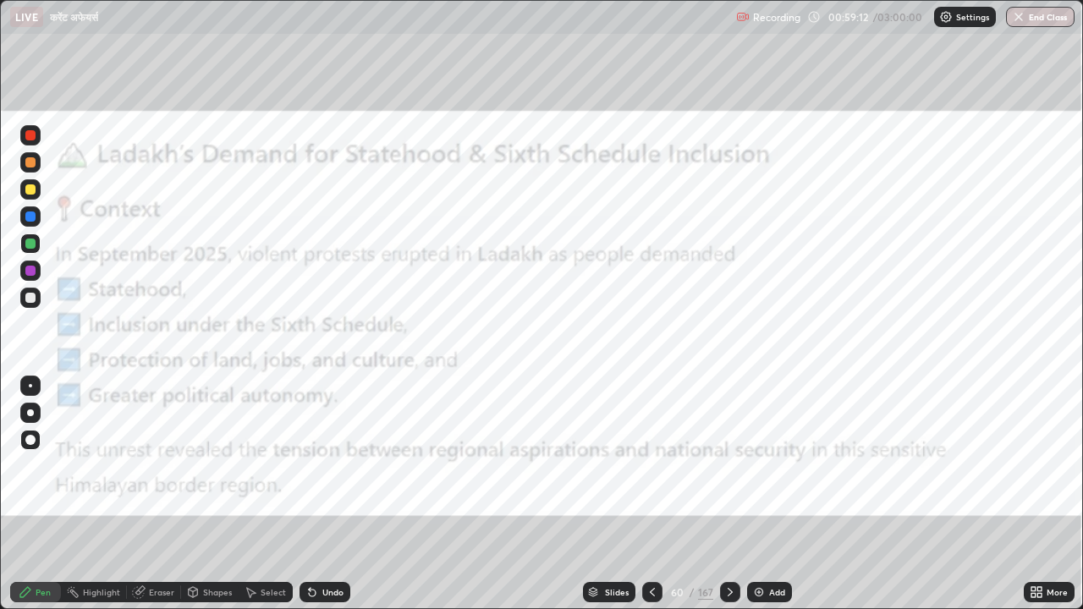
click at [728, 465] on icon at bounding box center [730, 593] width 14 height 14
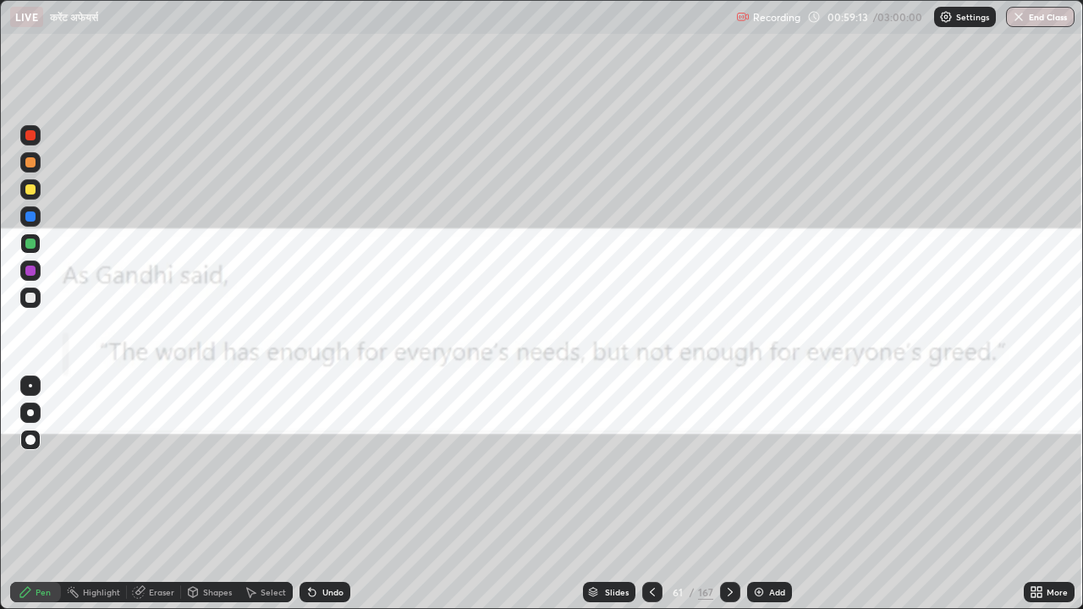
click at [728, 465] on icon at bounding box center [730, 593] width 14 height 14
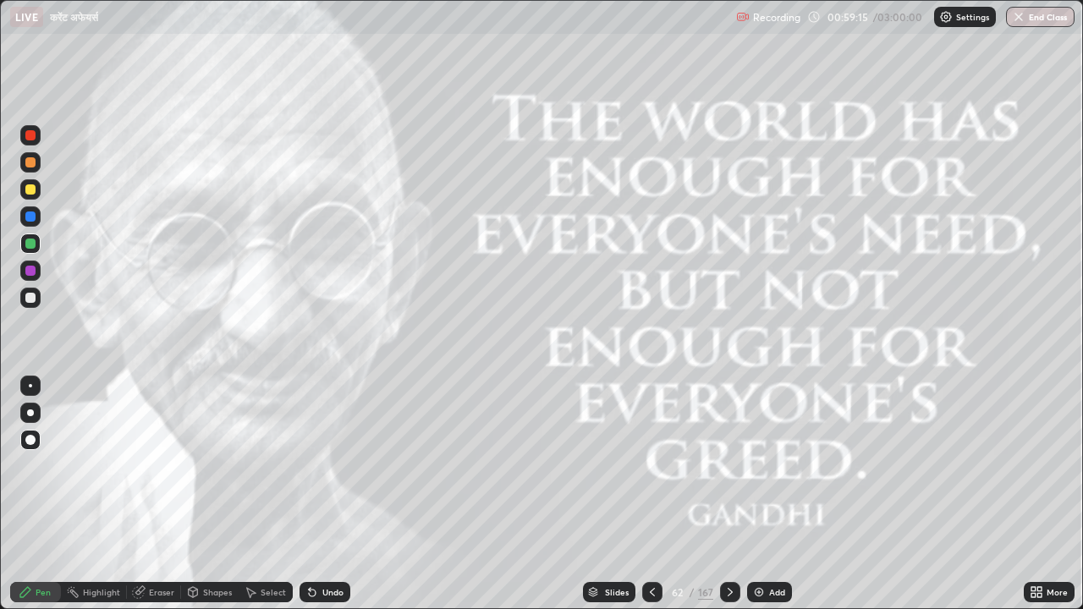
click at [728, 465] on icon at bounding box center [730, 593] width 14 height 14
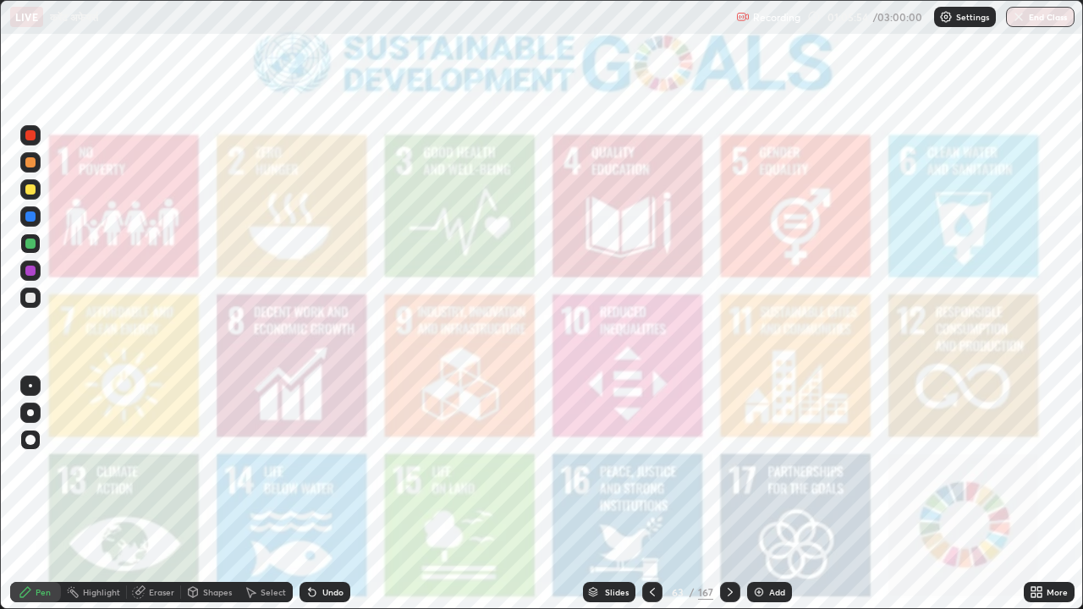
click at [729, 465] on icon at bounding box center [730, 592] width 5 height 8
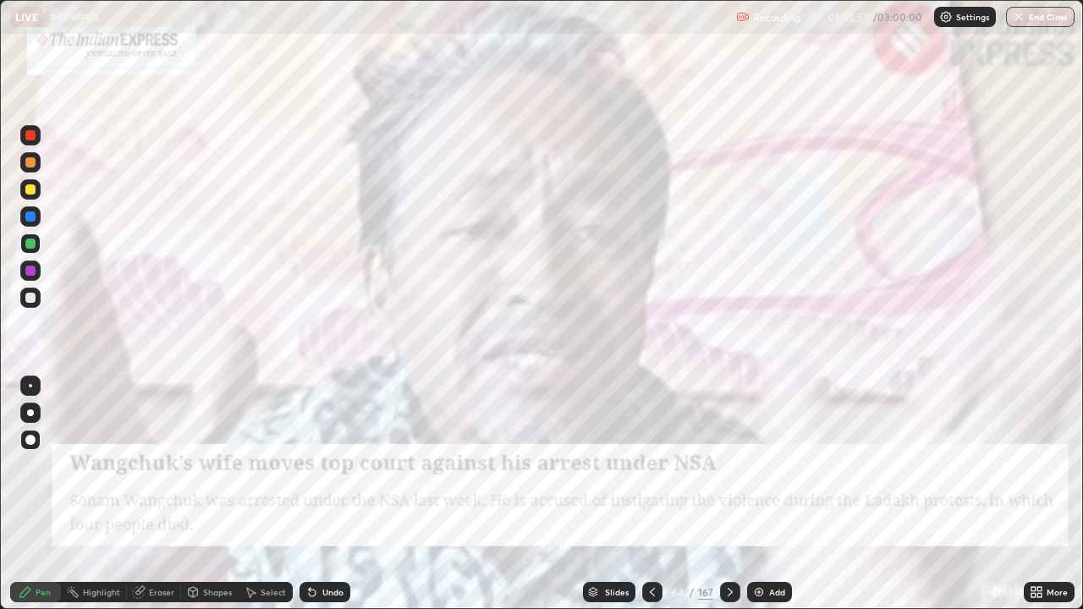
click at [731, 465] on icon at bounding box center [730, 593] width 14 height 14
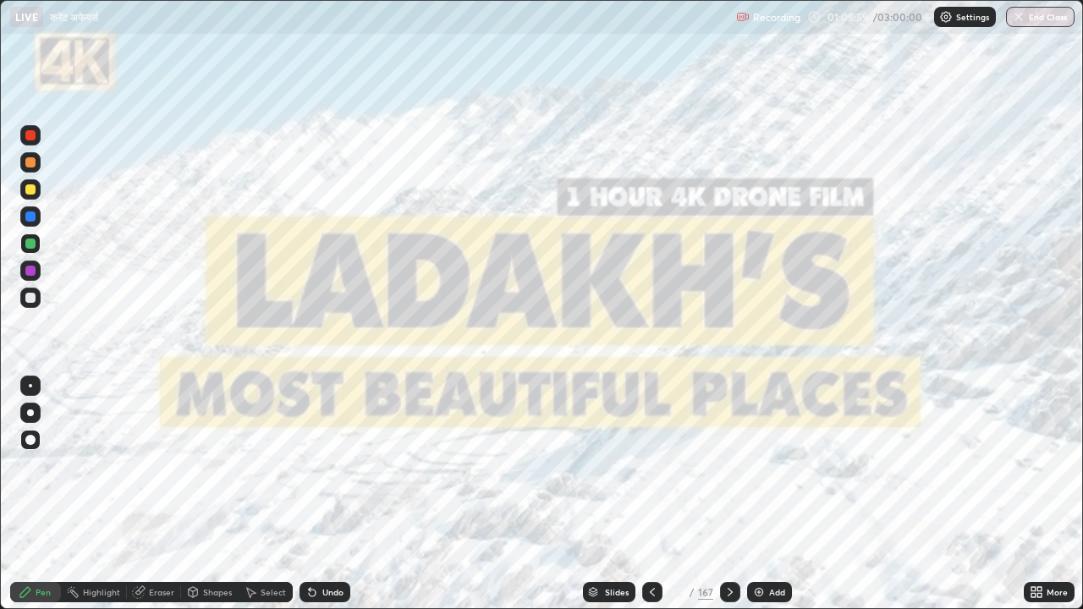
click at [734, 465] on icon at bounding box center [730, 593] width 14 height 14
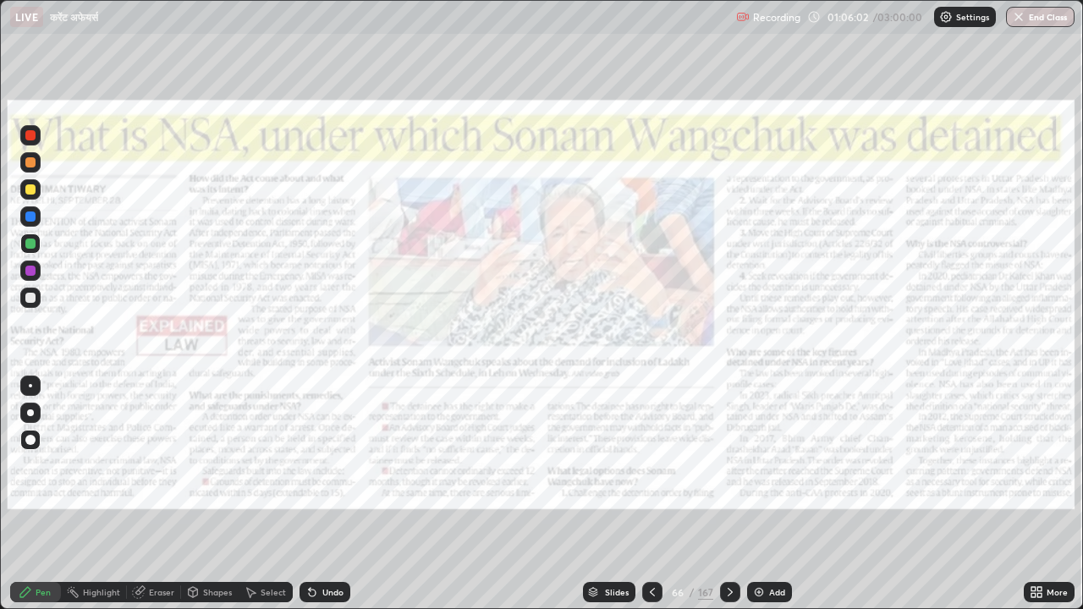
click at [728, 465] on icon at bounding box center [730, 593] width 14 height 14
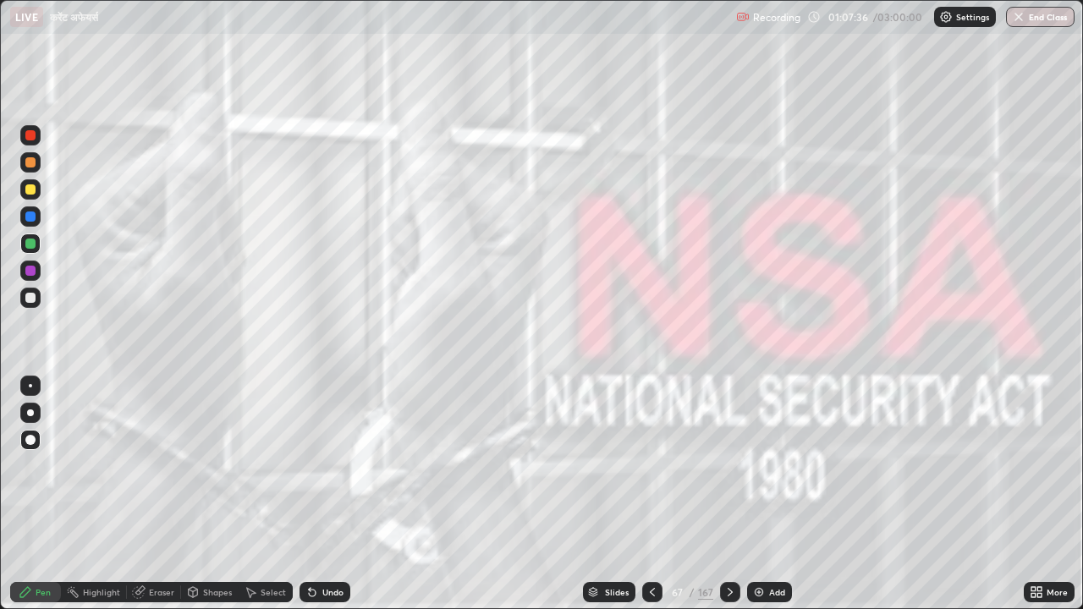
click at [730, 465] on icon at bounding box center [730, 593] width 14 height 14
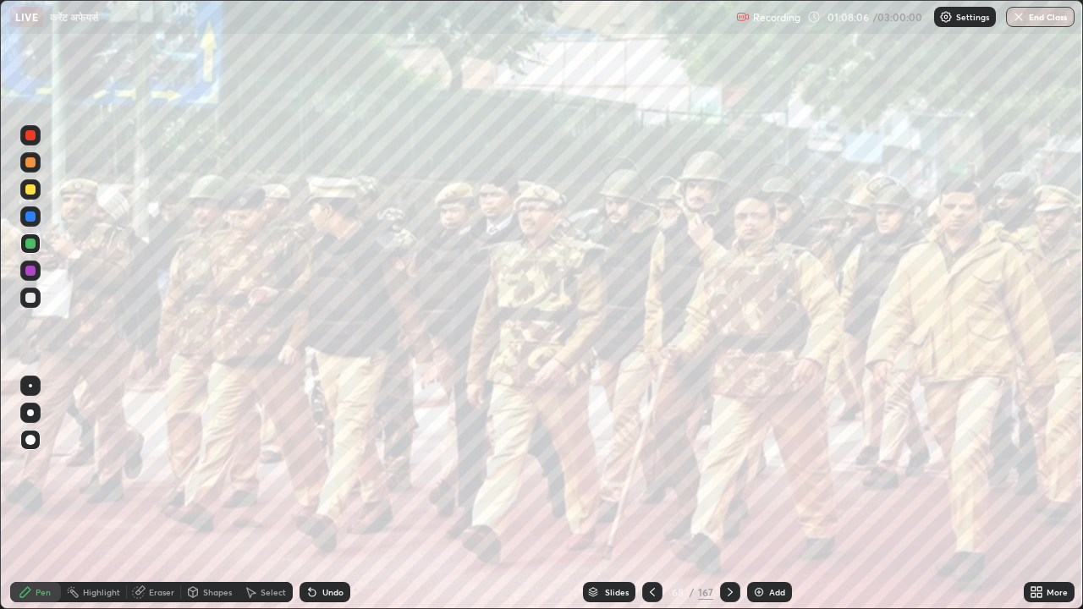
click at [734, 465] on icon at bounding box center [730, 593] width 14 height 14
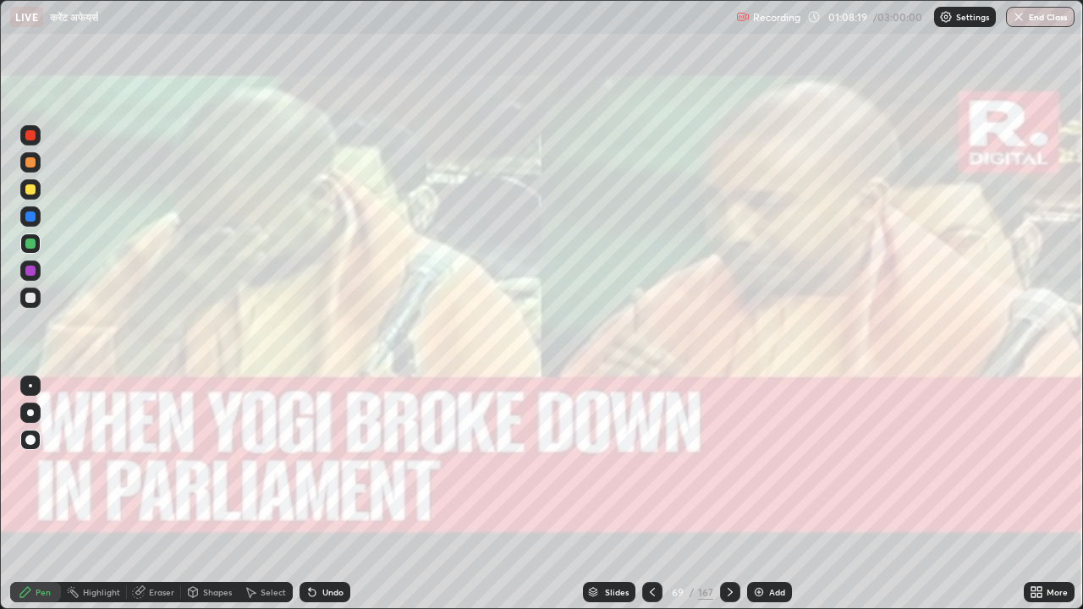
click at [729, 465] on icon at bounding box center [730, 592] width 5 height 8
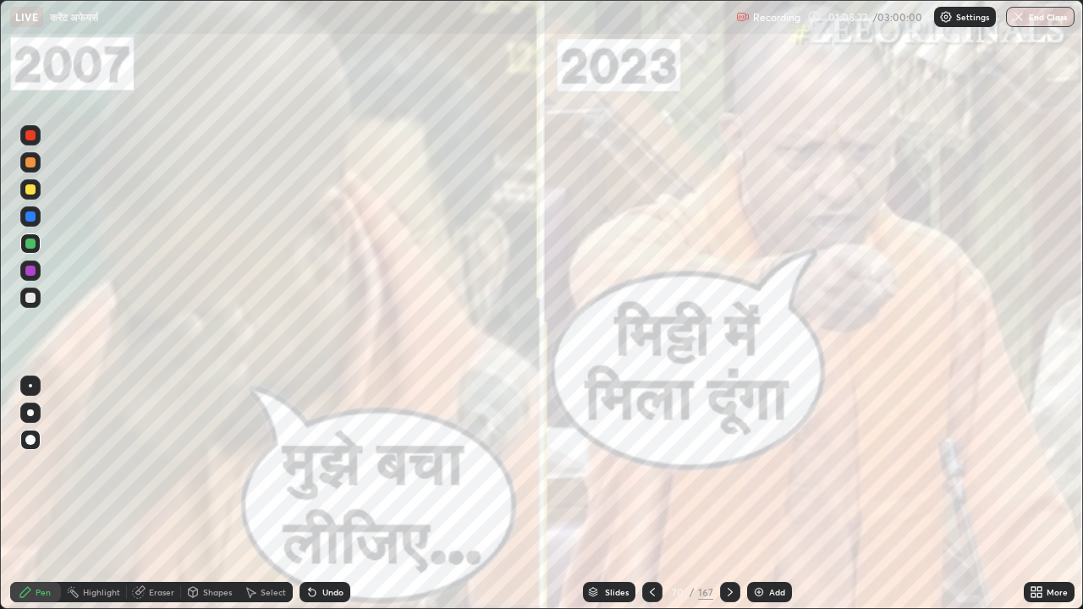
click at [651, 465] on icon at bounding box center [653, 593] width 14 height 14
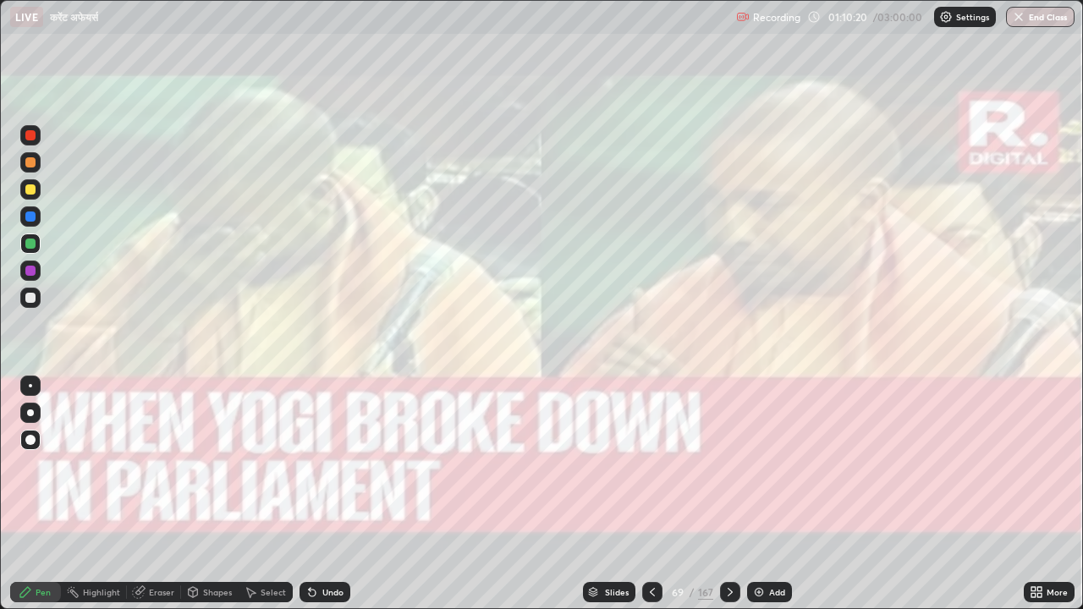
click at [728, 465] on icon at bounding box center [730, 593] width 14 height 14
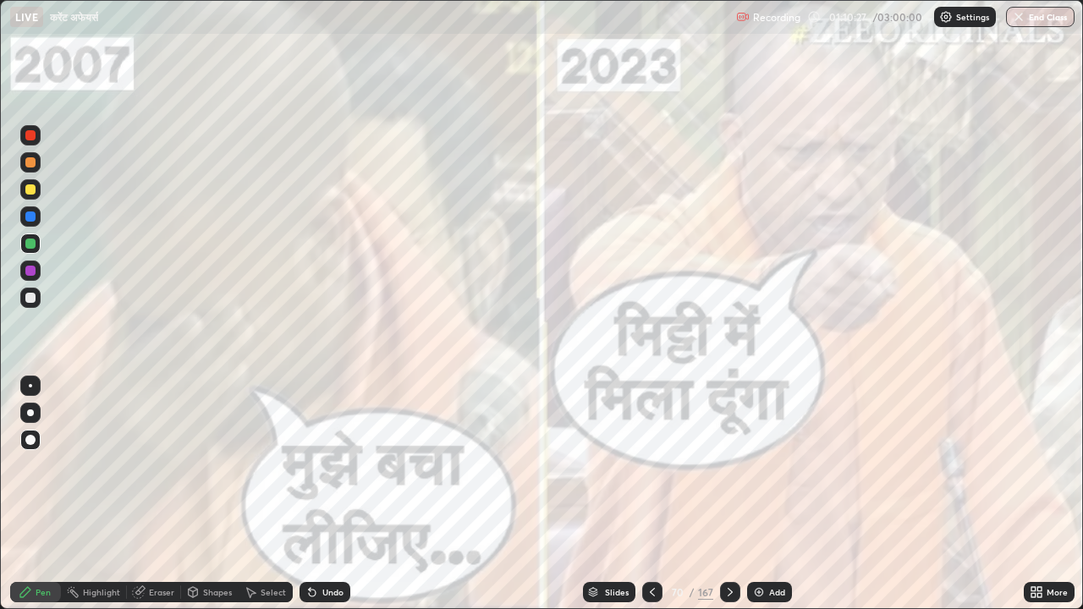
click at [733, 465] on icon at bounding box center [730, 593] width 14 height 14
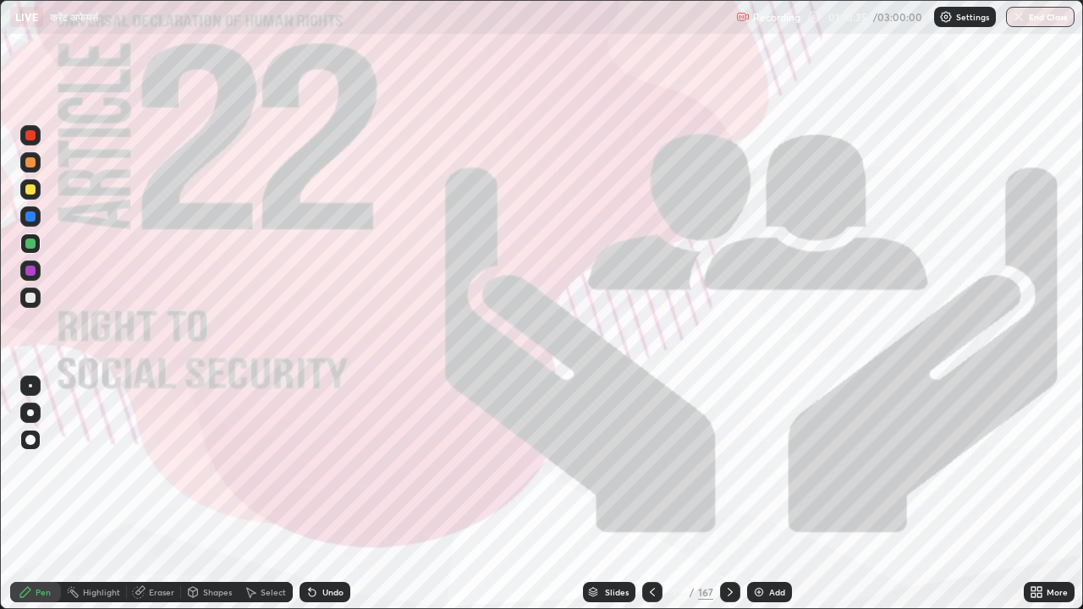
click at [731, 465] on icon at bounding box center [730, 593] width 14 height 14
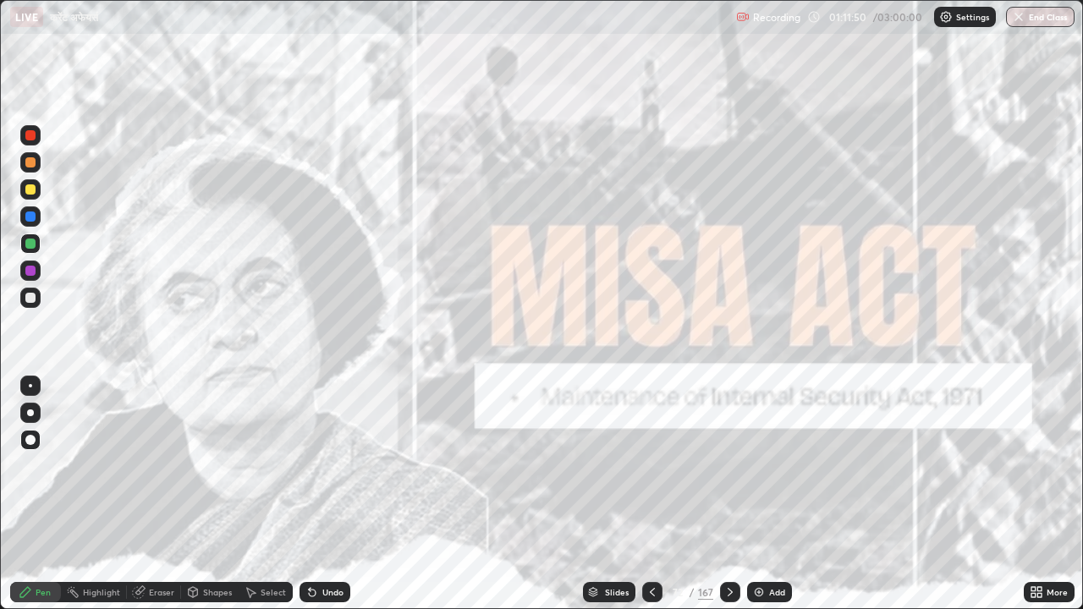
click at [732, 465] on icon at bounding box center [730, 593] width 14 height 14
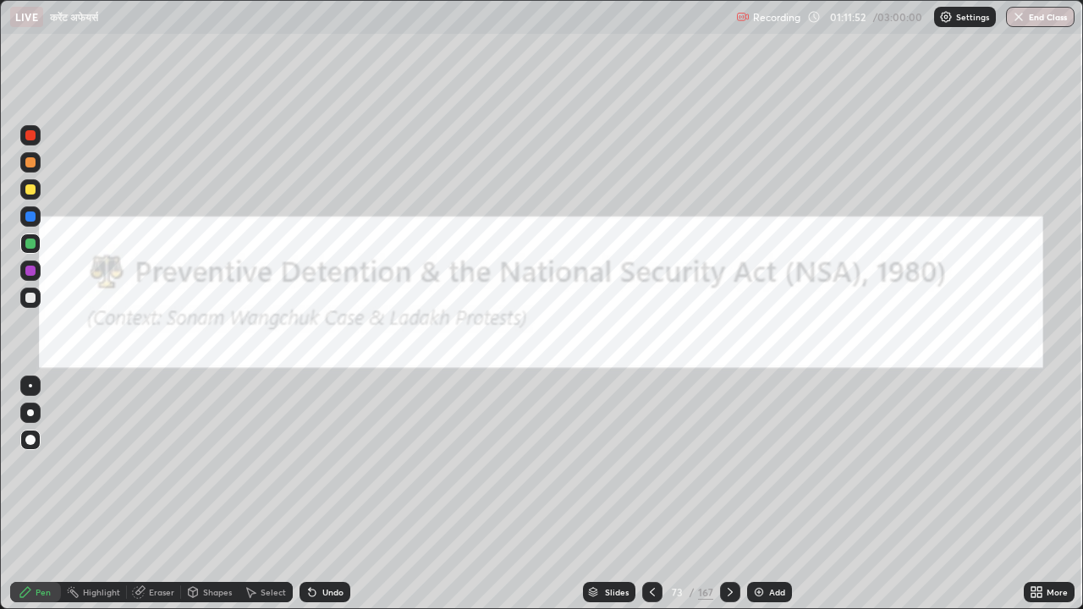
click at [730, 465] on icon at bounding box center [730, 593] width 14 height 14
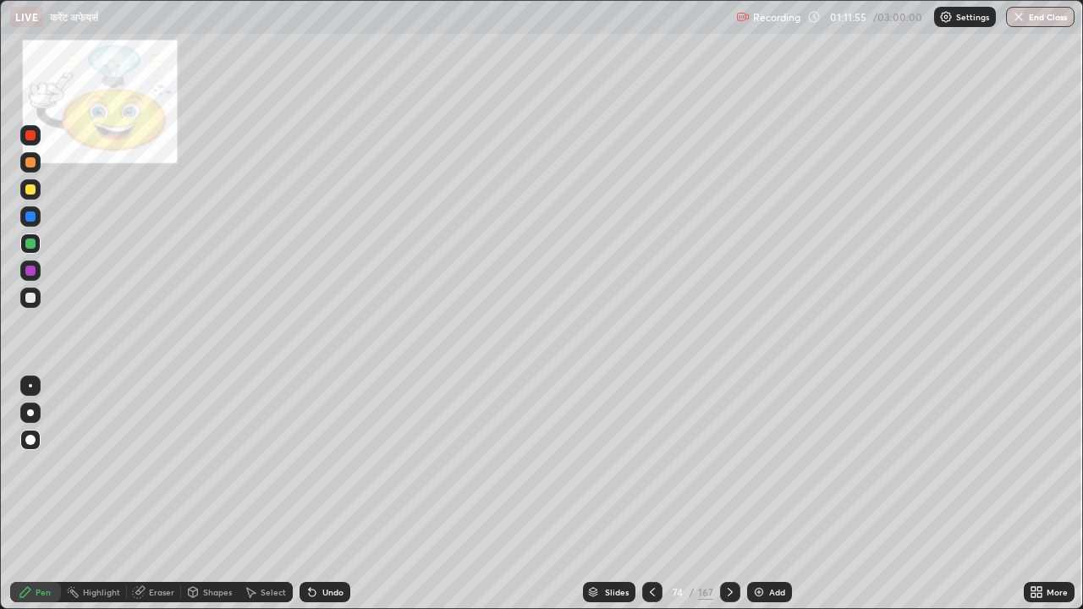
click at [728, 465] on icon at bounding box center [730, 593] width 14 height 14
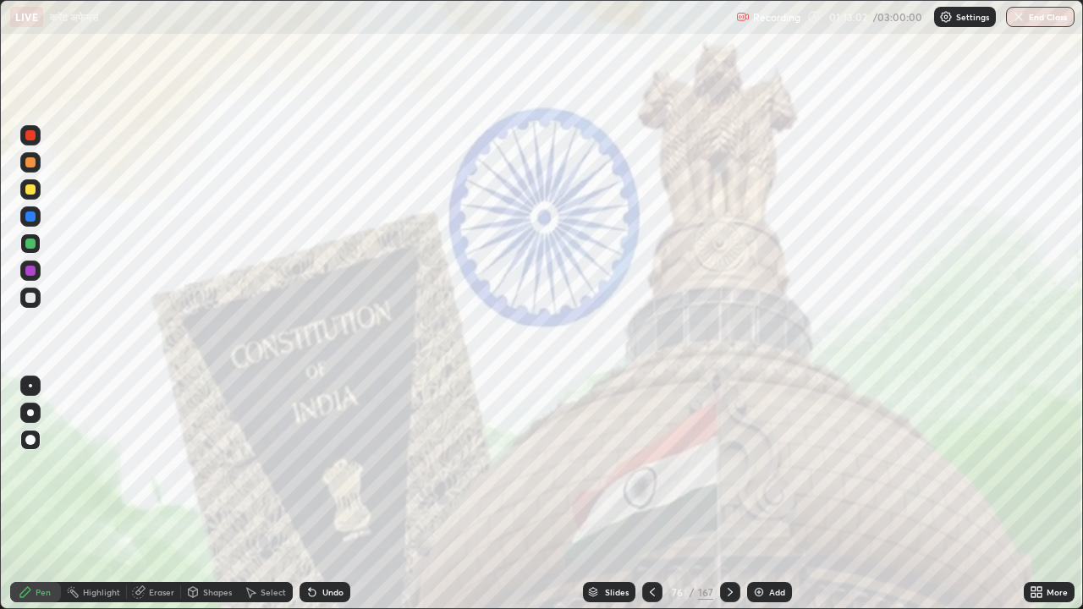
click at [728, 465] on icon at bounding box center [730, 593] width 14 height 14
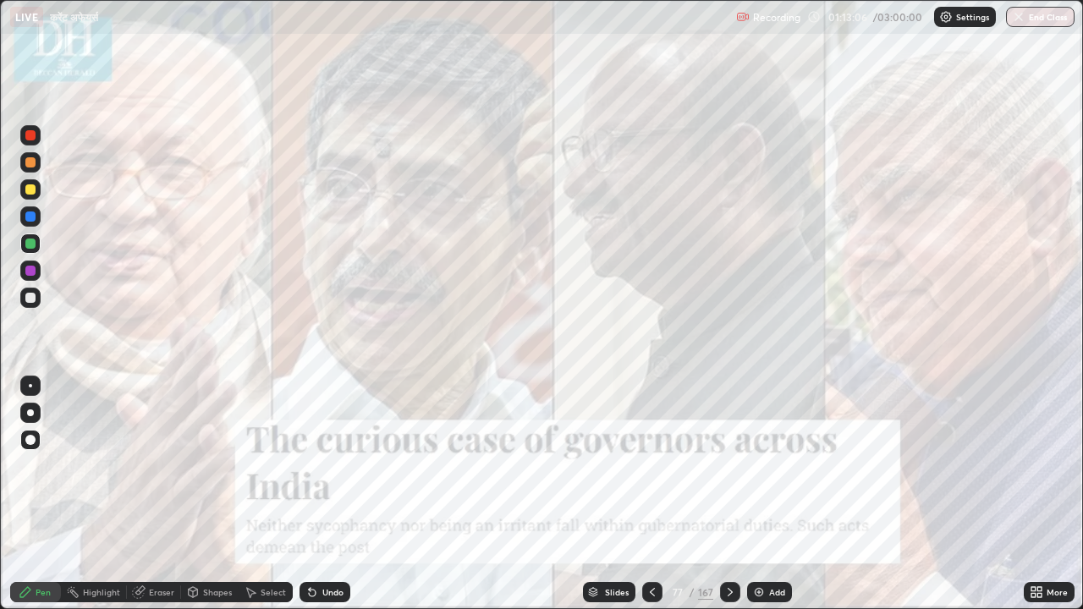
click at [654, 465] on icon at bounding box center [653, 593] width 14 height 14
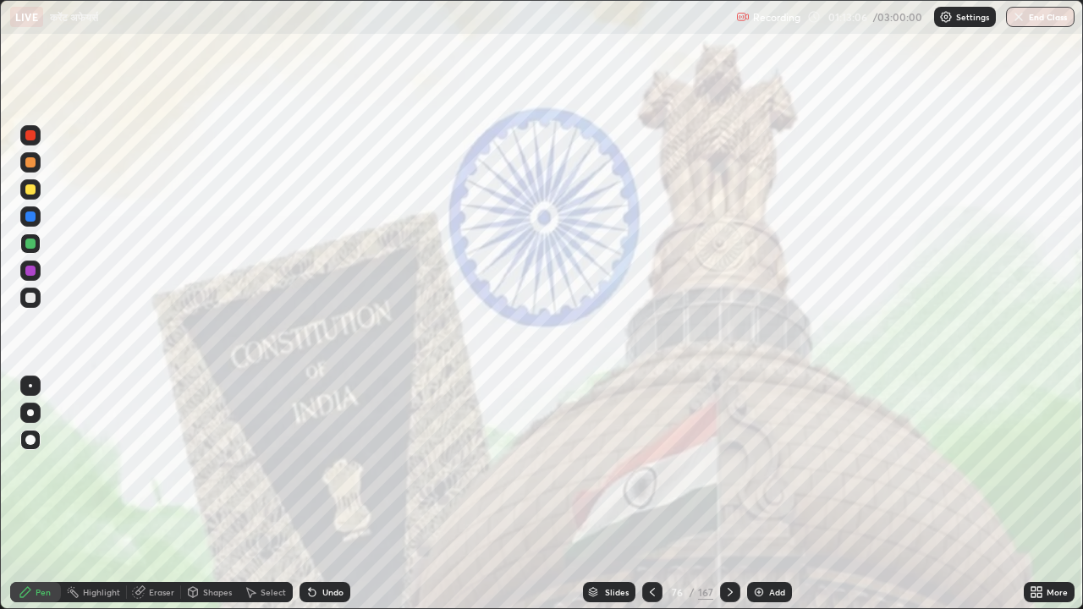
click at [651, 465] on icon at bounding box center [653, 593] width 14 height 14
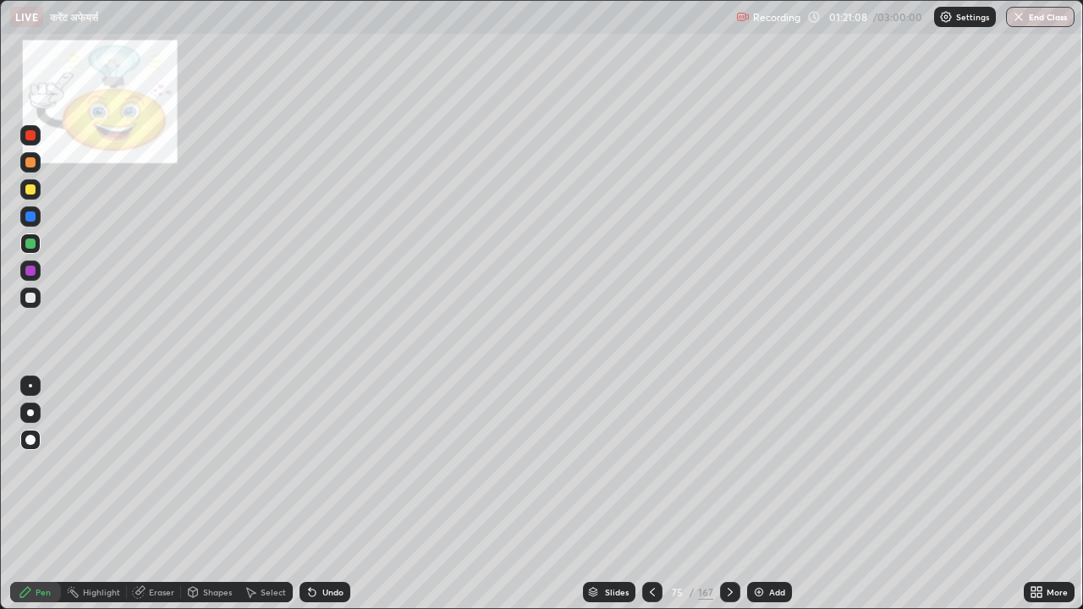
click at [729, 465] on icon at bounding box center [730, 592] width 5 height 8
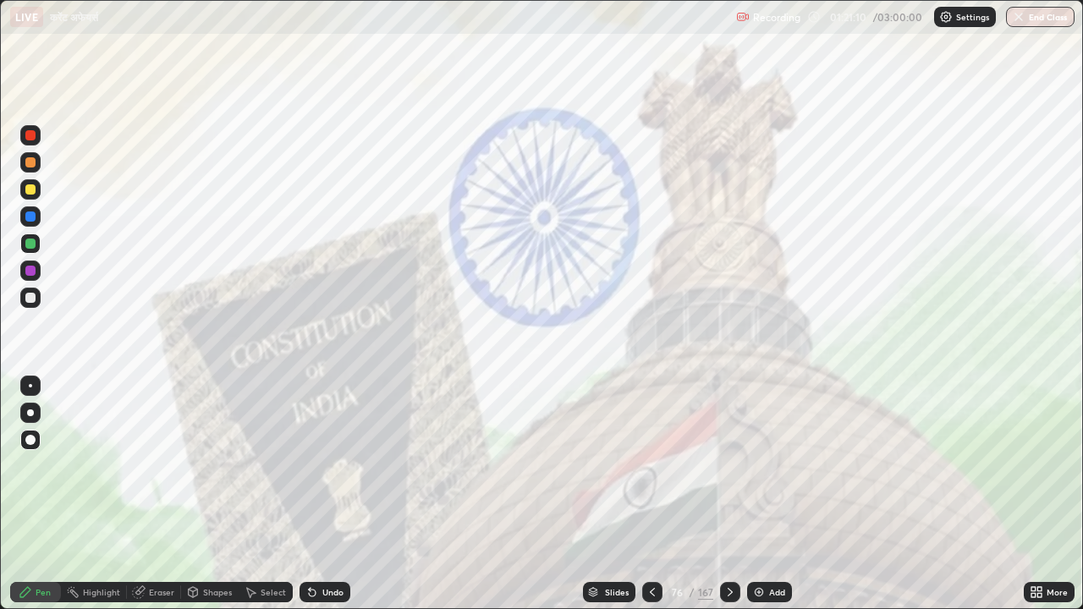
click at [648, 465] on icon at bounding box center [653, 593] width 14 height 14
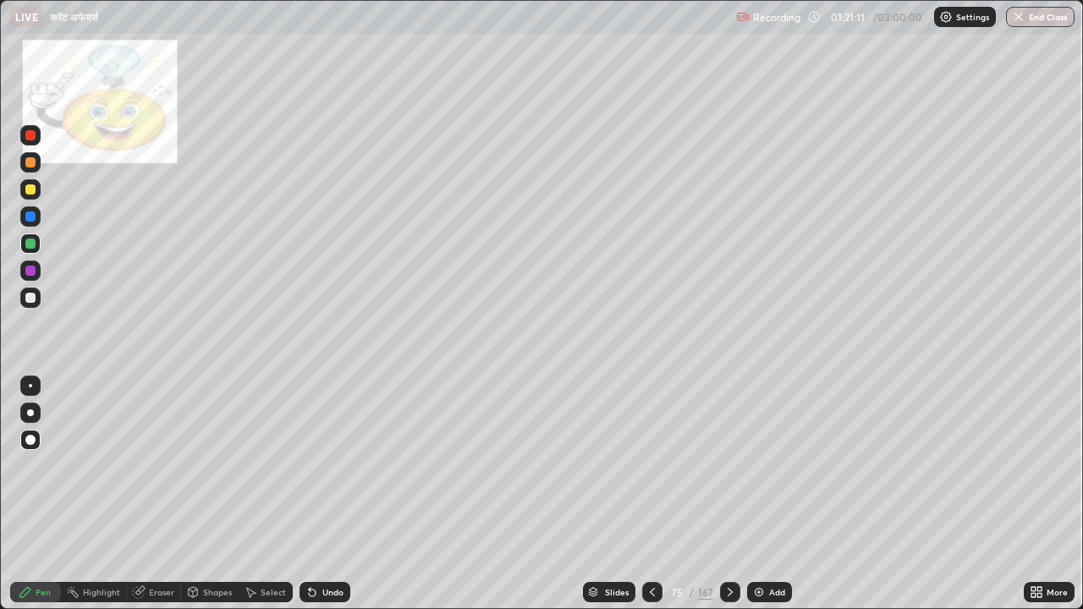
click at [760, 465] on img at bounding box center [759, 593] width 14 height 14
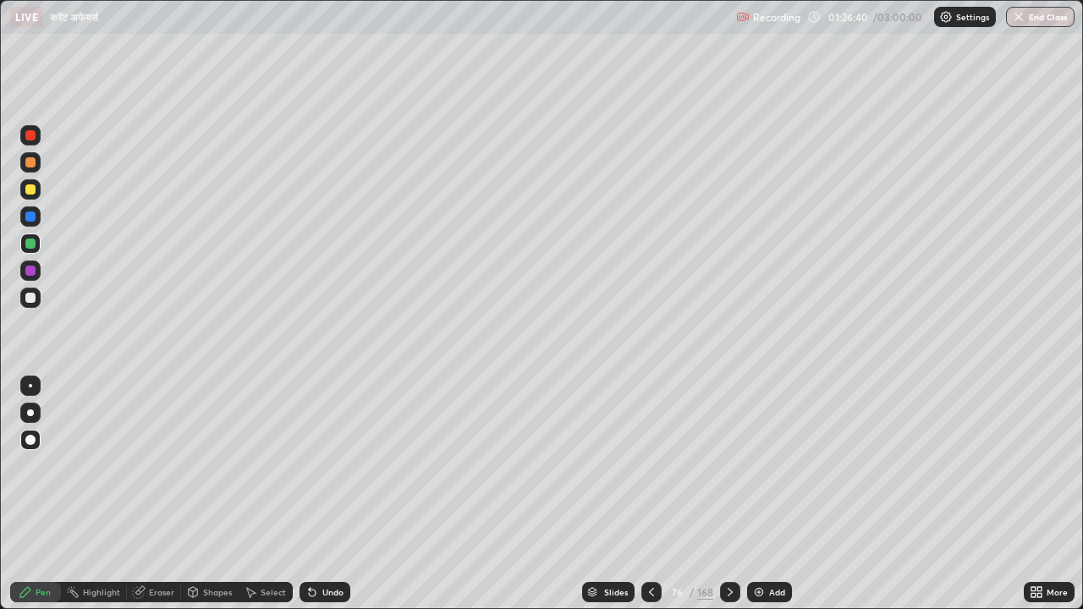
click at [761, 465] on img at bounding box center [759, 593] width 14 height 14
click at [149, 465] on div "Eraser" at bounding box center [161, 592] width 25 height 8
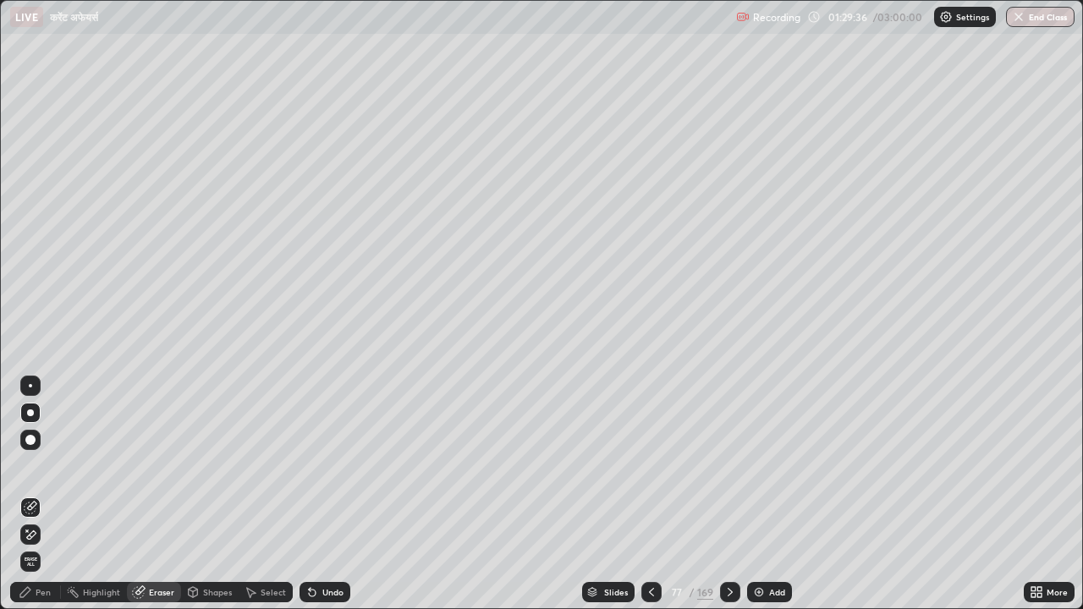
click at [31, 465] on icon at bounding box center [26, 593] width 14 height 14
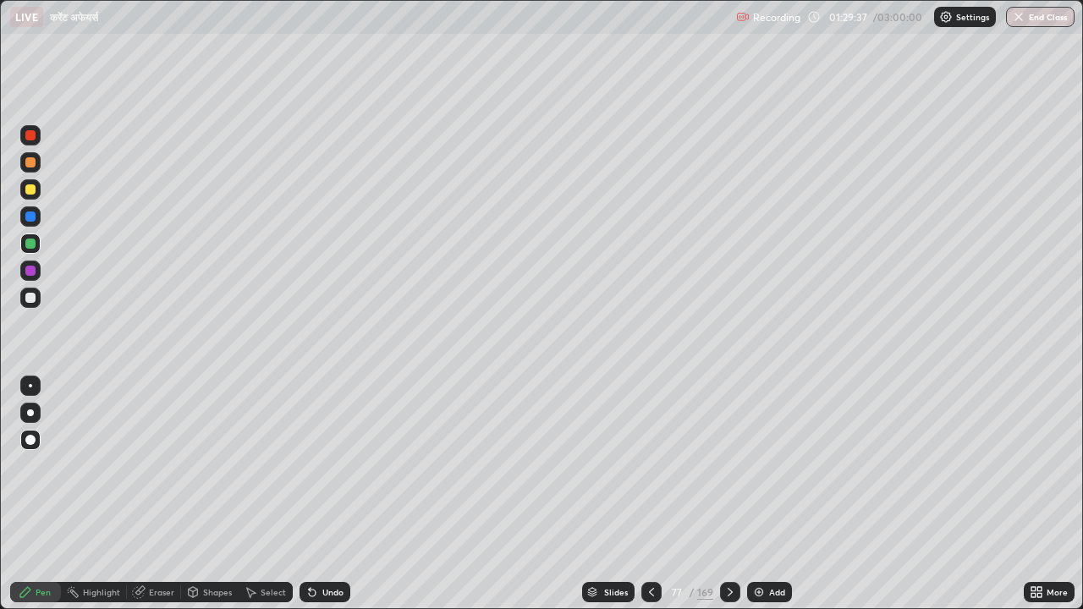
click at [32, 267] on div at bounding box center [30, 271] width 10 height 10
click at [31, 248] on div at bounding box center [30, 244] width 10 height 10
click at [755, 465] on img at bounding box center [759, 593] width 14 height 14
click at [31, 271] on div at bounding box center [30, 271] width 10 height 10
click at [757, 465] on img at bounding box center [759, 593] width 14 height 14
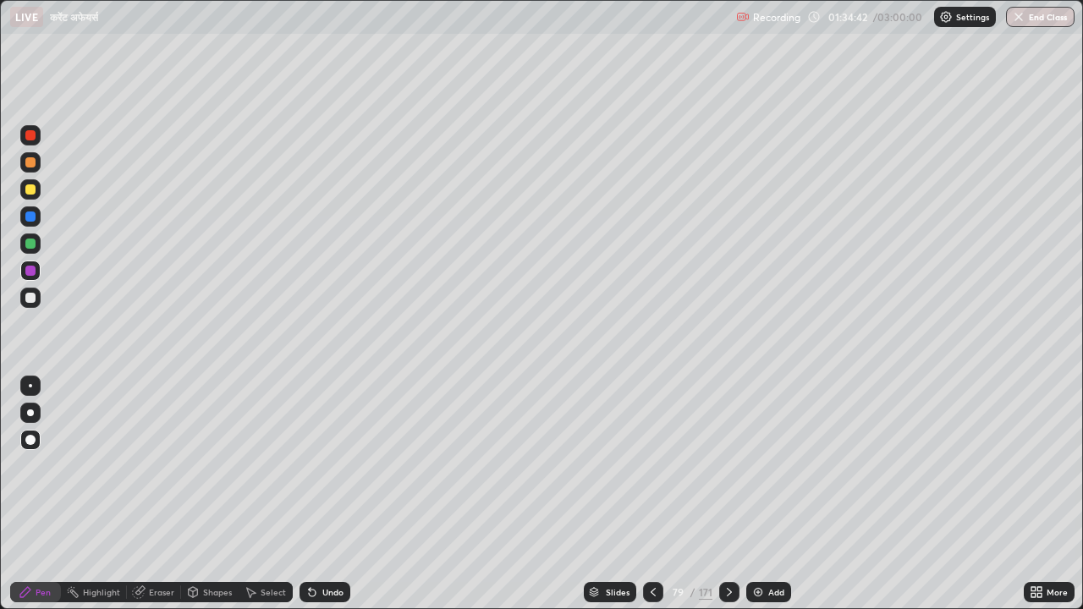
click at [27, 245] on div at bounding box center [30, 244] width 10 height 10
click at [751, 465] on img at bounding box center [758, 593] width 14 height 14
click at [37, 192] on div at bounding box center [30, 189] width 20 height 20
click at [729, 465] on icon at bounding box center [729, 592] width 5 height 8
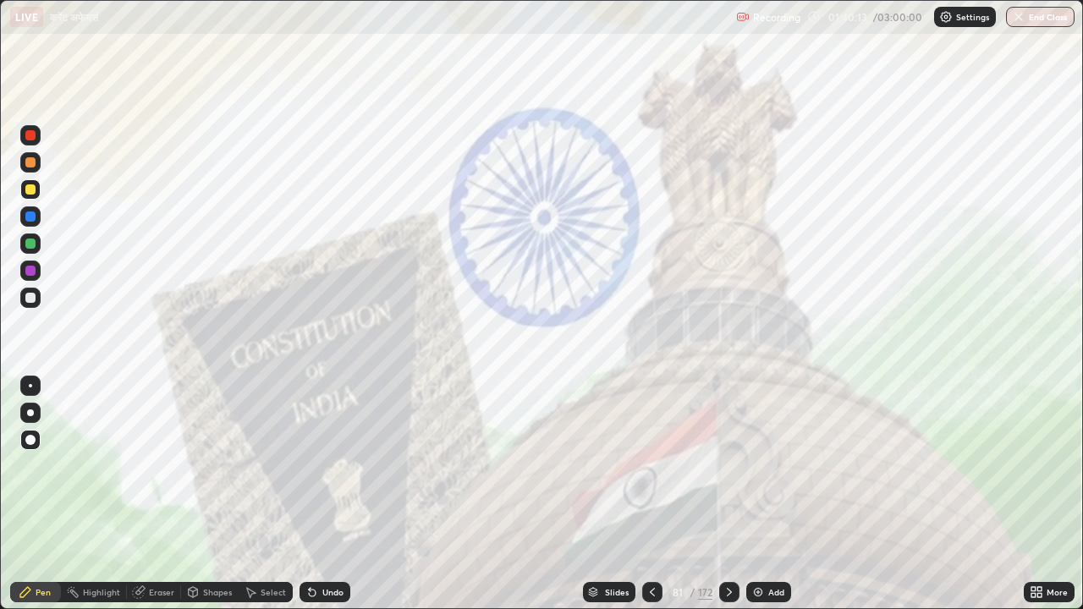
click at [651, 465] on icon at bounding box center [653, 593] width 14 height 14
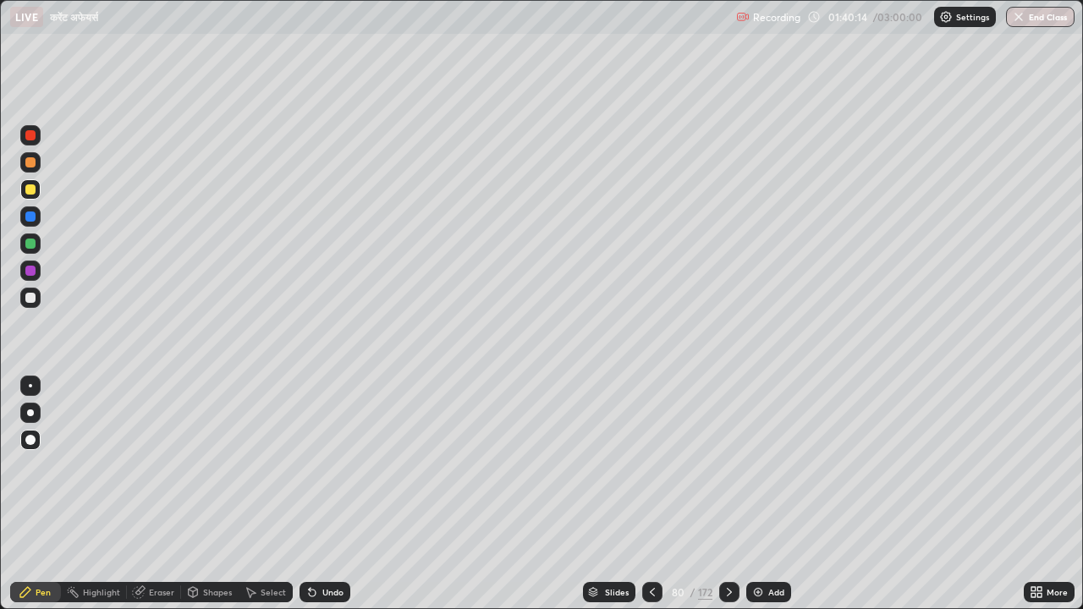
click at [756, 465] on img at bounding box center [758, 593] width 14 height 14
click at [149, 465] on div "Eraser" at bounding box center [161, 592] width 25 height 8
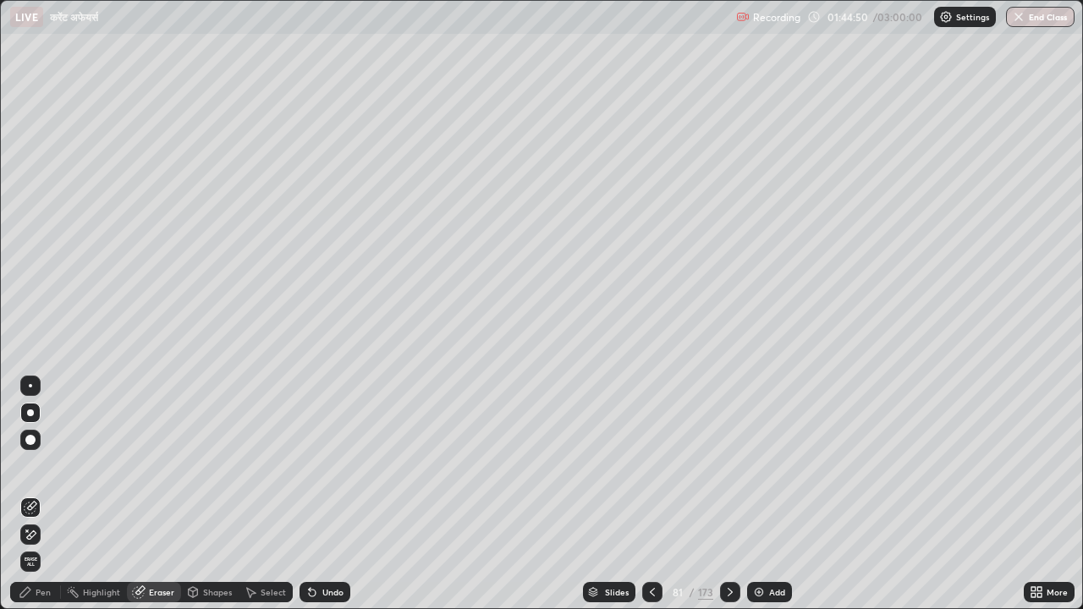
click at [33, 465] on span "Erase all" at bounding box center [30, 562] width 19 height 10
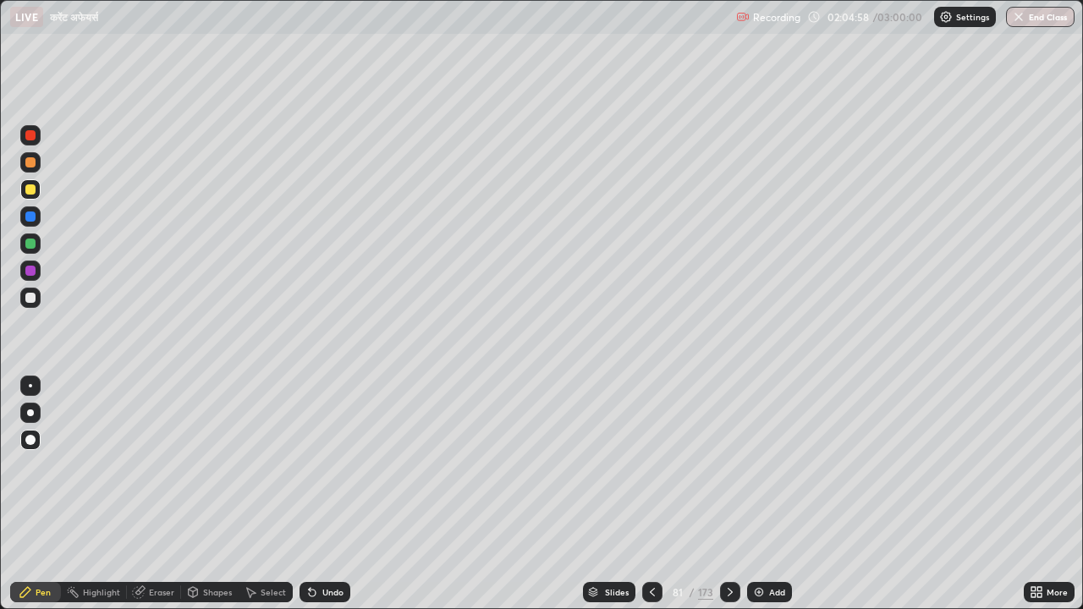
click at [146, 465] on div "Eraser" at bounding box center [154, 592] width 54 height 20
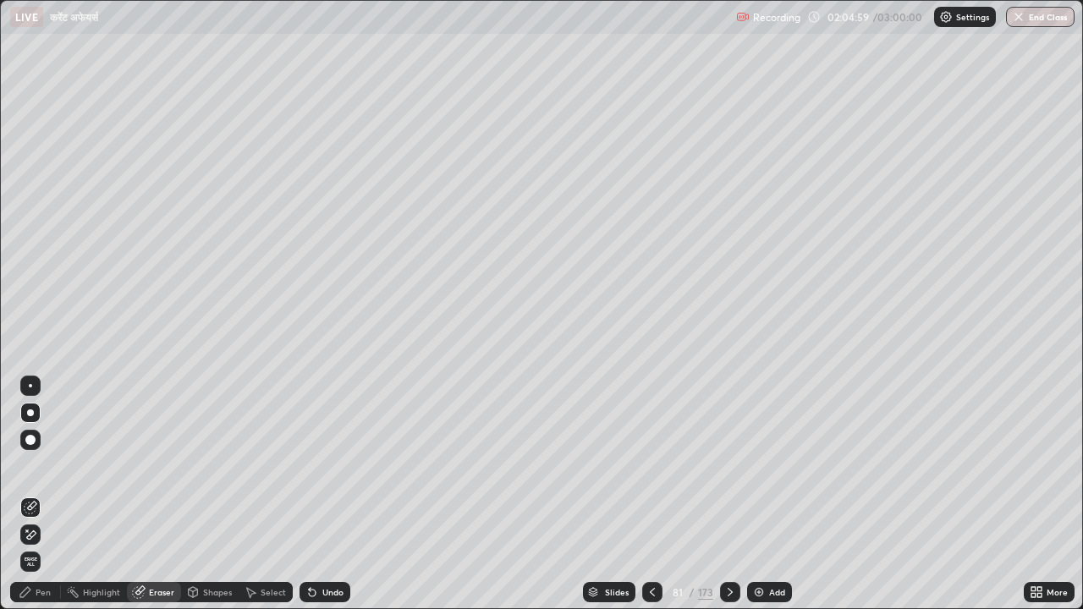
click at [146, 465] on div "Eraser" at bounding box center [154, 592] width 54 height 20
click at [143, 465] on icon at bounding box center [139, 593] width 14 height 14
click at [146, 465] on div "Eraser" at bounding box center [154, 592] width 54 height 20
click at [143, 465] on icon at bounding box center [139, 590] width 9 height 8
click at [31, 465] on span "Erase all" at bounding box center [30, 562] width 19 height 10
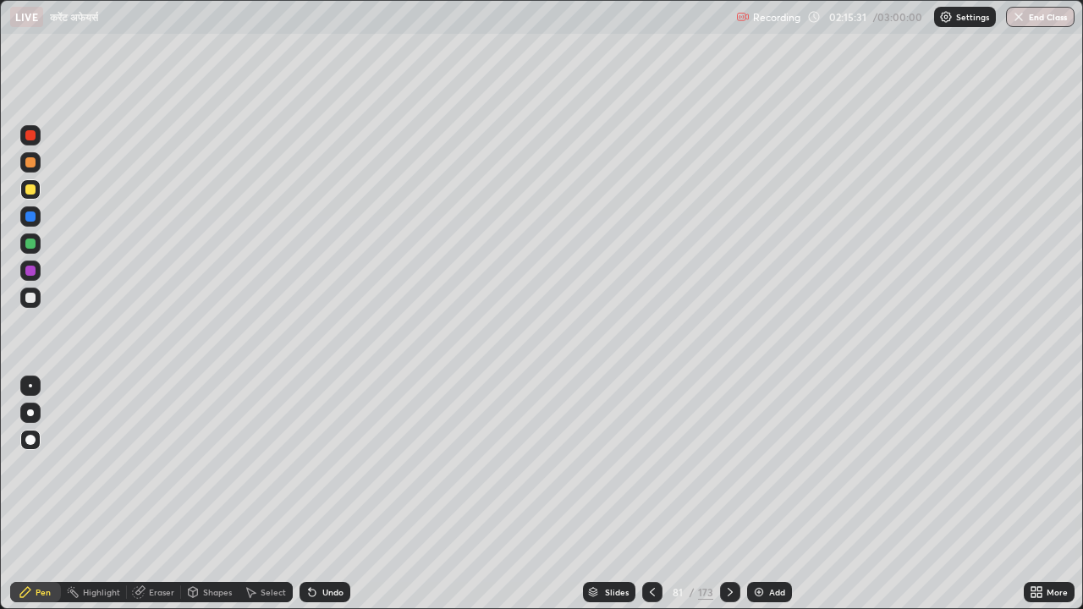
click at [761, 465] on img at bounding box center [759, 593] width 14 height 14
click at [31, 271] on div at bounding box center [30, 271] width 10 height 10
click at [30, 240] on div at bounding box center [30, 244] width 10 height 10
click at [35, 137] on div at bounding box center [30, 135] width 10 height 10
click at [30, 269] on div at bounding box center [30, 271] width 10 height 10
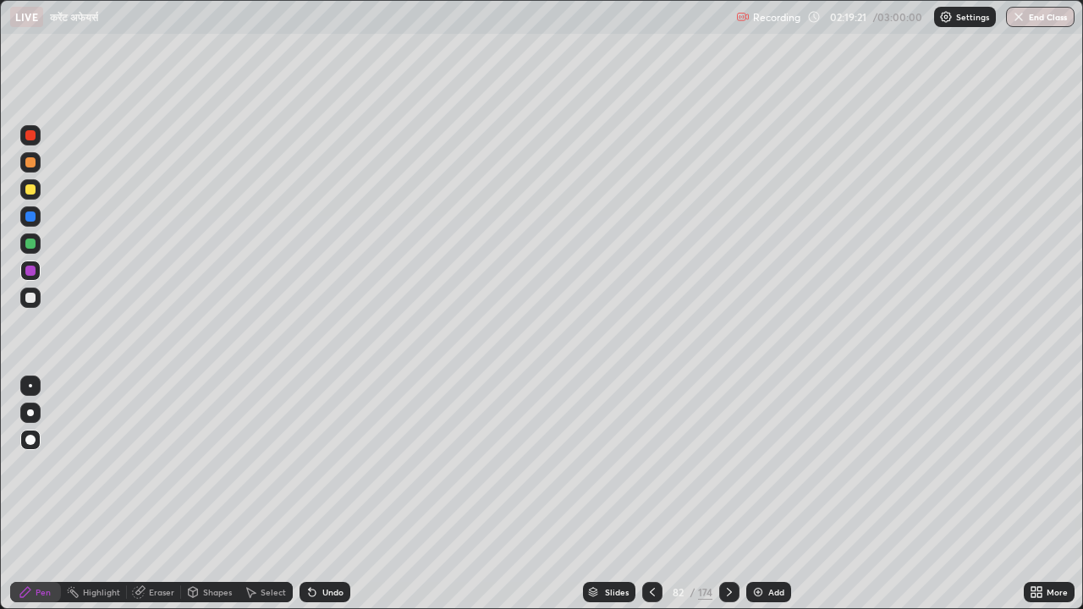
click at [31, 301] on div at bounding box center [30, 298] width 10 height 10
